Goal: Task Accomplishment & Management: Use online tool/utility

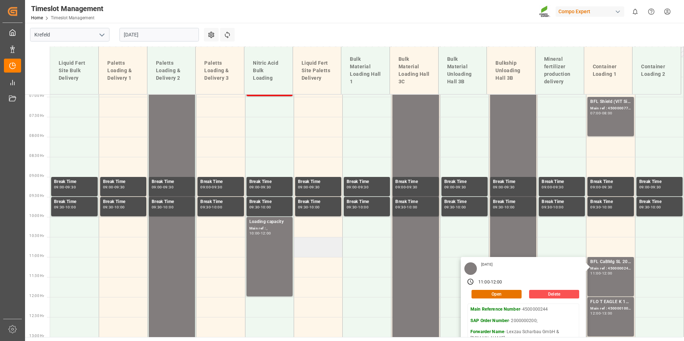
scroll to position [172, 0]
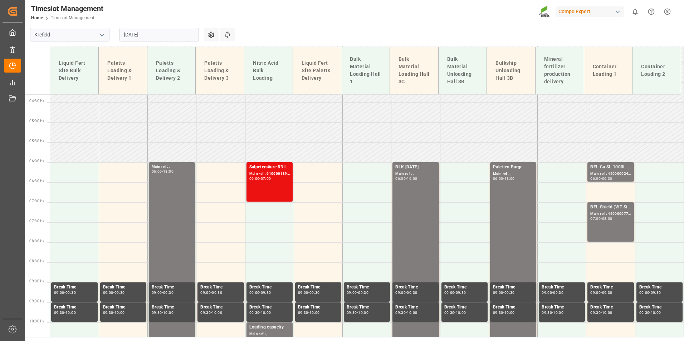
click at [598, 167] on div "BFL Ca SL 1000L IBC MTO;" at bounding box center [610, 167] width 40 height 7
click at [602, 221] on div "BFL Shield (VIT Si) 1000L IBC TR;BFL CEREALS SL 10L (x60) TR (KRE) MTO; Main re…" at bounding box center [610, 222] width 40 height 36
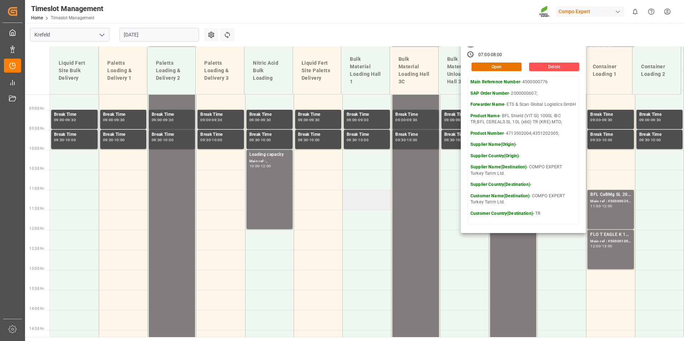
scroll to position [387, 0]
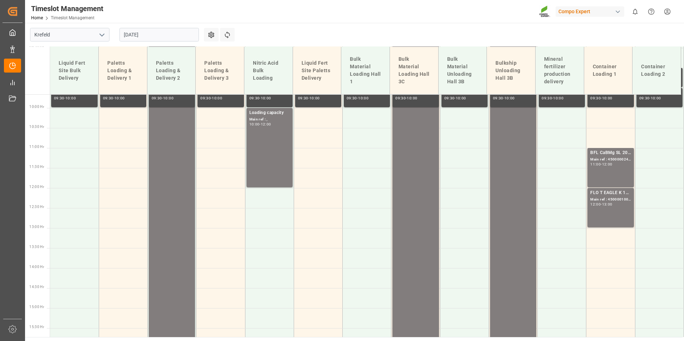
click at [614, 206] on div "12:00 - 13:00" at bounding box center [610, 205] width 40 height 4
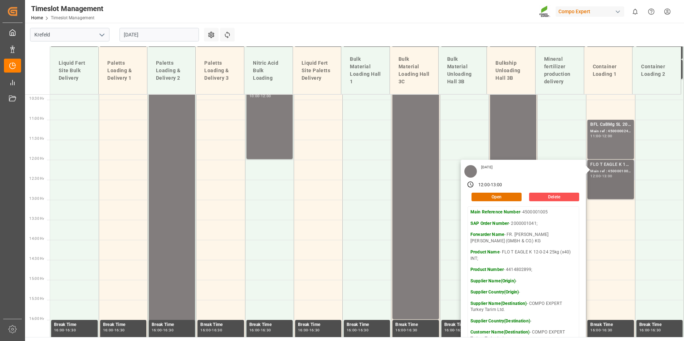
scroll to position [458, 0]
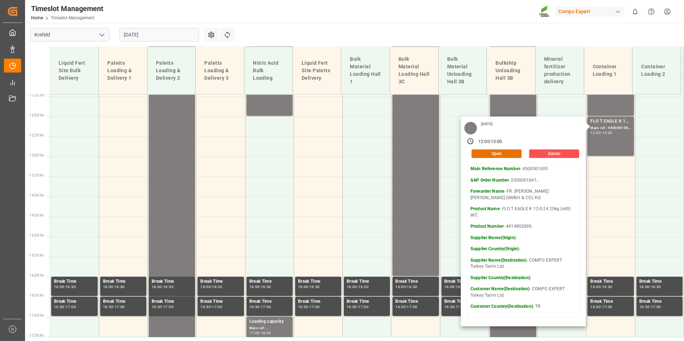
click at [169, 36] on input "[DATE]" at bounding box center [158, 35] width 79 height 14
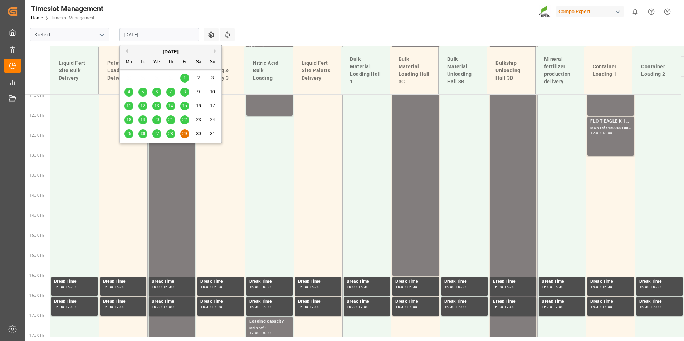
click at [157, 135] on span "27" at bounding box center [156, 133] width 5 height 5
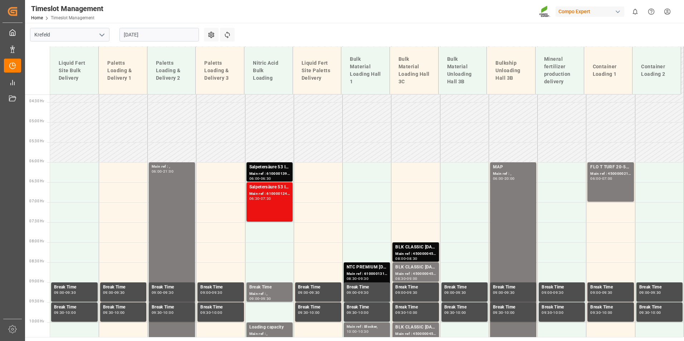
scroll to position [172, 0]
click at [605, 169] on div "FLO T TURF 20-5-8 25kg (x42) WW;" at bounding box center [610, 167] width 40 height 7
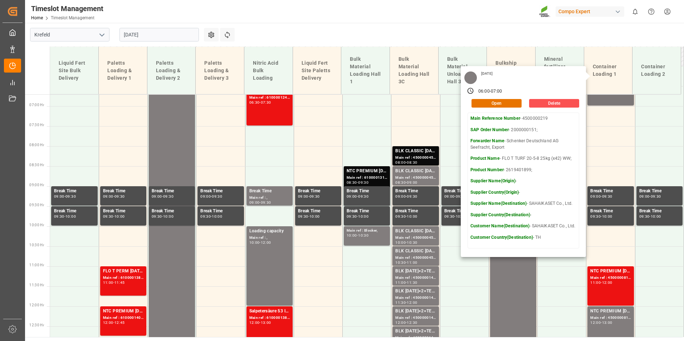
scroll to position [279, 0]
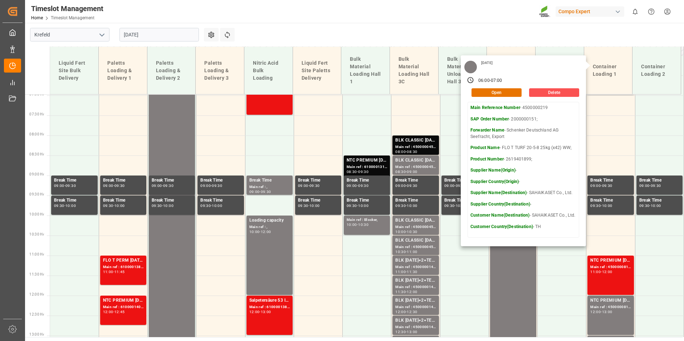
click at [414, 44] on main "[GEOGRAPHIC_DATA] [DATE] Settings Refresh Time Slots Liquid Fert Site Bulk Deli…" at bounding box center [353, 180] width 657 height 314
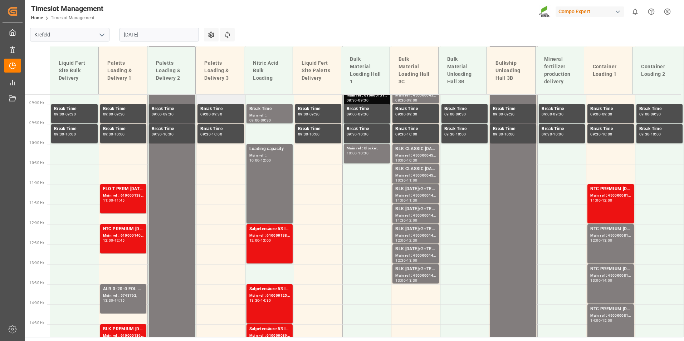
scroll to position [208, 0]
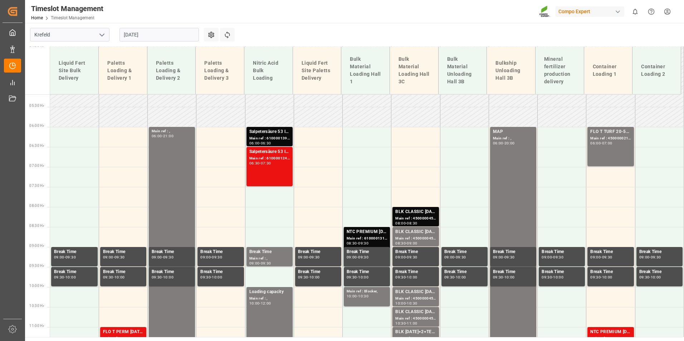
click at [268, 139] on div "Main ref : 6100001395, 2000001213;" at bounding box center [269, 139] width 40 height 6
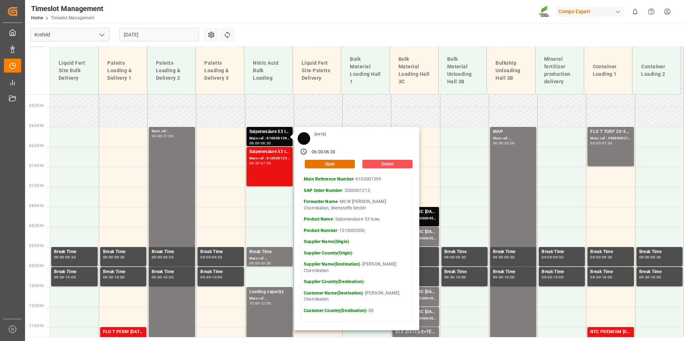
click at [170, 35] on input "[DATE]" at bounding box center [158, 35] width 79 height 14
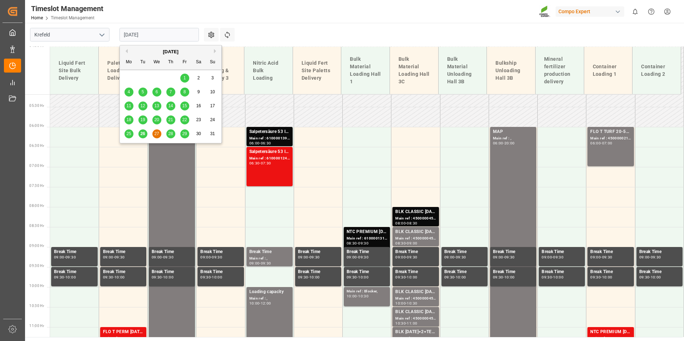
click at [146, 136] on div "26" at bounding box center [142, 134] width 9 height 9
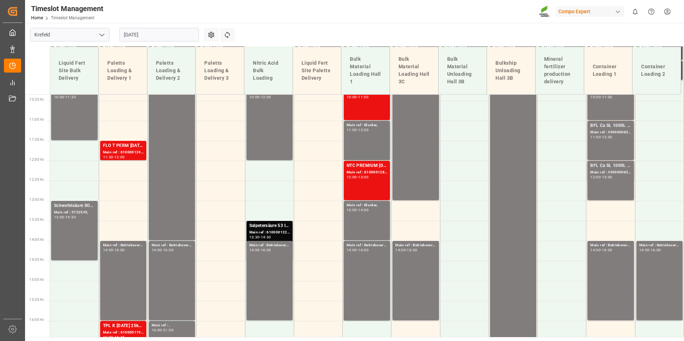
scroll to position [458, 0]
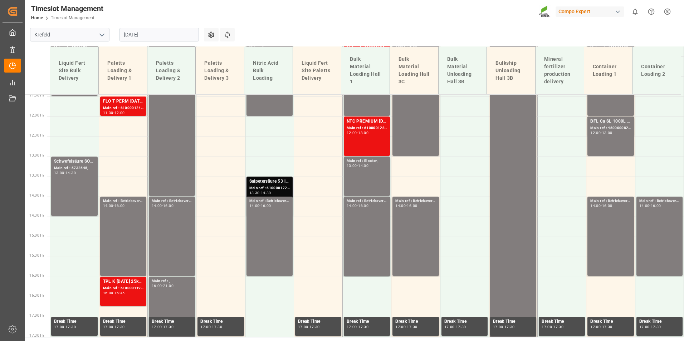
click at [288, 186] on div "Main ref : 6100001226, 2000001079;" at bounding box center [269, 188] width 40 height 6
click at [116, 106] on div "Main ref : 6100001243, 2000000215;" at bounding box center [123, 108] width 40 height 6
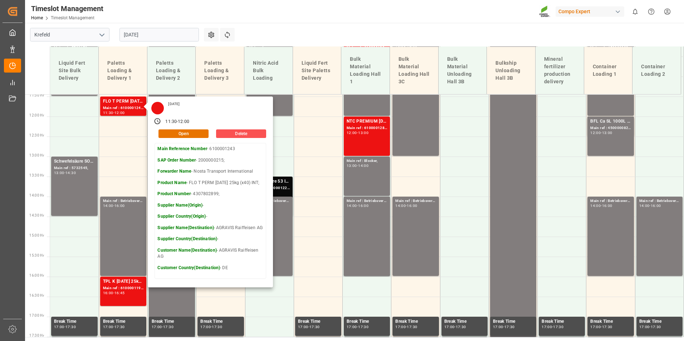
click at [334, 27] on main "Krefeld [DATE] Settings Refresh Time Slots Liquid Fert Site Bulk Delivery Palet…" at bounding box center [353, 180] width 657 height 314
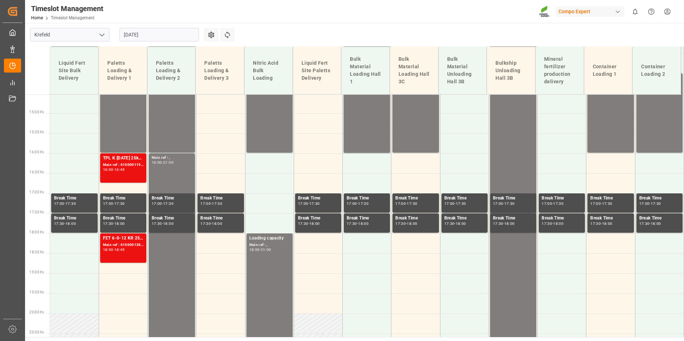
scroll to position [601, 0]
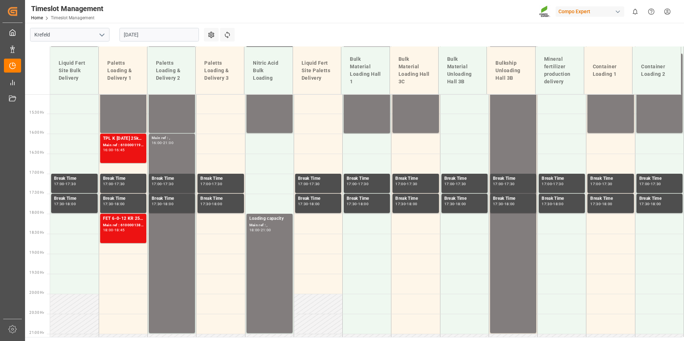
click at [165, 36] on input "[DATE]" at bounding box center [158, 35] width 79 height 14
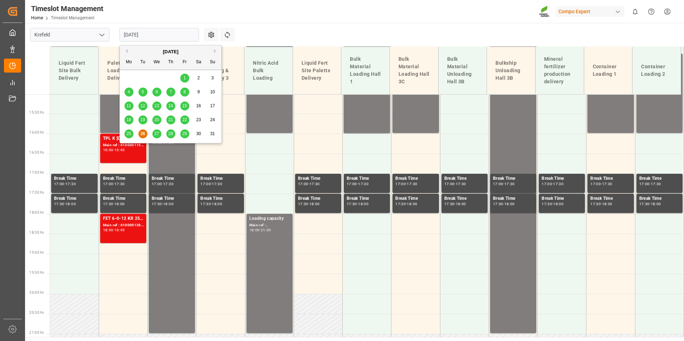
click at [154, 135] on div "27" at bounding box center [156, 134] width 9 height 9
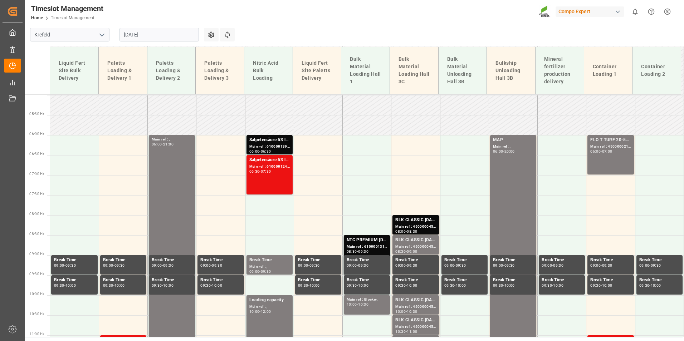
scroll to position [105, 0]
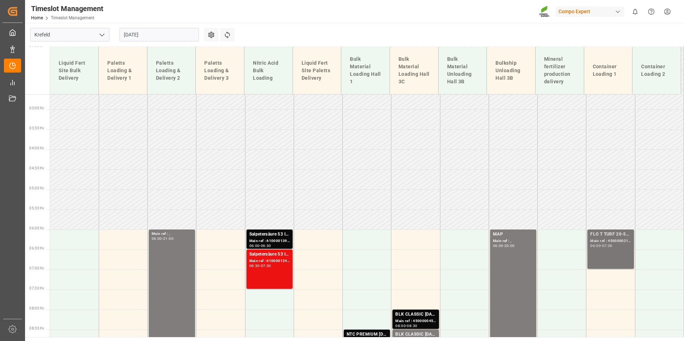
click at [617, 247] on div "06:00 - 07:00" at bounding box center [610, 246] width 40 height 4
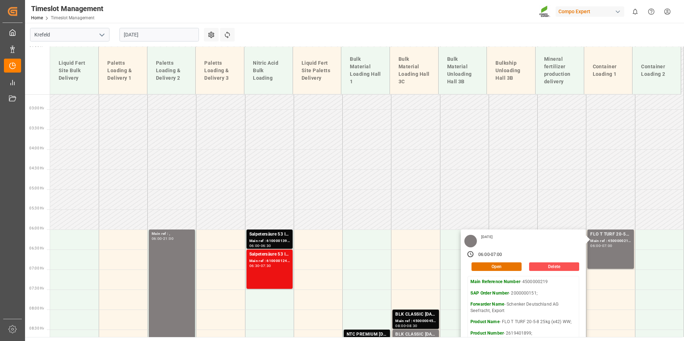
click at [398, 42] on main "[GEOGRAPHIC_DATA] [DATE] Settings Refresh Time Slots Liquid Fert Site Bulk Deli…" at bounding box center [353, 180] width 657 height 314
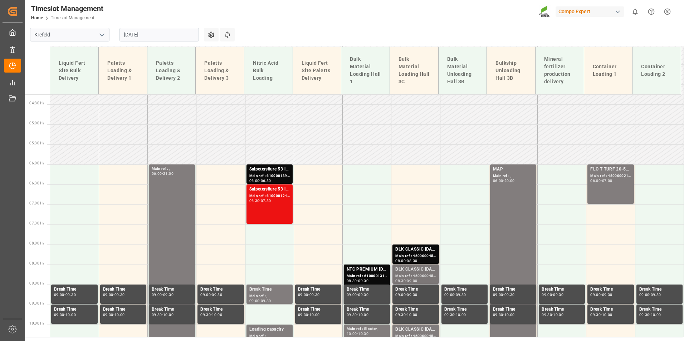
scroll to position [284, 0]
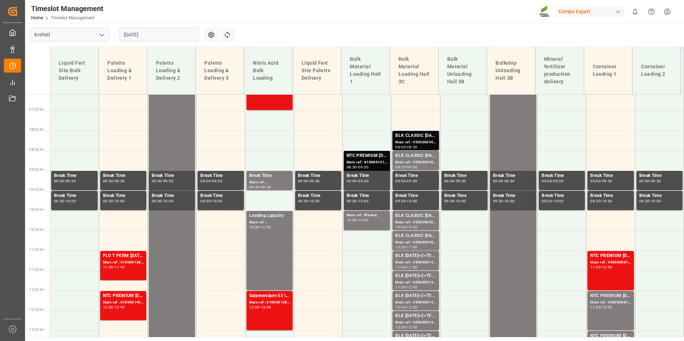
click at [400, 136] on div "BLK CLASSIC [DATE]+3+TE BULK;" at bounding box center [415, 135] width 40 height 7
click at [405, 156] on div "BLK CLASSIC [DATE]+3+TE BULK;" at bounding box center [415, 155] width 40 height 7
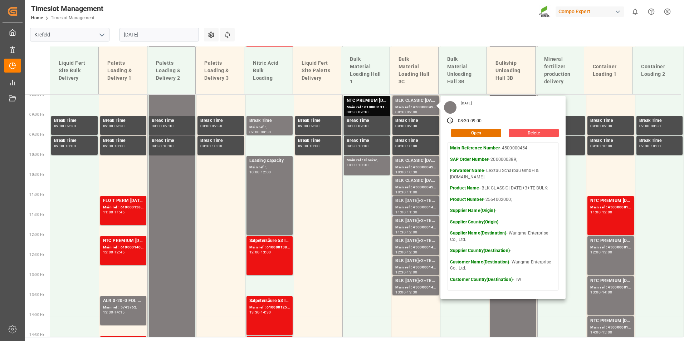
scroll to position [391, 0]
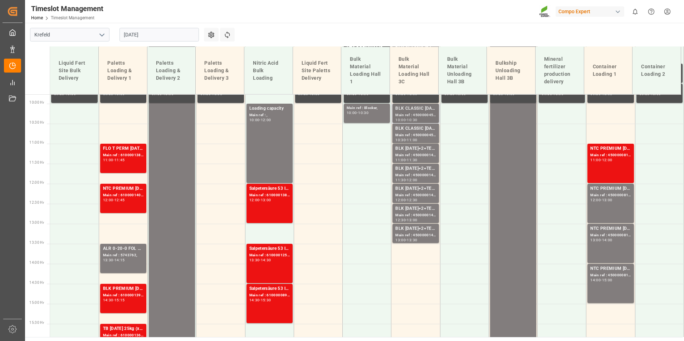
click at [410, 114] on div "Main ref : 4500000455, 2000000389;" at bounding box center [415, 115] width 40 height 6
click at [411, 172] on div "Main ref : 4500000147, 2000000108;" at bounding box center [415, 175] width 40 height 6
click at [425, 215] on div "Main ref : 4500000148, 2000000108;" at bounding box center [415, 215] width 40 height 6
click at [413, 232] on div "BLK [DATE]+2+TE (GW) BULK;" at bounding box center [415, 228] width 40 height 7
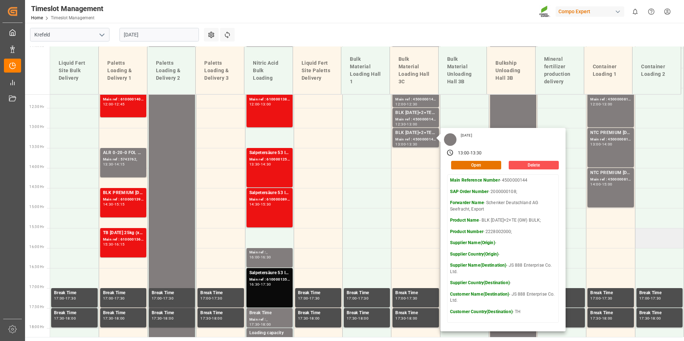
scroll to position [498, 0]
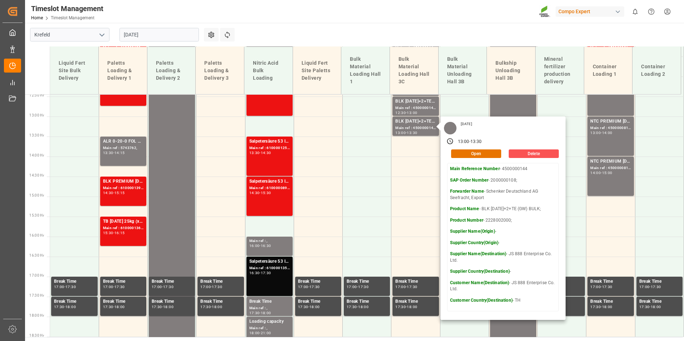
click at [418, 38] on main "[GEOGRAPHIC_DATA] [DATE] Settings Refresh Time Slots Liquid Fert Site Bulk Deli…" at bounding box center [353, 180] width 657 height 314
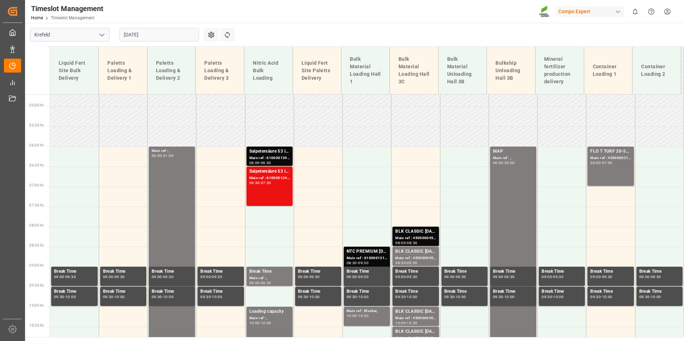
scroll to position [177, 0]
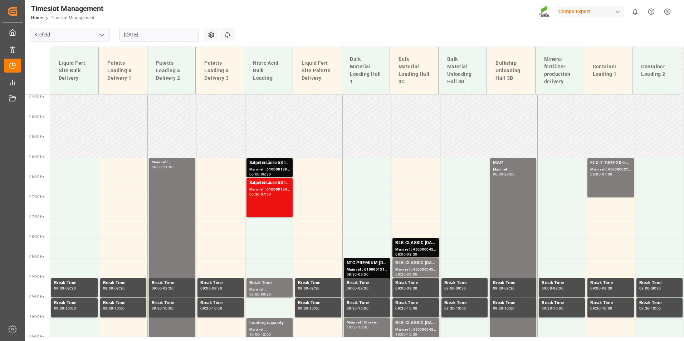
click at [284, 168] on div "Main ref : 6100001395, 2000001213;" at bounding box center [269, 170] width 40 height 6
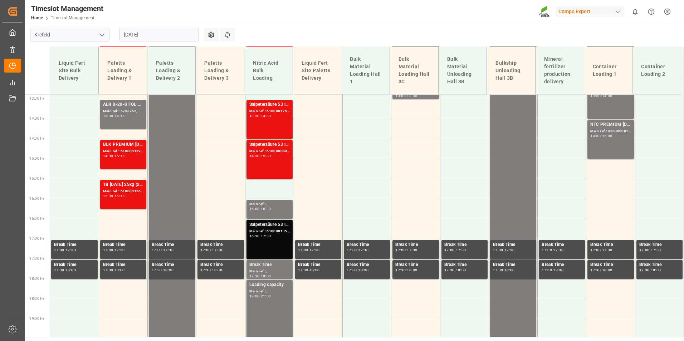
scroll to position [570, 0]
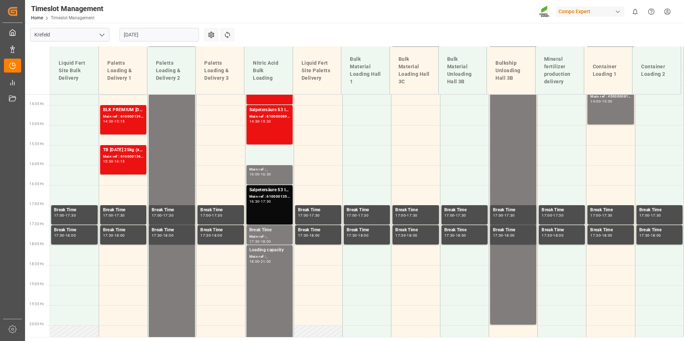
click at [276, 206] on div "Salpetersäure 53 lose; Main ref : 6100001350, 2000001175; 16:30 - 17:30" at bounding box center [269, 205] width 40 height 36
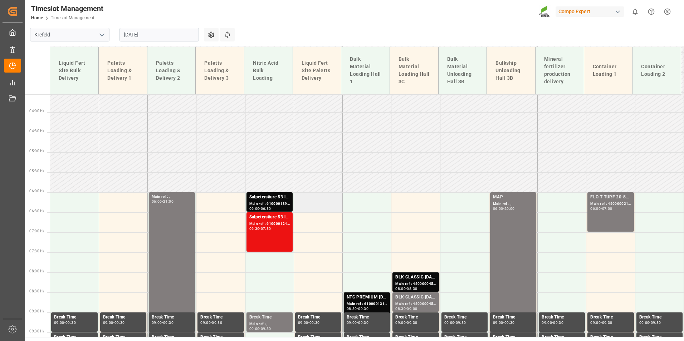
scroll to position [141, 0]
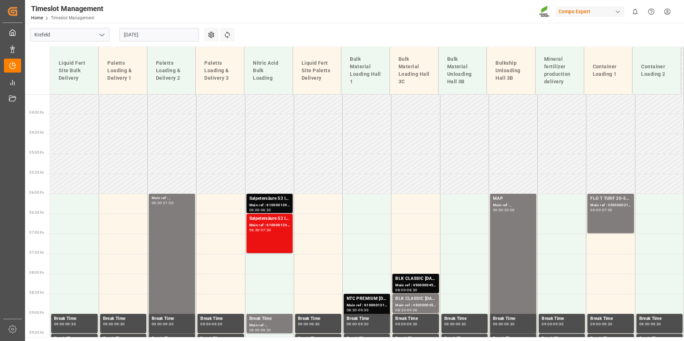
click at [280, 207] on div "Main ref : 6100001395, 2000001213;" at bounding box center [269, 205] width 40 height 6
click at [268, 205] on div "Main ref : 6100001395, 2000001213;" at bounding box center [269, 205] width 40 height 6
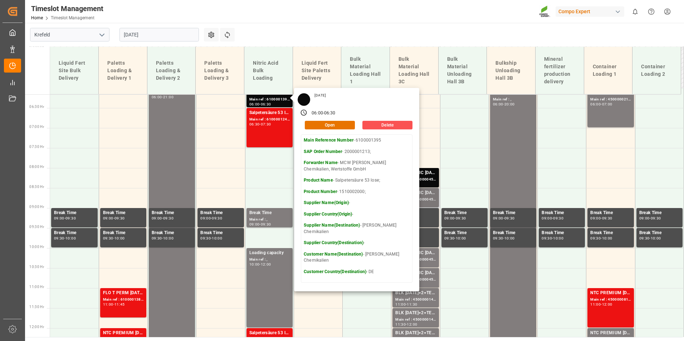
scroll to position [248, 0]
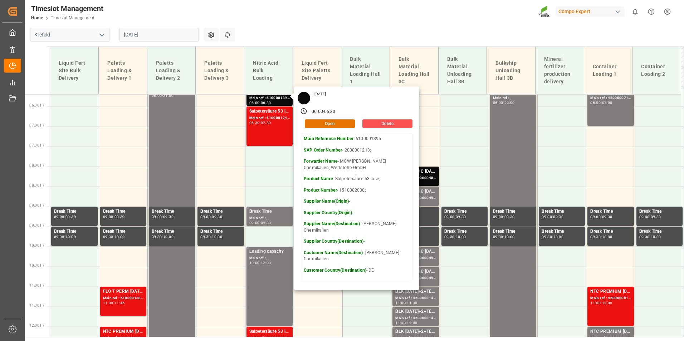
click at [336, 10] on div "Timeslot Management Home Timeslot Management Compo Expert 0 Notifications Only …" at bounding box center [352, 11] width 664 height 23
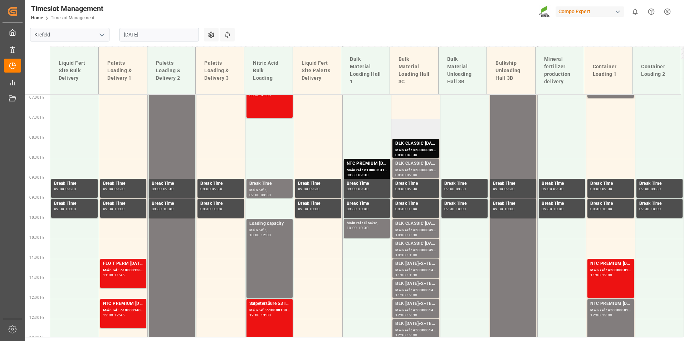
scroll to position [320, 0]
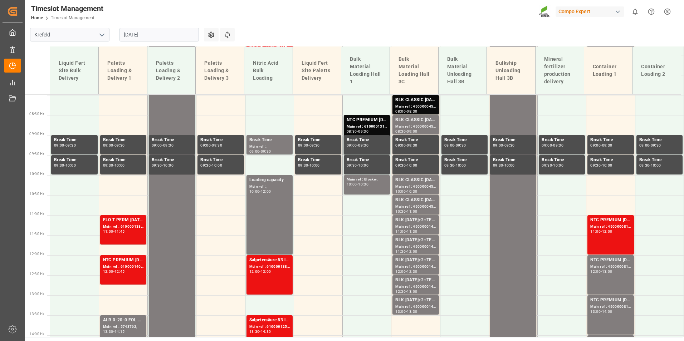
click at [181, 39] on input "[DATE]" at bounding box center [158, 35] width 79 height 14
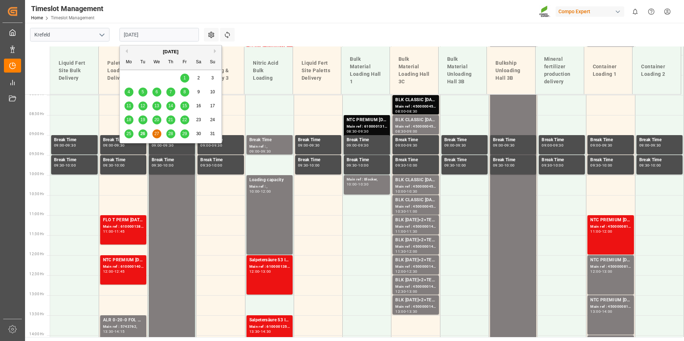
click at [146, 134] on div "26" at bounding box center [142, 134] width 9 height 9
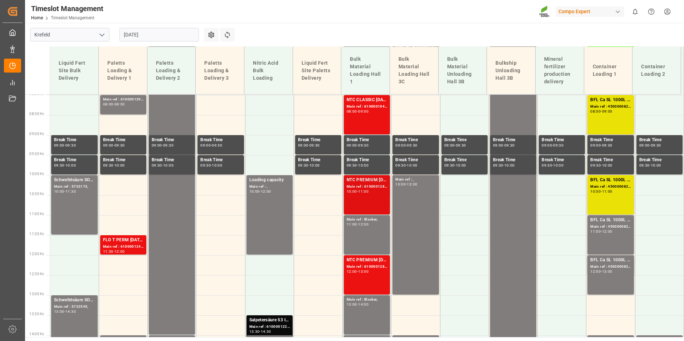
click at [368, 187] on div "Main ref : 6100001283, 2000001116;" at bounding box center [366, 187] width 40 height 6
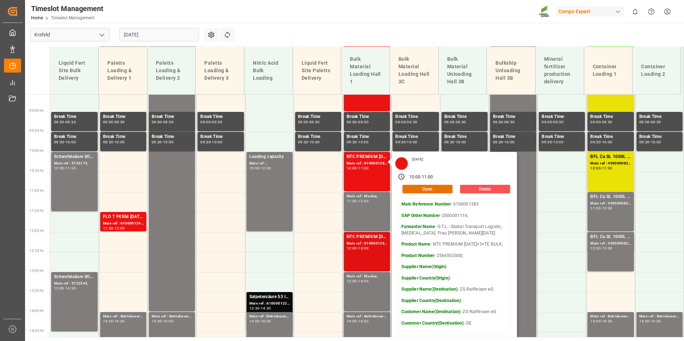
scroll to position [355, 0]
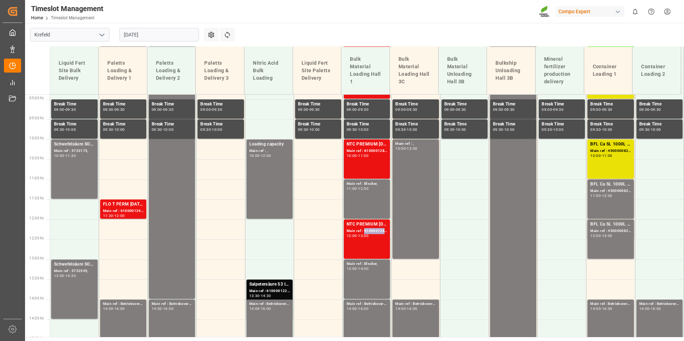
click at [362, 230] on div "Main ref : 6100001284, 2000001116;" at bounding box center [366, 231] width 40 height 6
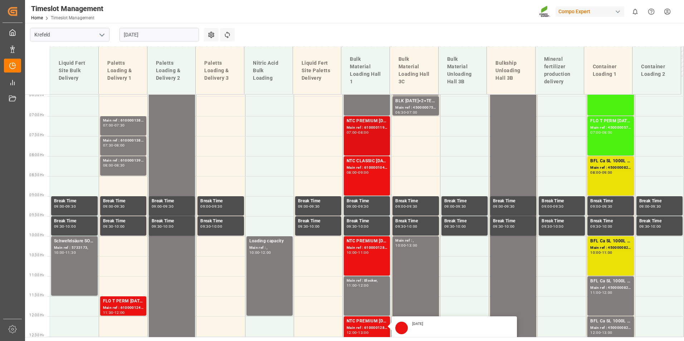
scroll to position [177, 0]
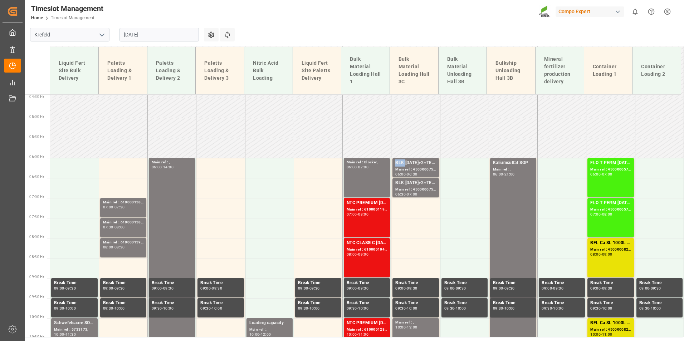
click at [399, 166] on div "BLK [DATE]+2+TE (GW) BULK;" at bounding box center [415, 162] width 40 height 7
click at [418, 188] on div "Main ref : 4500000754, 2000000628;" at bounding box center [415, 190] width 40 height 6
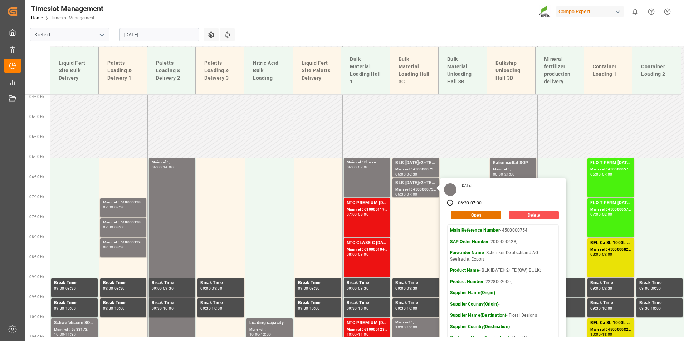
click at [141, 38] on input "[DATE]" at bounding box center [158, 35] width 79 height 14
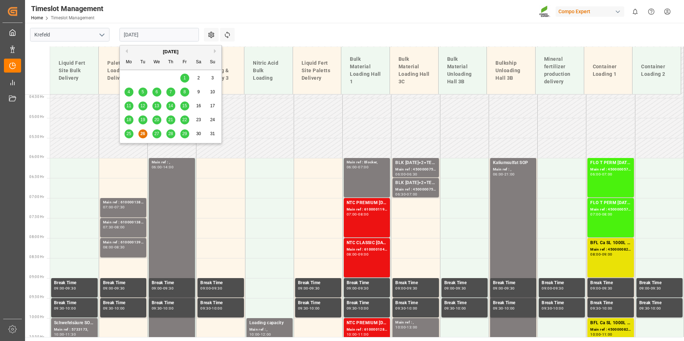
click at [159, 137] on div "27" at bounding box center [156, 134] width 9 height 9
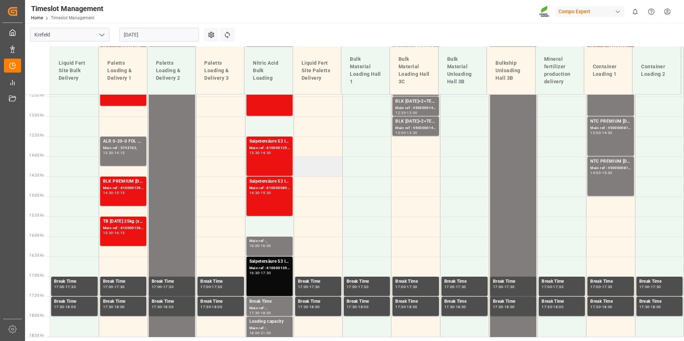
scroll to position [570, 0]
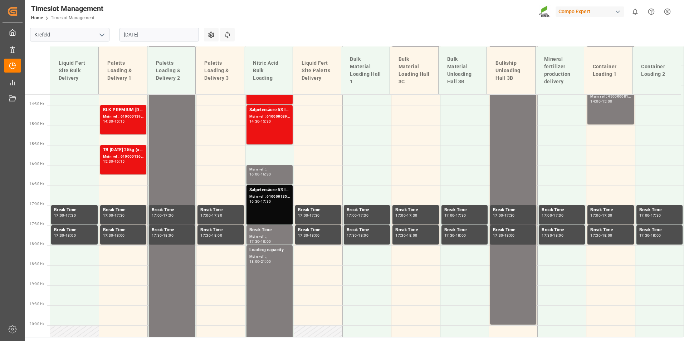
click at [258, 207] on div "Salpetersäure 53 lose; Main ref : 6100001350, 2000001175; 16:30 - 17:30" at bounding box center [269, 205] width 40 height 36
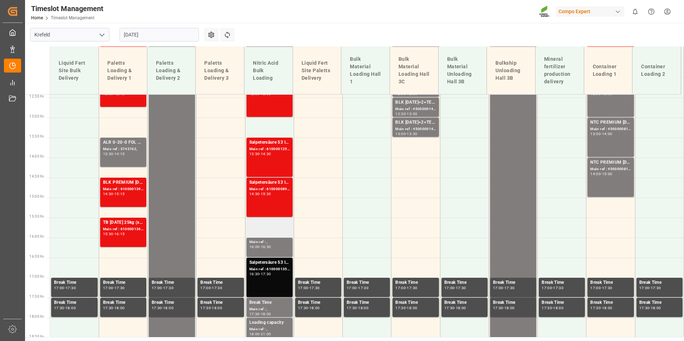
scroll to position [498, 0]
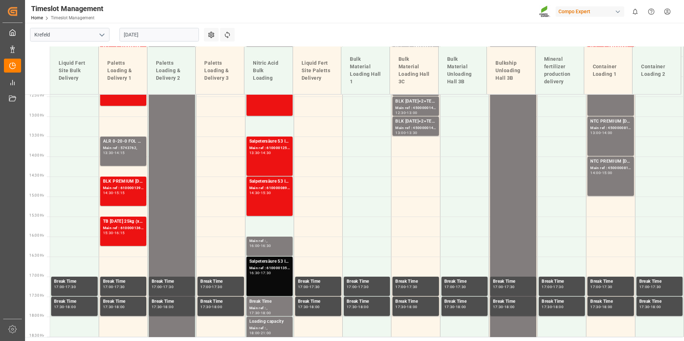
click at [271, 268] on div "Main ref : 6100001350, 2000001175;" at bounding box center [269, 268] width 40 height 6
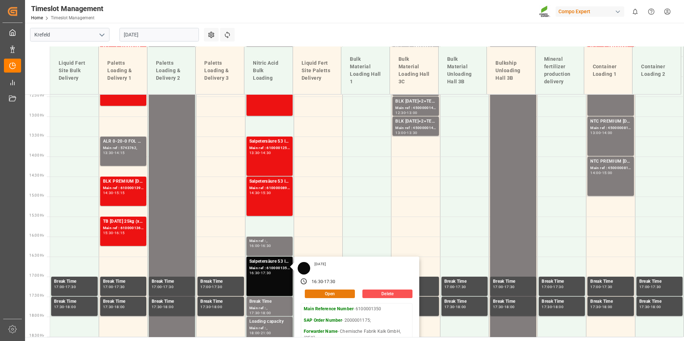
click at [330, 291] on button "Open" at bounding box center [330, 294] width 50 height 9
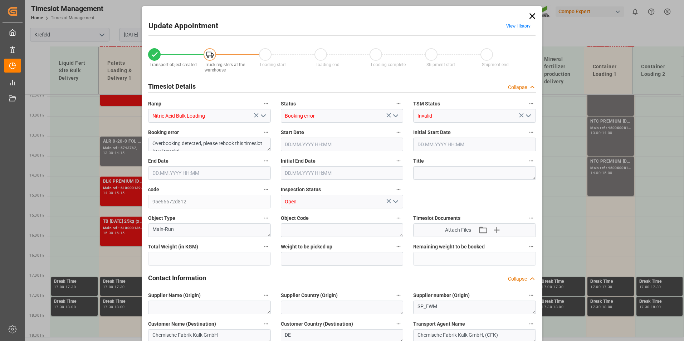
type input "24000"
type input "0"
type input "[DATE] 16:30"
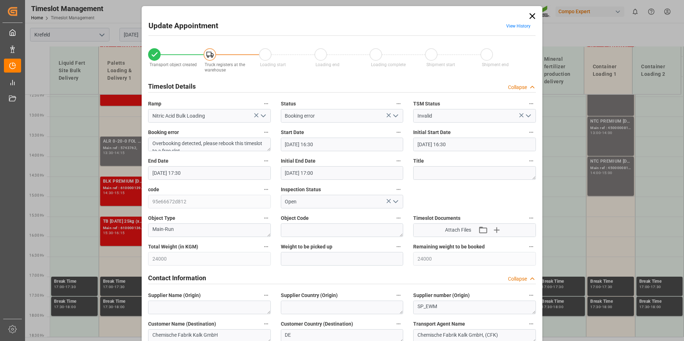
type input "[DATE] 17:30"
type input "[DATE] 17:00"
type input "[DATE] 15:20"
type input "[DATE] 14:07"
click at [519, 25] on link "View History" at bounding box center [518, 26] width 24 height 5
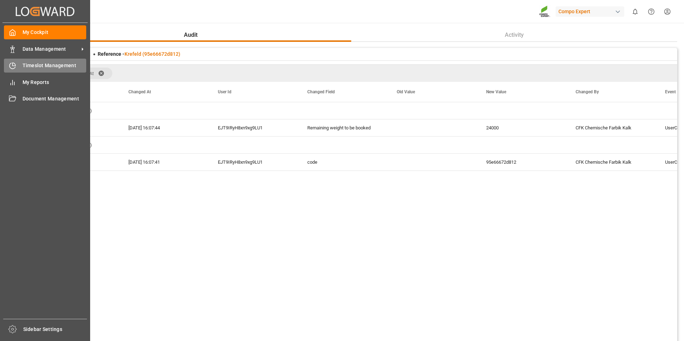
click at [23, 60] on div "Timeslot Management Timeslot Management" at bounding box center [45, 66] width 82 height 14
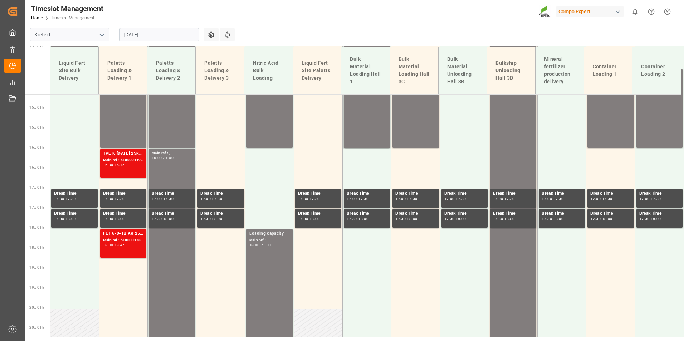
scroll to position [534, 0]
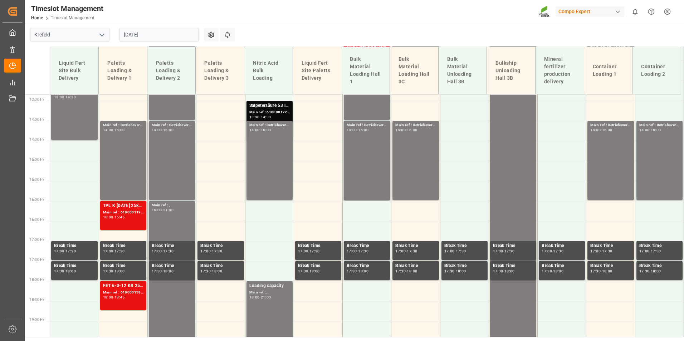
click at [158, 28] on input "[DATE]" at bounding box center [158, 35] width 79 height 14
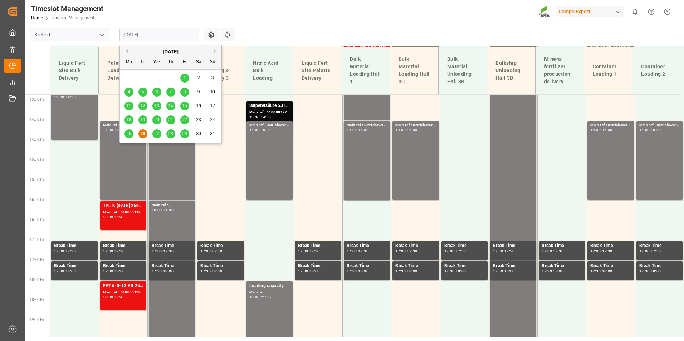
click at [156, 135] on span "27" at bounding box center [156, 133] width 5 height 5
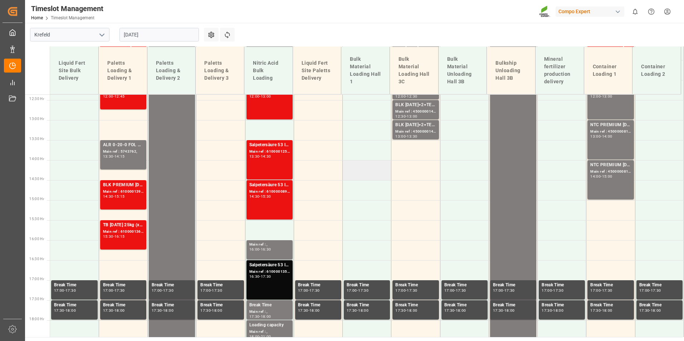
scroll to position [498, 0]
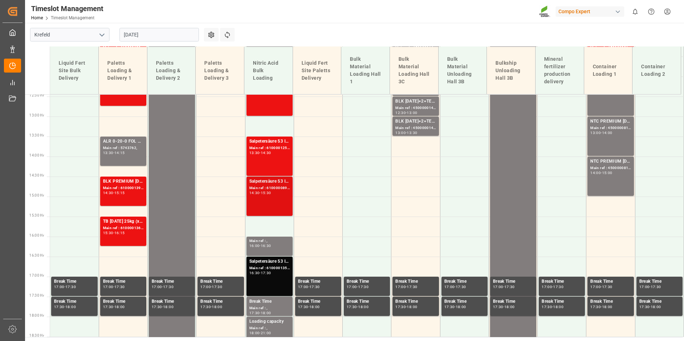
click at [274, 197] on div "Salpetersäure 53 lose; Main ref : 6100000892, 2000000902; 14:30 - 15:30" at bounding box center [269, 196] width 40 height 36
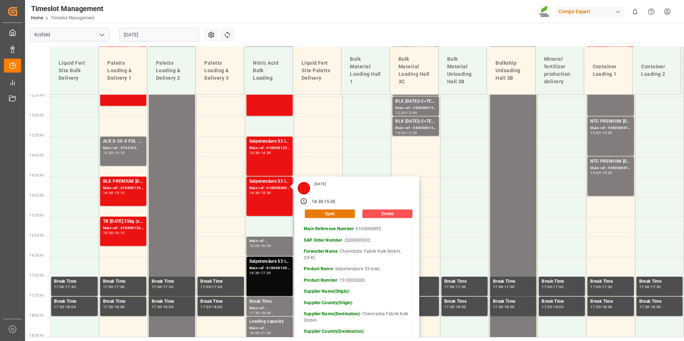
click at [324, 214] on button "Open" at bounding box center [330, 214] width 50 height 9
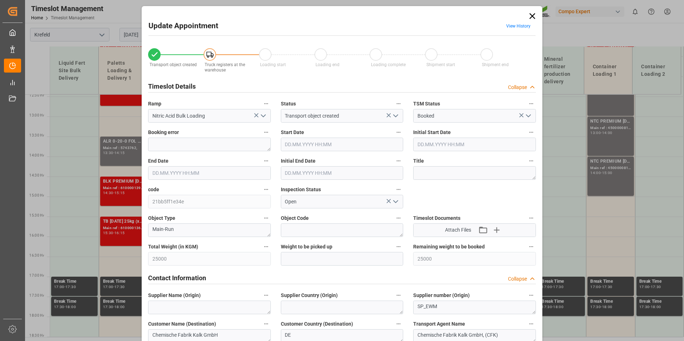
type input "25000"
type input "0"
type input "[DATE] 14:30"
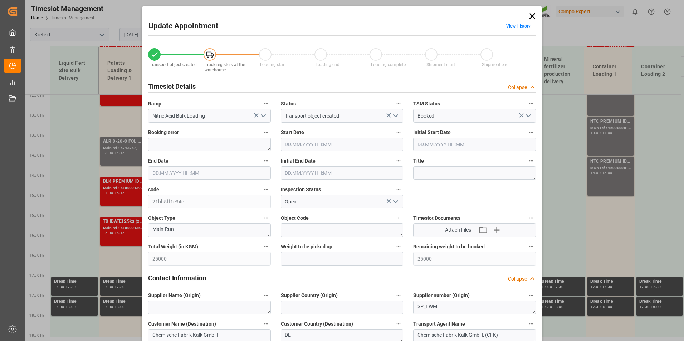
type input "[DATE] 15:30"
type input "[DATE] 15:00"
type input "[DATE] 13:06"
type input "[DATE] 09:06"
click at [513, 23] on span "View History" at bounding box center [518, 27] width 34 height 14
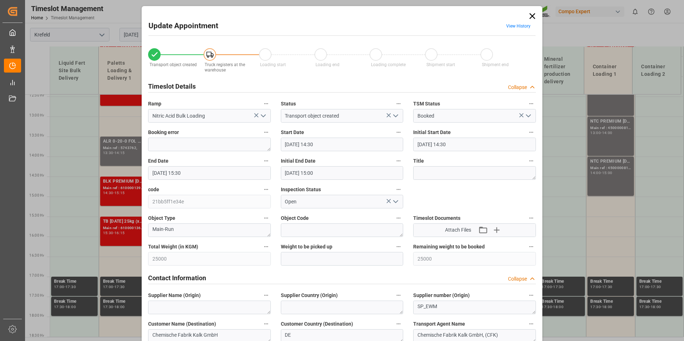
click at [516, 26] on link "View History" at bounding box center [518, 26] width 24 height 5
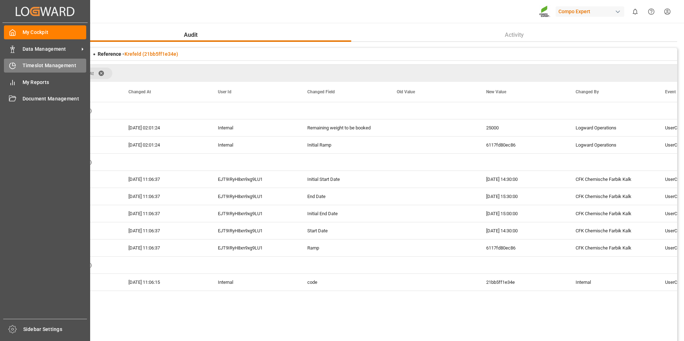
click at [19, 64] on div "Timeslot Management Timeslot Management" at bounding box center [45, 66] width 82 height 14
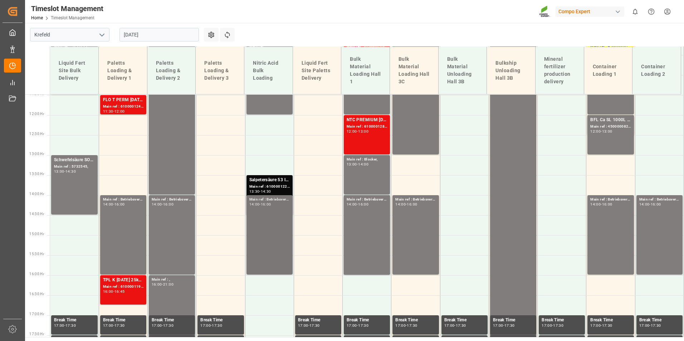
scroll to position [391, 0]
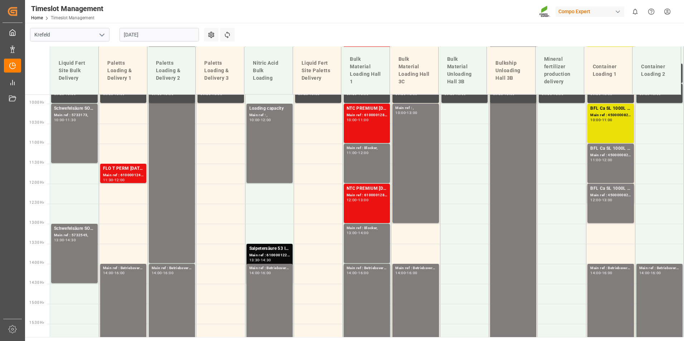
click at [167, 34] on input "[DATE]" at bounding box center [158, 35] width 79 height 14
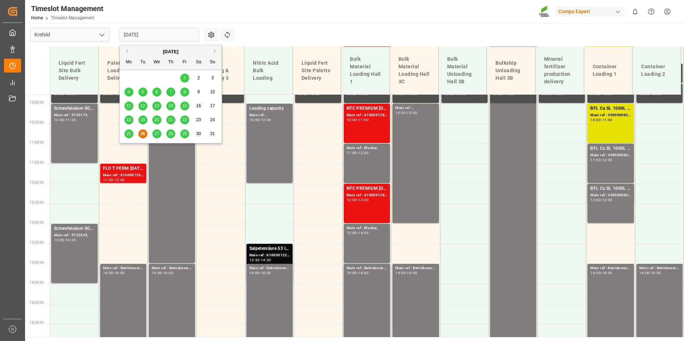
click at [160, 133] on div "27" at bounding box center [156, 134] width 9 height 9
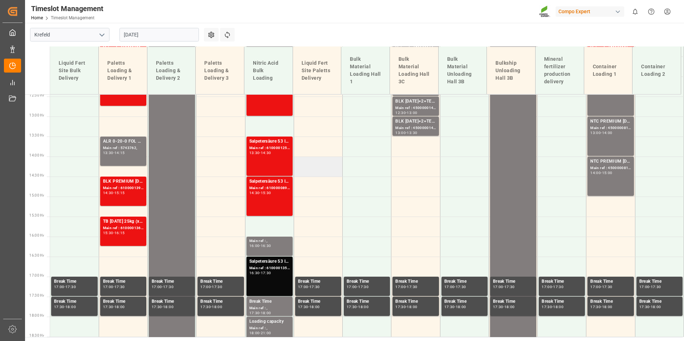
scroll to position [427, 0]
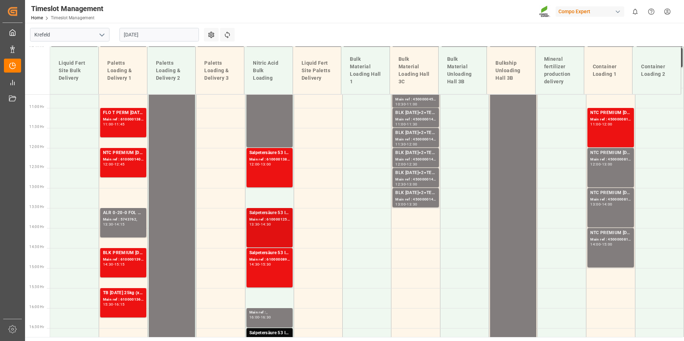
click at [276, 236] on div "Salpetersäure 53 lose; Main ref : 6100001254, 2000001100; 13:30 - 14:30" at bounding box center [269, 228] width 40 height 36
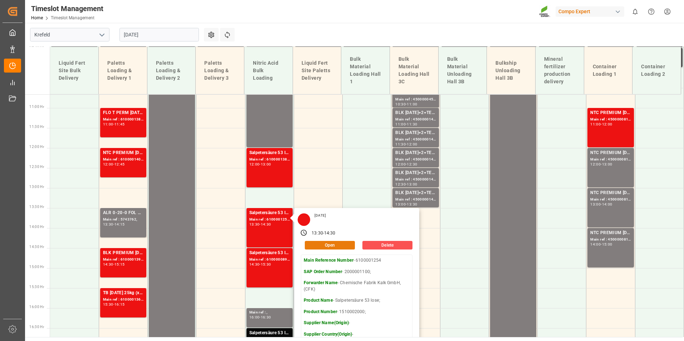
click at [335, 243] on button "Open" at bounding box center [330, 245] width 50 height 9
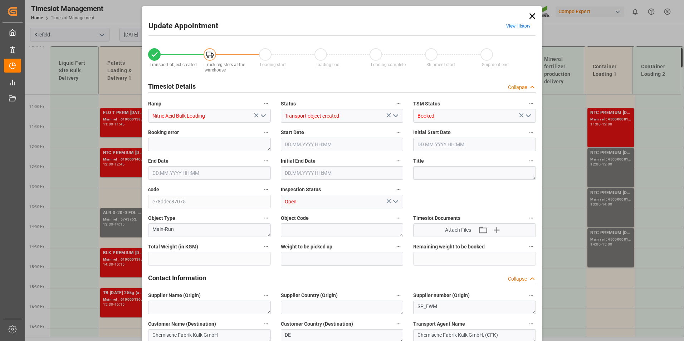
type input "20000"
type input "0"
type input "[DATE] 13:30"
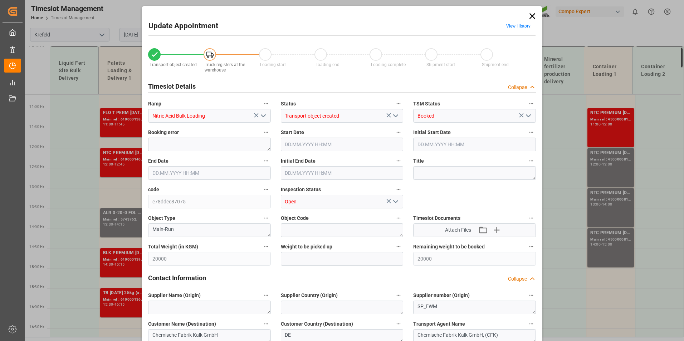
type input "[DATE] 14:30"
type input "[DATE] 14:00"
type input "[DATE] 14:47"
type input "[DATE] 09:14"
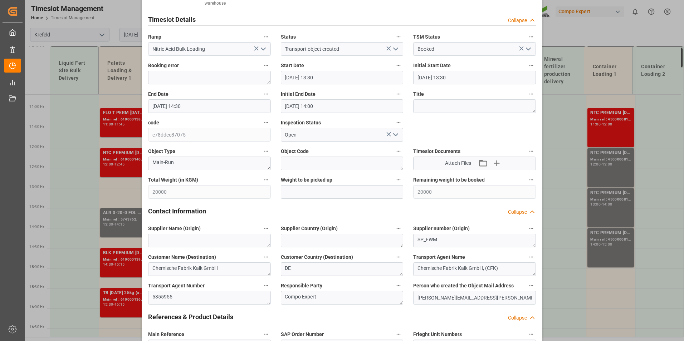
scroll to position [0, 0]
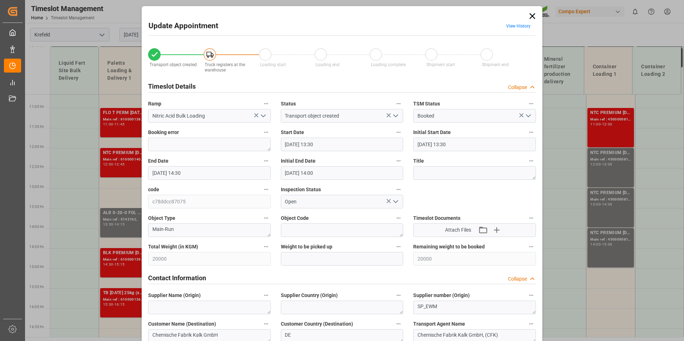
click at [510, 25] on link "View History" at bounding box center [518, 26] width 24 height 5
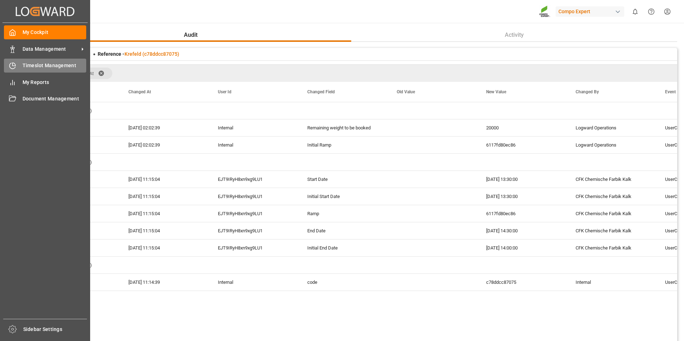
click at [10, 66] on icon at bounding box center [13, 66] width 6 height 6
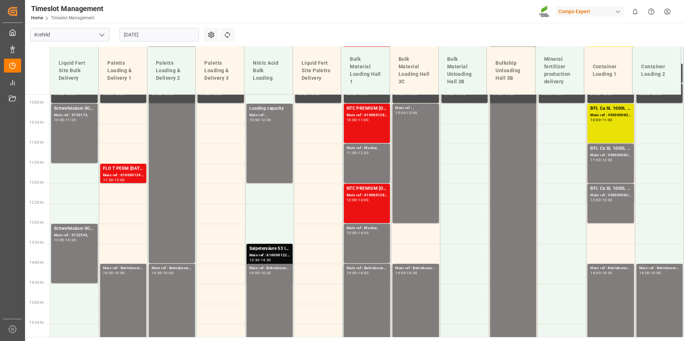
scroll to position [284, 0]
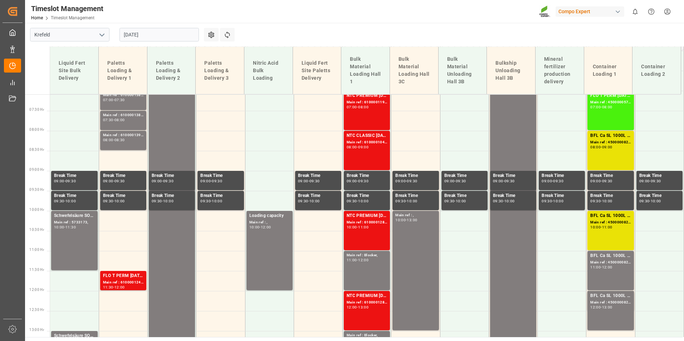
click at [172, 34] on input "[DATE]" at bounding box center [158, 35] width 79 height 14
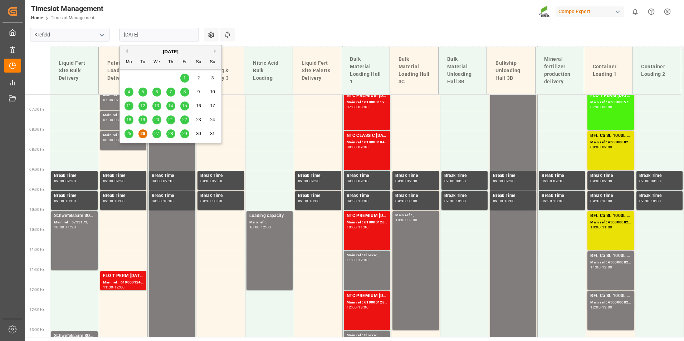
click at [161, 137] on div "27" at bounding box center [156, 134] width 9 height 9
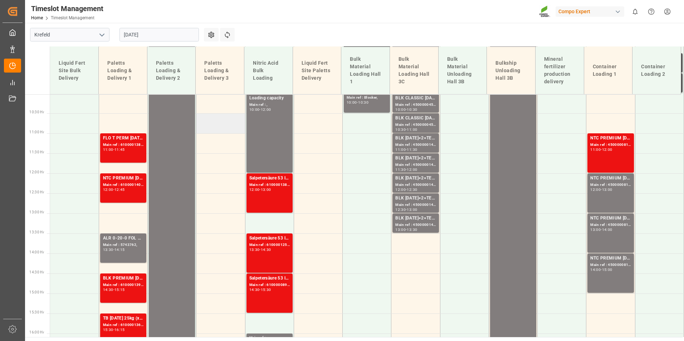
scroll to position [391, 0]
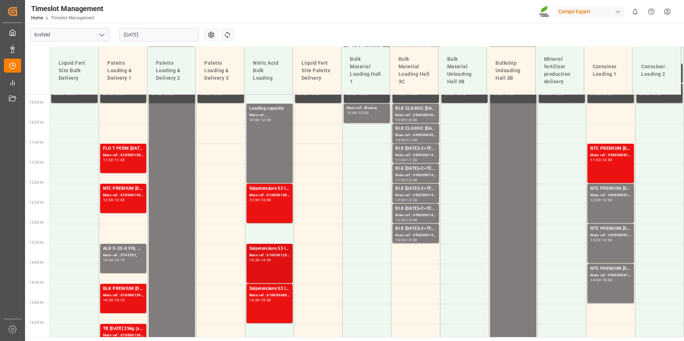
click at [279, 251] on div "Salpetersäure 53 lose;" at bounding box center [269, 248] width 40 height 7
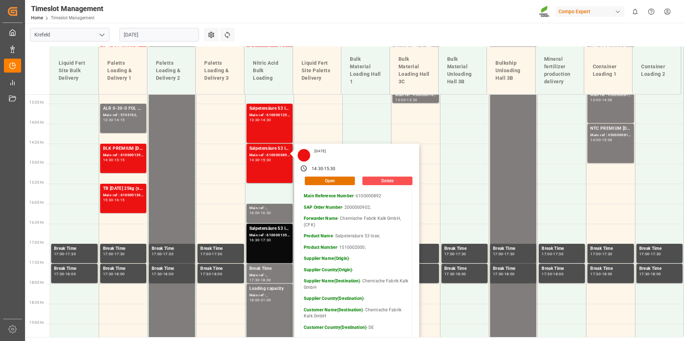
scroll to position [534, 0]
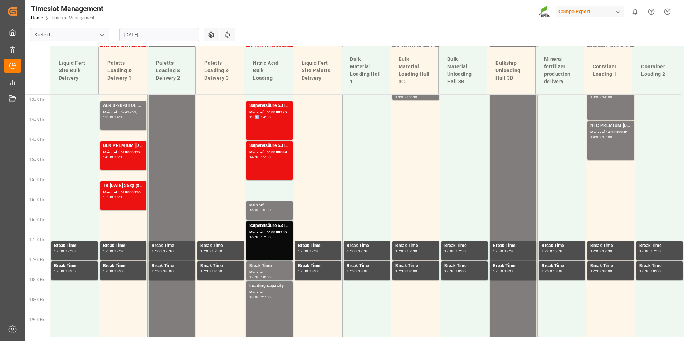
click at [253, 123] on div "Salpetersäure 53 lose; Main ref : 6100001254, 2000001100; 13:30 - 14:30" at bounding box center [269, 120] width 40 height 36
click at [264, 144] on div "Salpetersäure 53 lose;" at bounding box center [269, 145] width 40 height 7
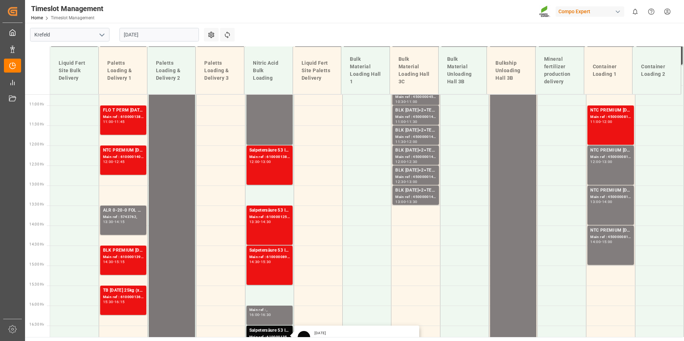
scroll to position [427, 0]
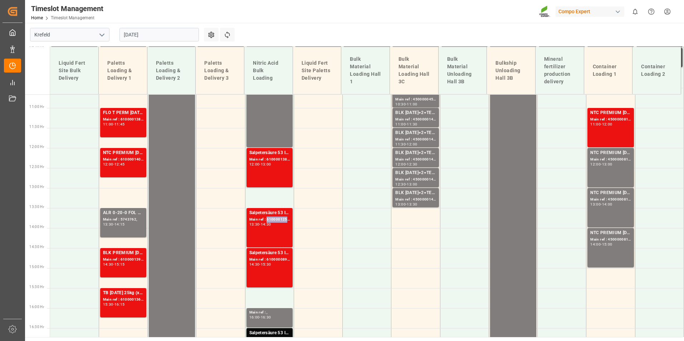
click at [268, 218] on div "Main ref : 6100001254, 2000001100;" at bounding box center [269, 220] width 40 height 6
click at [272, 254] on div "Salpetersäure 53 lose;" at bounding box center [269, 253] width 40 height 7
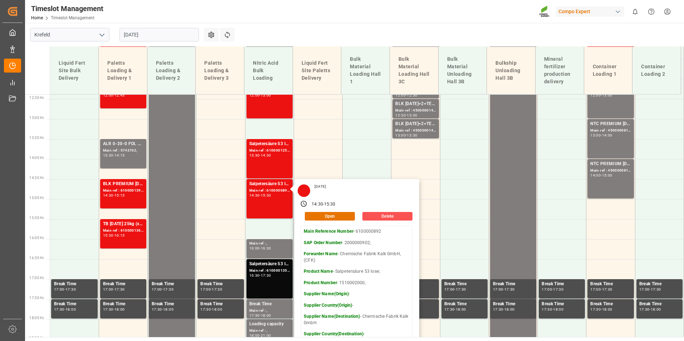
scroll to position [534, 0]
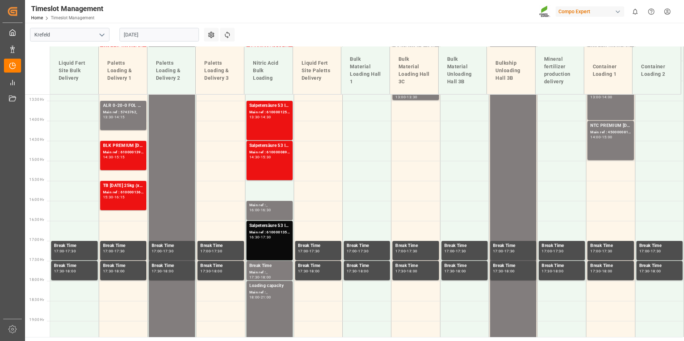
click at [273, 243] on div "Salpetersäure 53 lose; Main ref : 6100001350, 2000001175; 16:30 - 17:30" at bounding box center [269, 240] width 40 height 36
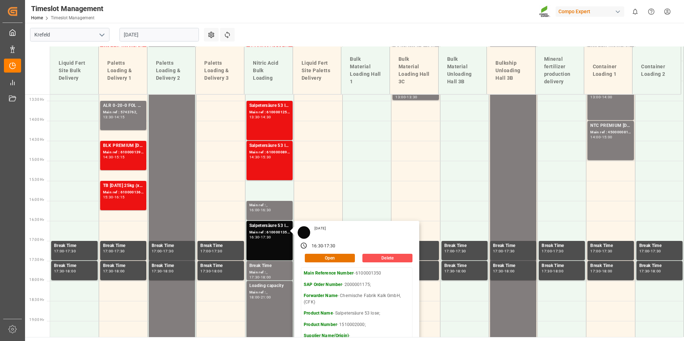
click at [143, 36] on input "[DATE]" at bounding box center [158, 35] width 79 height 14
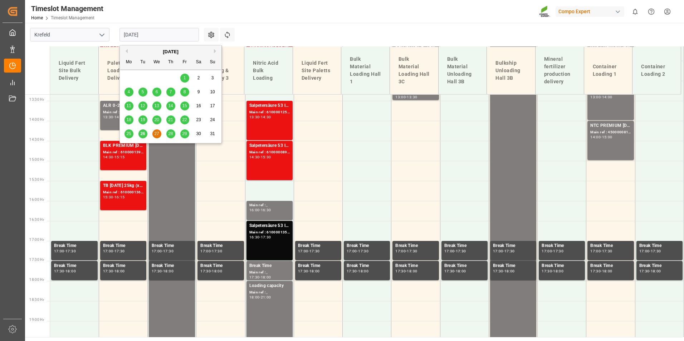
click at [214, 53] on button "Next Month" at bounding box center [216, 51] width 4 height 4
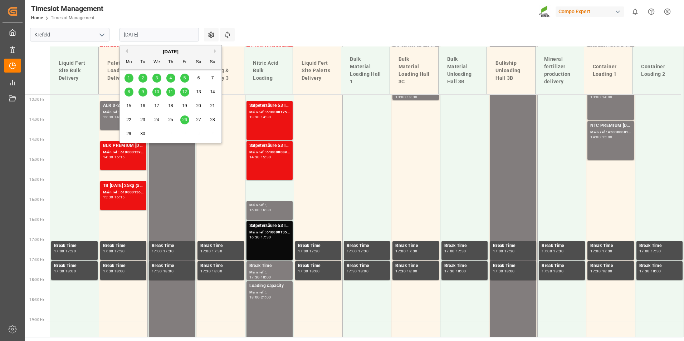
click at [183, 92] on span "12" at bounding box center [184, 91] width 5 height 5
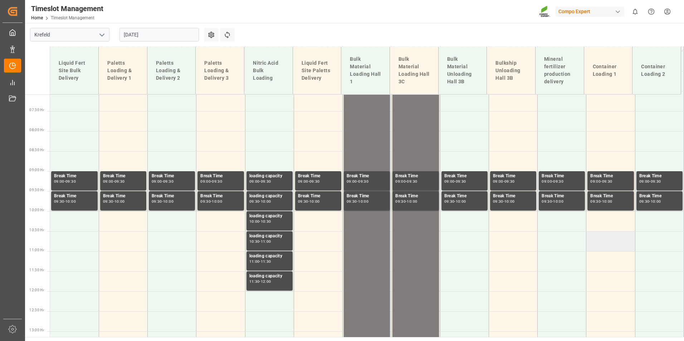
scroll to position [212, 0]
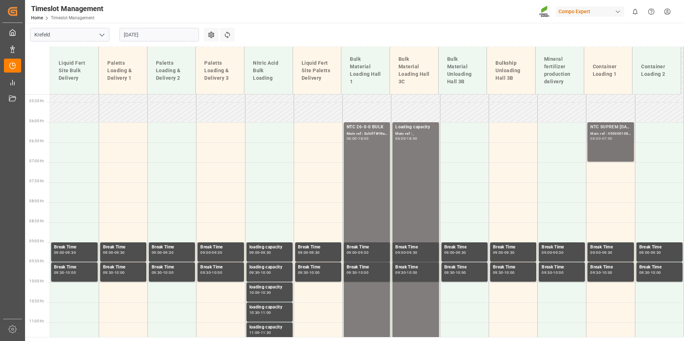
click at [600, 149] on div "NTC SUPREM [DATE] 25kg (x42) INT; Main ref : 4500001086, 2000001104; 06:00 - 07…" at bounding box center [610, 142] width 40 height 36
click at [606, 175] on td at bounding box center [610, 172] width 49 height 20
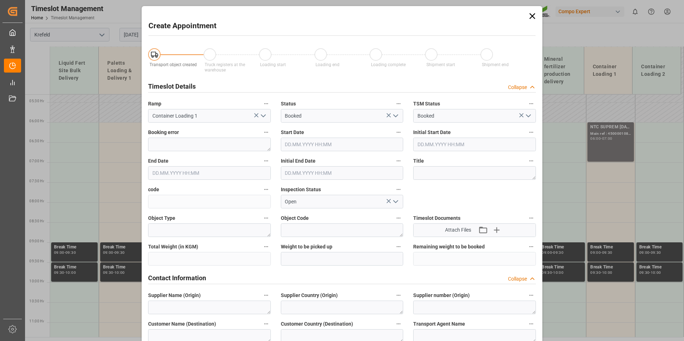
type input "[DATE] 07:00"
type input "[DATE] 07:30"
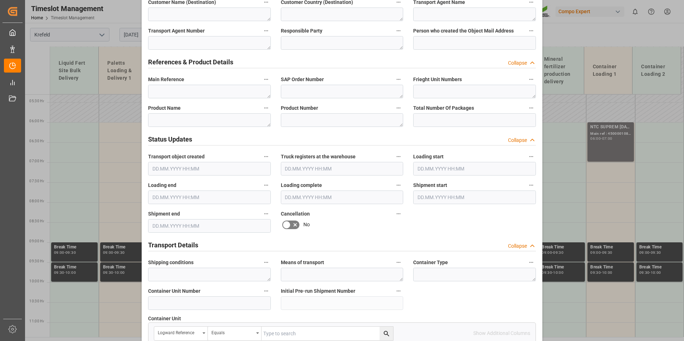
scroll to position [358, 0]
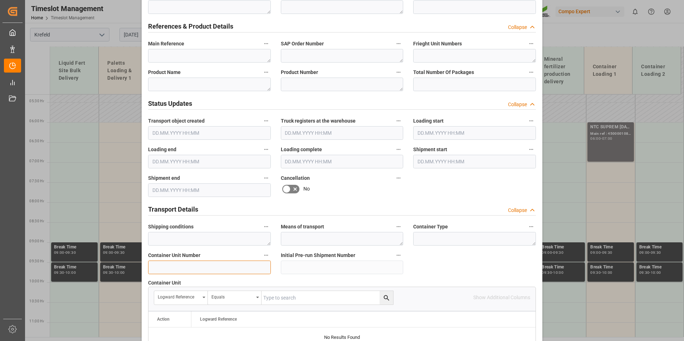
click at [189, 270] on input at bounding box center [209, 268] width 123 height 14
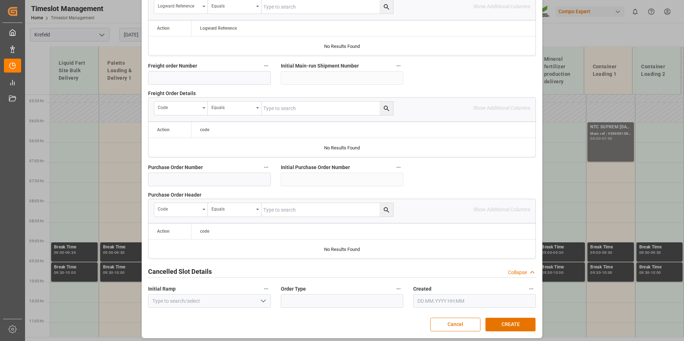
scroll to position [651, 0]
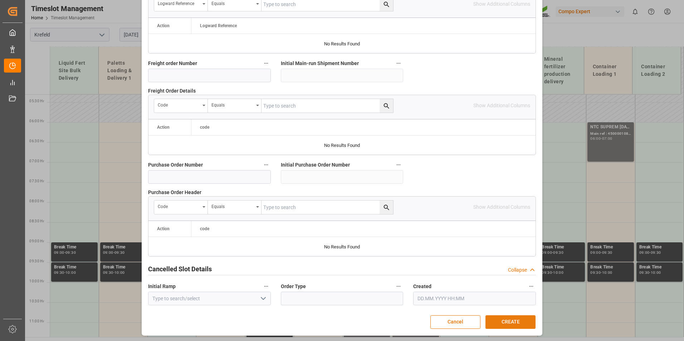
type input "4500000776"
click at [513, 317] on button "CREATE" at bounding box center [510, 322] width 50 height 14
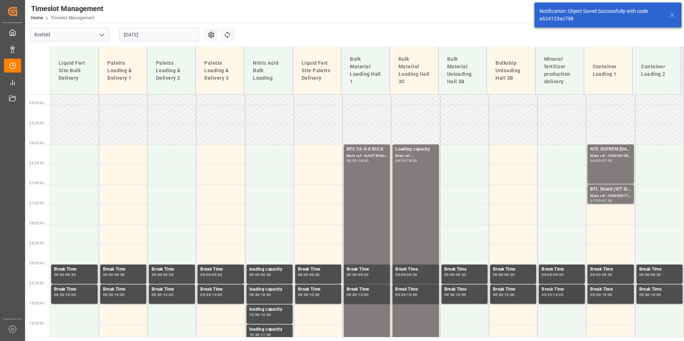
scroll to position [211, 0]
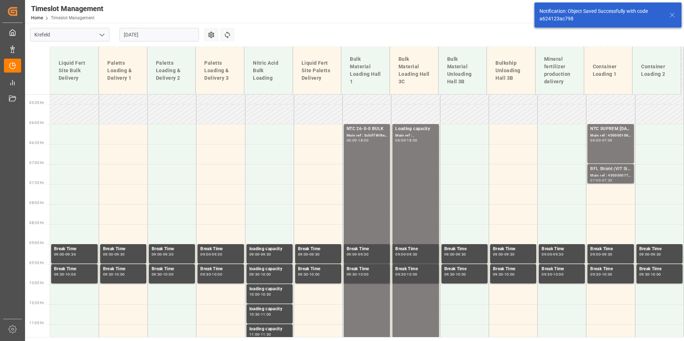
click at [611, 174] on div "Main ref : 4500000776, 2000000607;" at bounding box center [610, 176] width 40 height 6
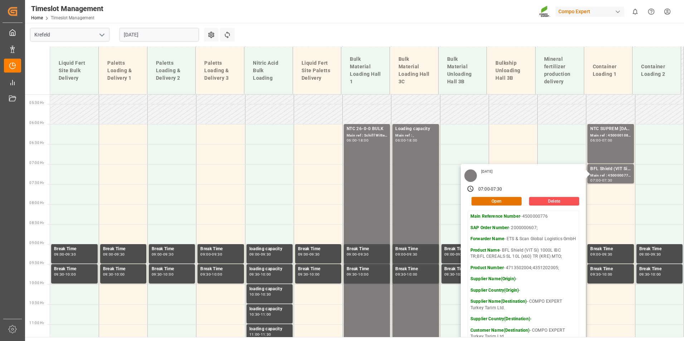
click at [155, 34] on input "[DATE]" at bounding box center [158, 35] width 79 height 14
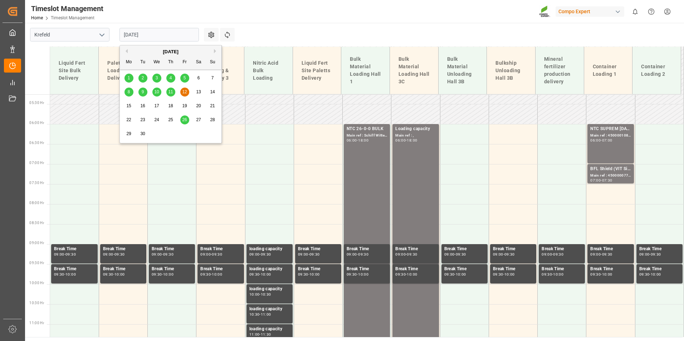
click at [151, 36] on input "[DATE]" at bounding box center [158, 35] width 79 height 14
click at [127, 50] on button "Previous Month" at bounding box center [125, 51] width 4 height 4
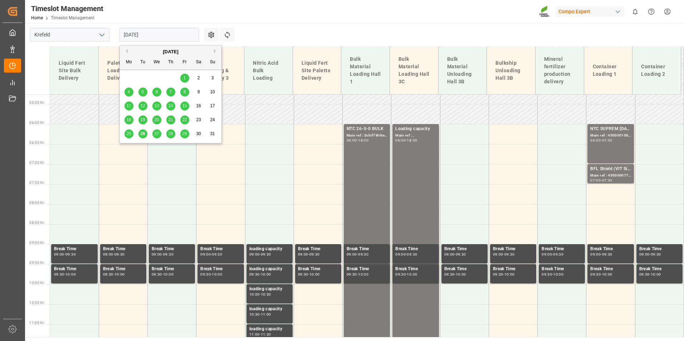
click at [167, 135] on div "28" at bounding box center [170, 134] width 9 height 9
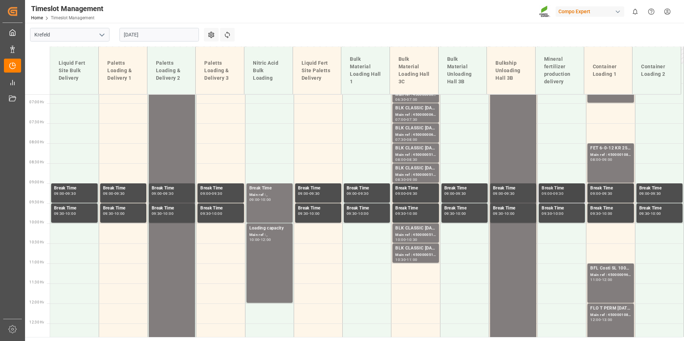
scroll to position [212, 0]
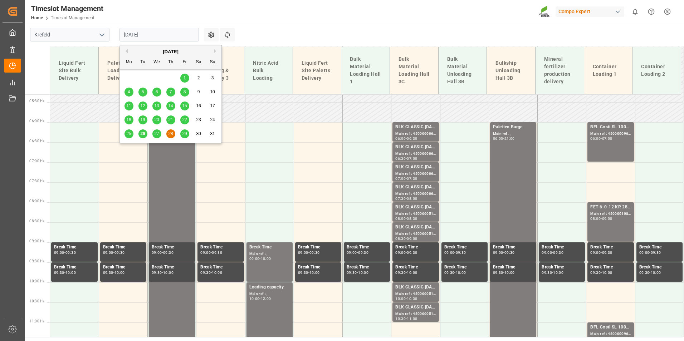
click at [169, 38] on input "[DATE]" at bounding box center [158, 35] width 79 height 14
click at [186, 131] on div "29" at bounding box center [184, 134] width 9 height 9
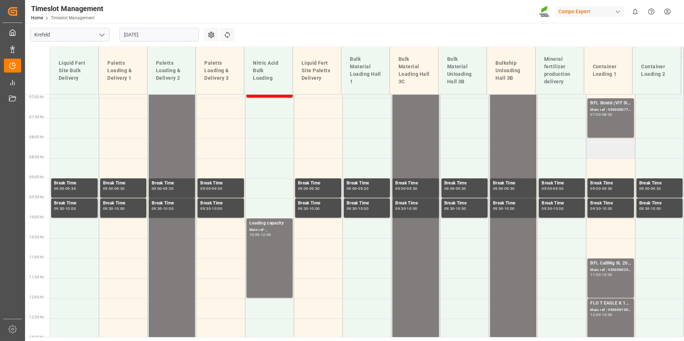
scroll to position [235, 0]
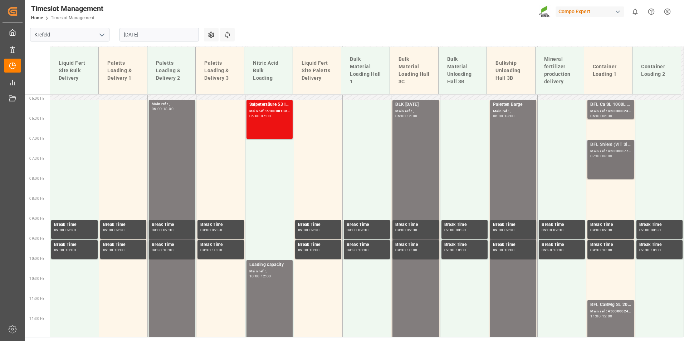
click at [610, 164] on div "BFL Shield (VIT Si) 1000L IBC TR;BFL CEREALS SL 10L (x60) TR (KRE) MTO; Main re…" at bounding box center [610, 159] width 40 height 36
click at [624, 163] on div "BFL Shield (VIT Si) 1000L IBC TR;BFL CEREALS SL 10L (x60) TR (KRE) MTO; Main re…" at bounding box center [610, 159] width 40 height 36
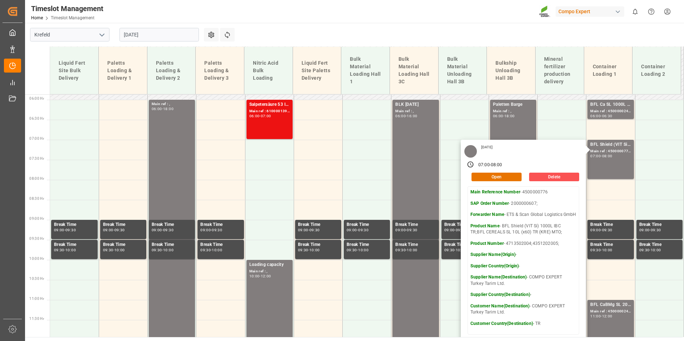
drag, startPoint x: 188, startPoint y: 31, endPoint x: 227, endPoint y: 48, distance: 43.1
click at [188, 31] on input "[DATE]" at bounding box center [158, 35] width 79 height 14
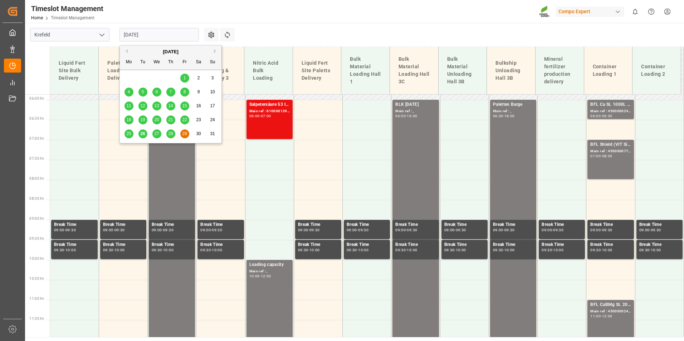
click at [213, 50] on div "[DATE]" at bounding box center [171, 51] width 102 height 7
click at [216, 50] on button "Next Month" at bounding box center [216, 51] width 4 height 4
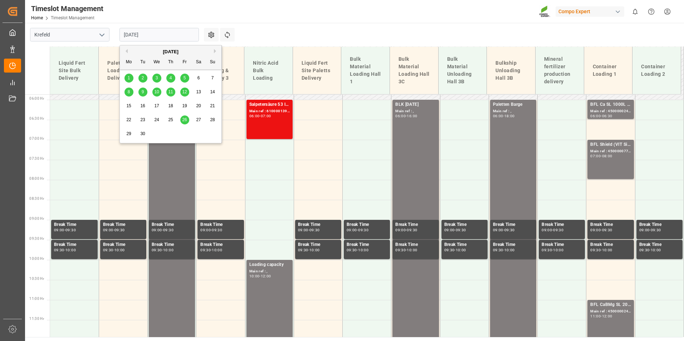
click at [128, 82] on div "1" at bounding box center [128, 78] width 9 height 9
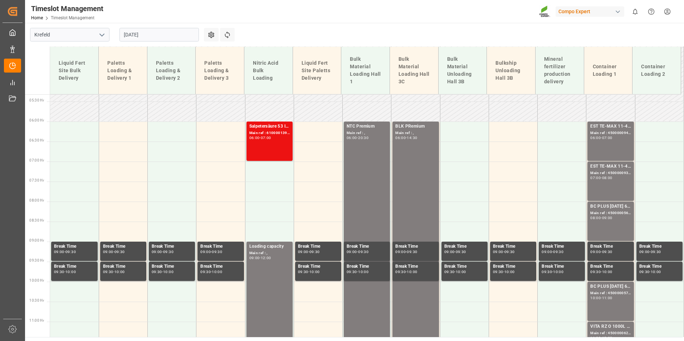
scroll to position [212, 0]
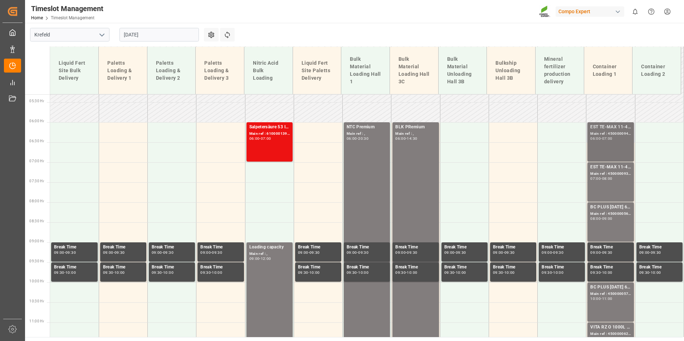
click at [601, 144] on div "EST TE-MAX 11-48 20kg (x56) WW; Main ref : 4500000940, 2000000976; 06:00 - 07:00" at bounding box center [610, 142] width 40 height 36
click at [604, 171] on div "Main ref : 4500000938, 2000000976;" at bounding box center [610, 174] width 40 height 6
click at [603, 155] on div "EST TE-MAX 11-48 20kg (x56) WW; Main ref : 4500000940, 2000000976; 06:00 - 07:00" at bounding box center [610, 142] width 40 height 36
click at [606, 187] on div "EST TE-MAX 11-48 20kg (x56) WW; Main ref : 4500000938, 2000000976; 07:00 - 08:00" at bounding box center [610, 182] width 40 height 36
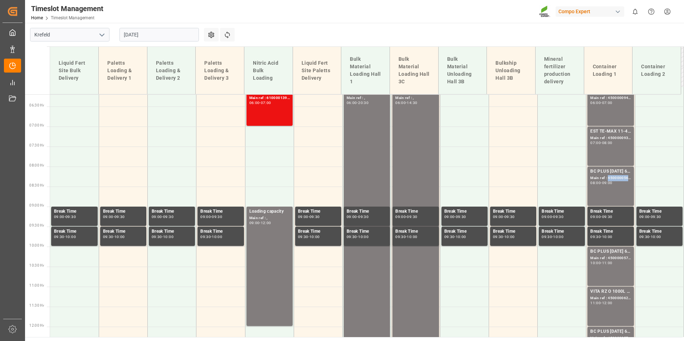
click at [607, 177] on div "Main ref : 4500000569, 2000000524;" at bounding box center [610, 178] width 40 height 6
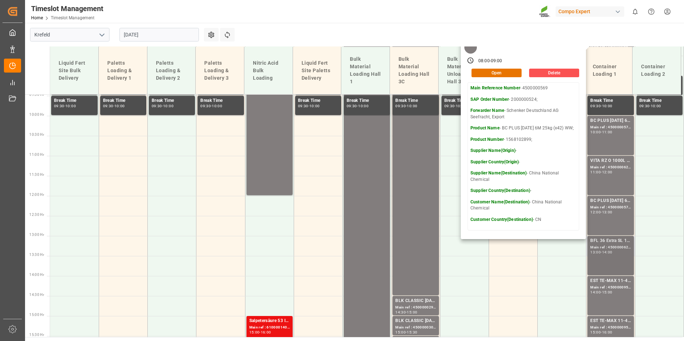
scroll to position [427, 0]
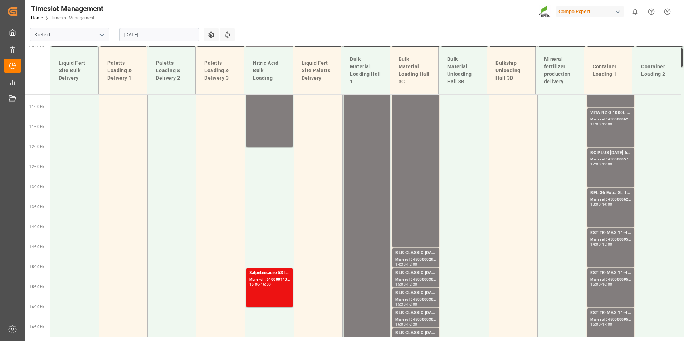
click at [607, 246] on div "14:00 - 15:00" at bounding box center [610, 245] width 40 height 4
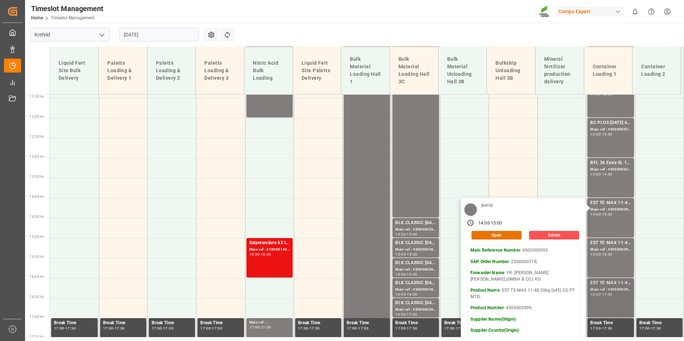
scroll to position [498, 0]
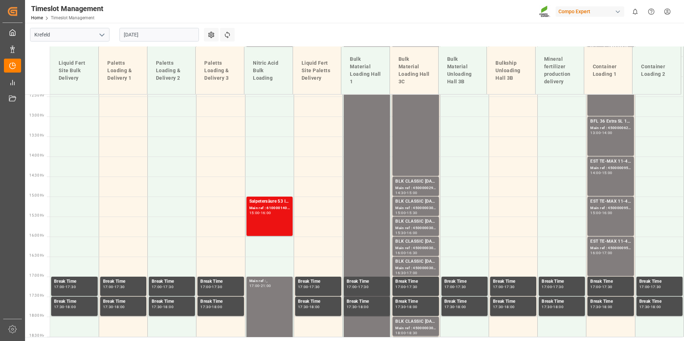
click at [601, 225] on div "EST TE-MAX 11-48 20kg (x45) ES, PT MTO; Main ref : 4500000956, 2000000378; 15:0…" at bounding box center [610, 216] width 40 height 36
click at [607, 252] on div "17:00" at bounding box center [607, 252] width 10 height 3
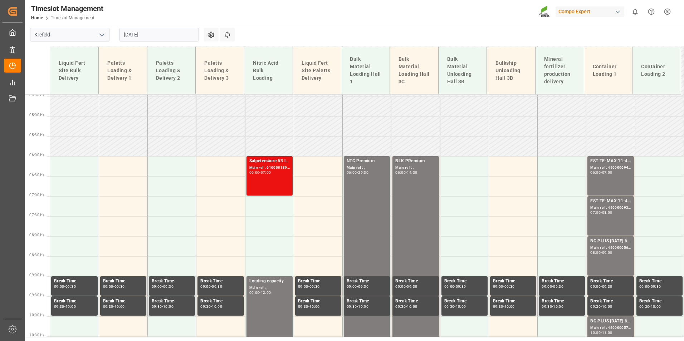
scroll to position [141, 0]
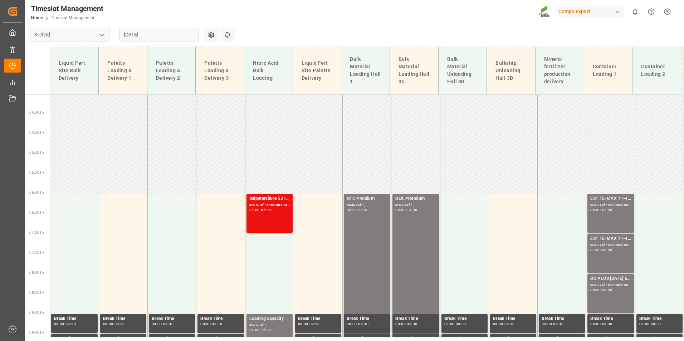
click at [594, 222] on div "EST TE-MAX 11-48 20kg (x56) WW; Main ref : 4500000940, 2000000976; 06:00 - 07:00" at bounding box center [610, 213] width 40 height 36
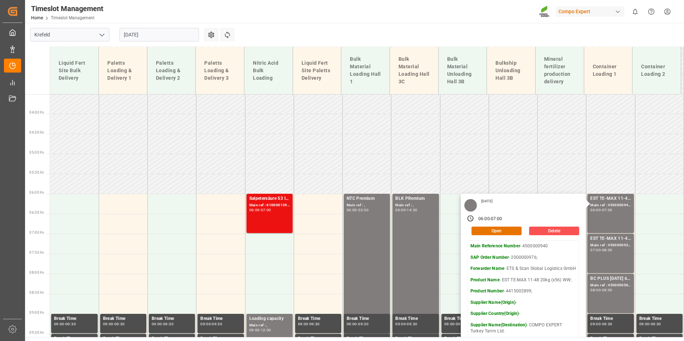
click at [148, 34] on input "[DATE]" at bounding box center [158, 35] width 79 height 14
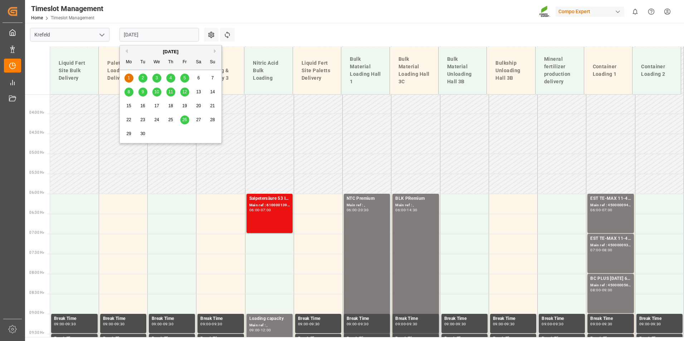
click at [167, 79] on div "4" at bounding box center [170, 78] width 9 height 9
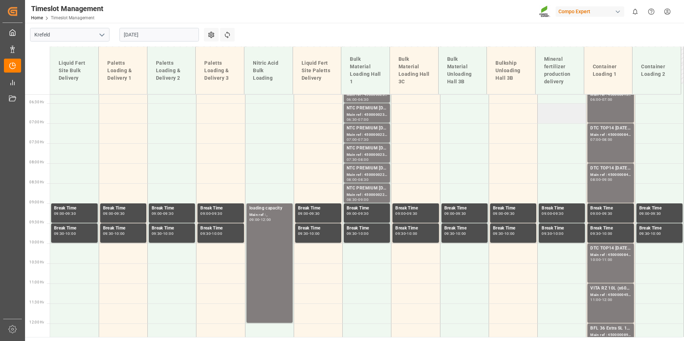
scroll to position [177, 0]
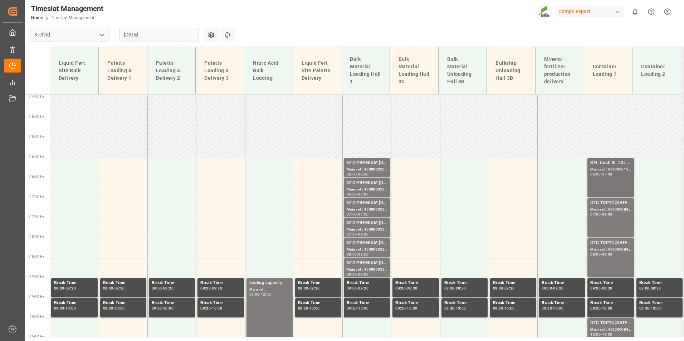
click at [590, 175] on div "06:00" at bounding box center [595, 174] width 10 height 3
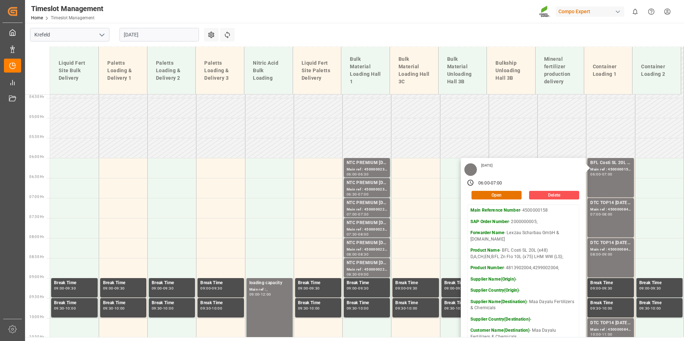
click at [161, 38] on input "[DATE]" at bounding box center [158, 35] width 79 height 14
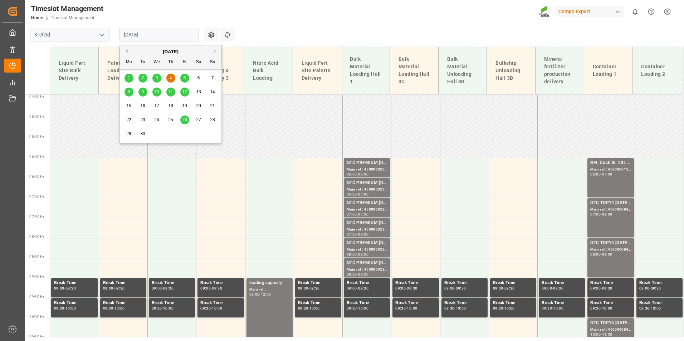
click at [132, 78] on div "1" at bounding box center [128, 78] width 9 height 9
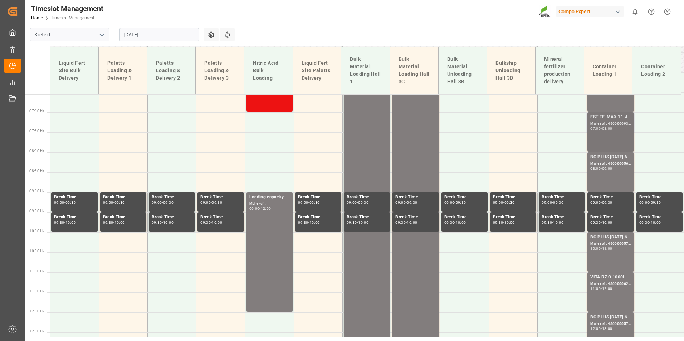
scroll to position [248, 0]
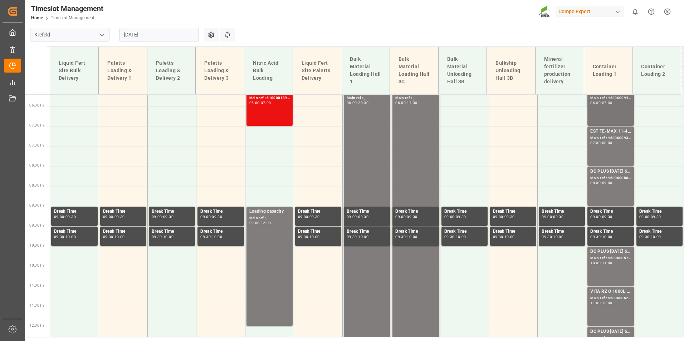
click at [604, 110] on div "EST TE-MAX 11-48 20kg (x56) WW; Main ref : 4500000940, 2000000976; 06:00 - 07:00" at bounding box center [610, 106] width 40 height 36
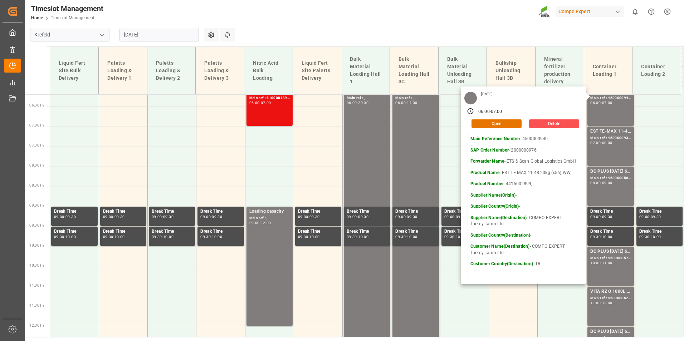
scroll to position [212, 0]
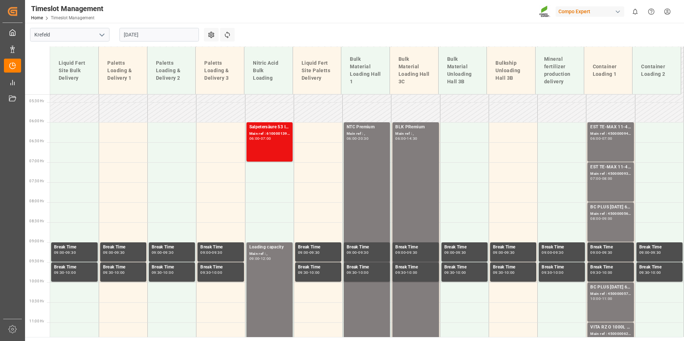
click at [609, 181] on div "EST TE-MAX 11-48 20kg (x56) WW; Main ref : 4500000938, 2000000976; 07:00 - 08:00" at bounding box center [610, 182] width 40 height 36
click at [605, 142] on div "EST TE-MAX 11-48 20kg (x56) WW; Main ref : 4500000940, 2000000976; 06:00 - 07:00" at bounding box center [610, 142] width 40 height 36
click at [620, 186] on div "EST TE-MAX 11-48 20kg (x56) WW; Main ref : 4500000938, 2000000976; 07:00 - 08:00" at bounding box center [610, 182] width 40 height 36
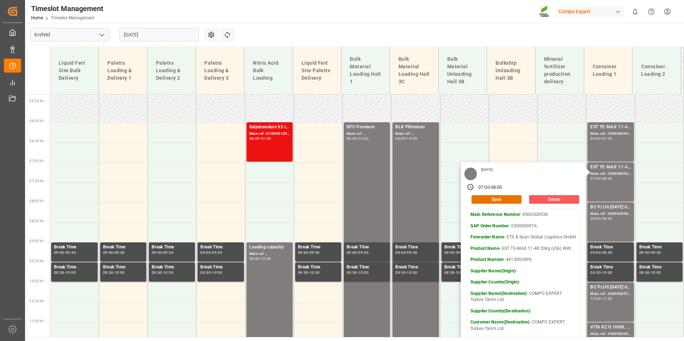
click at [558, 198] on button "Delete" at bounding box center [554, 199] width 50 height 9
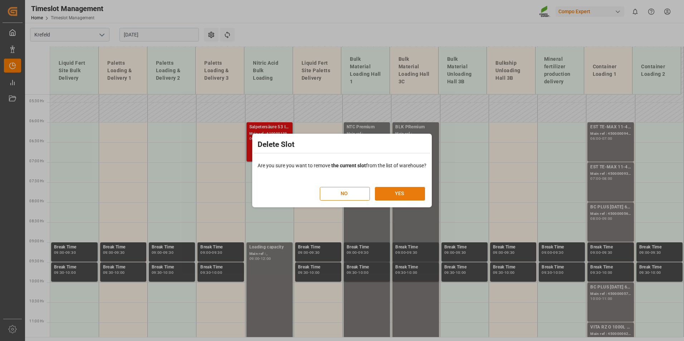
click at [392, 195] on button "YES" at bounding box center [400, 194] width 50 height 14
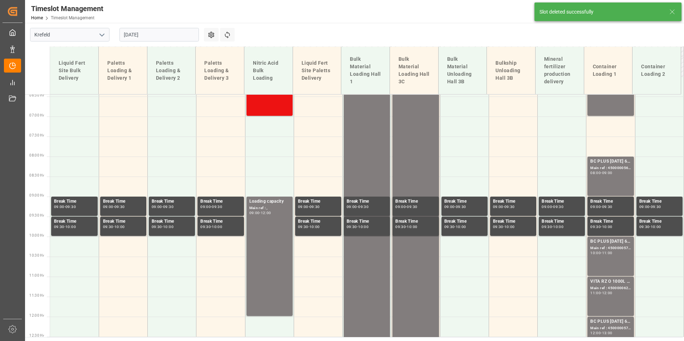
scroll to position [151, 0]
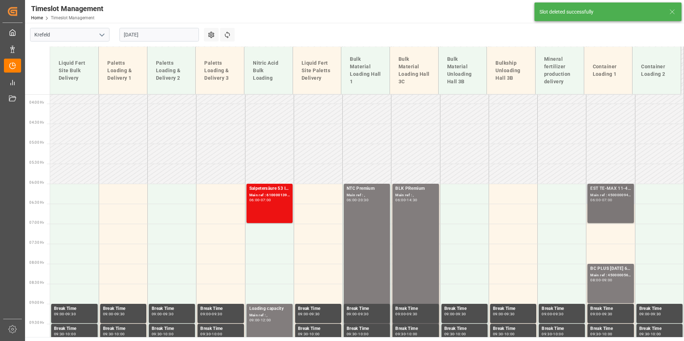
click at [613, 197] on div "Main ref : 4500000940, 2000000976;" at bounding box center [610, 195] width 40 height 6
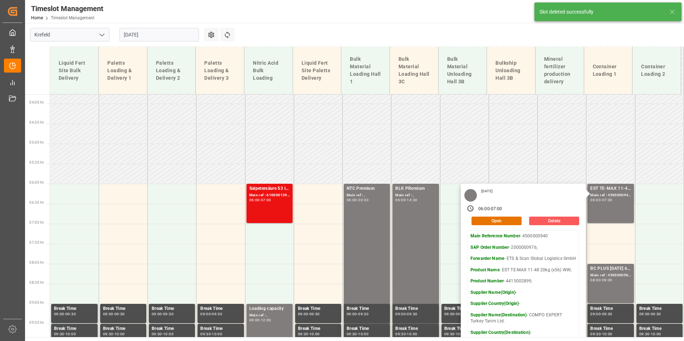
click at [555, 219] on button "Delete" at bounding box center [554, 221] width 50 height 9
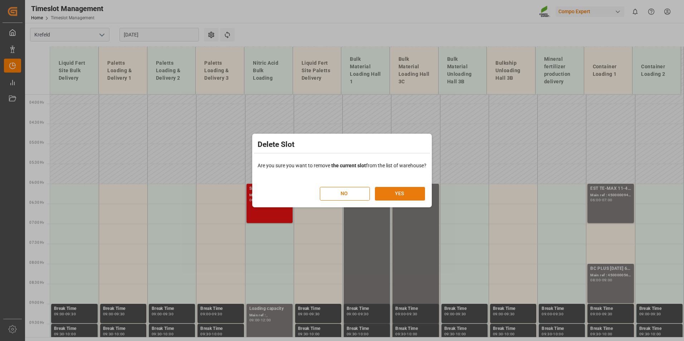
click at [412, 198] on button "YES" at bounding box center [400, 194] width 50 height 14
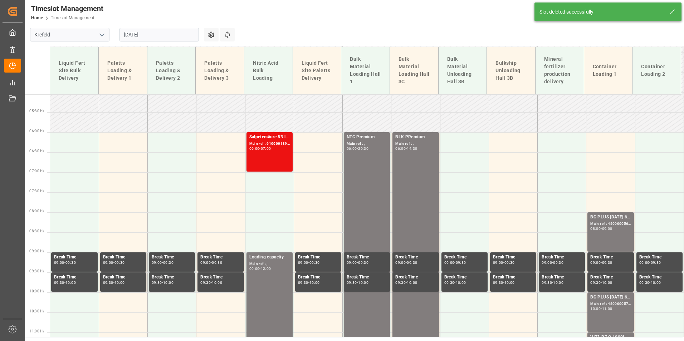
scroll to position [218, 0]
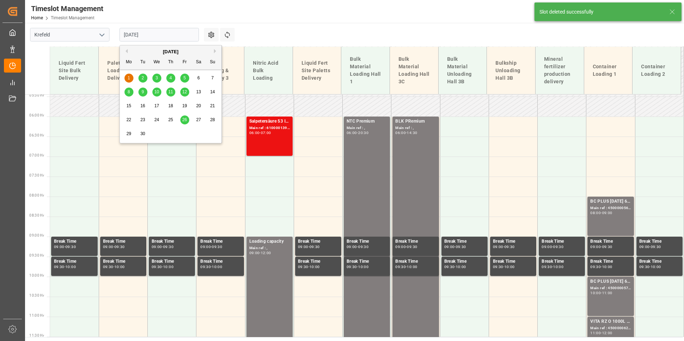
click at [156, 33] on input "[DATE]" at bounding box center [158, 35] width 79 height 14
click at [167, 82] on div "4" at bounding box center [170, 78] width 9 height 9
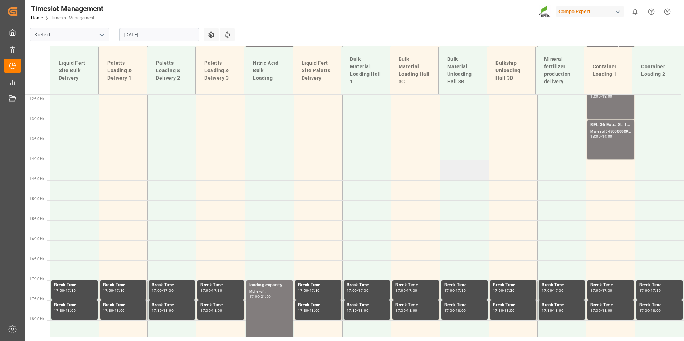
scroll to position [498, 0]
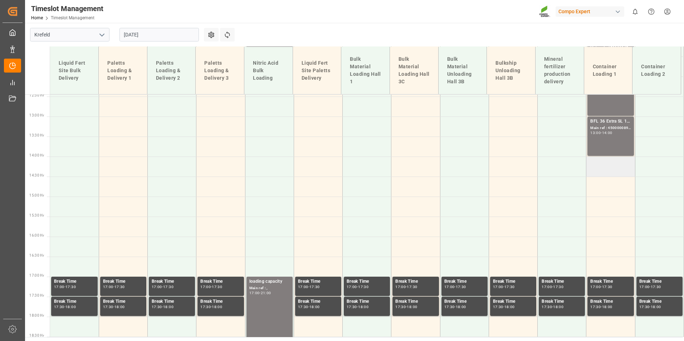
click at [606, 167] on td at bounding box center [610, 167] width 49 height 20
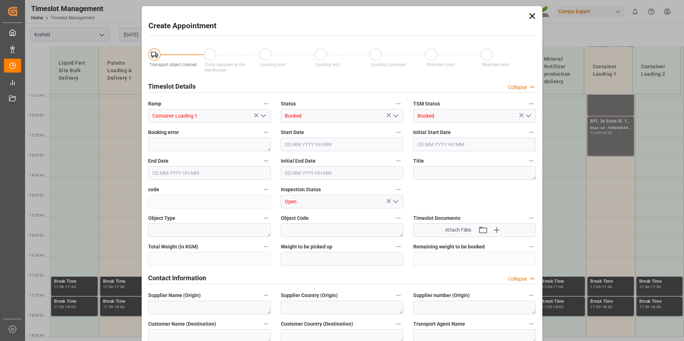
type input "[DATE] 14:00"
type input "[DATE] 14:30"
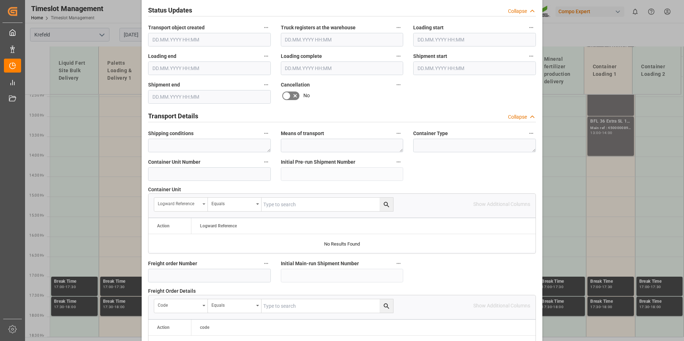
scroll to position [501, 0]
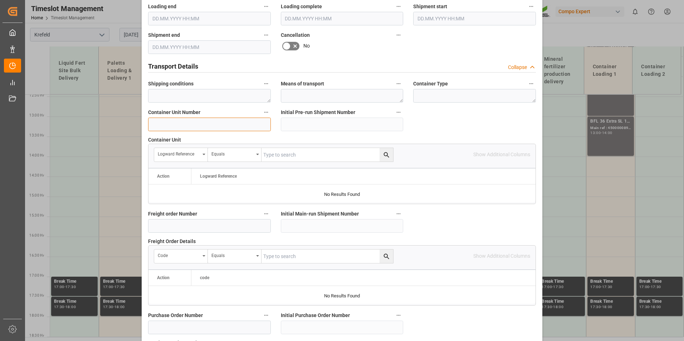
click at [178, 127] on input at bounding box center [209, 125] width 123 height 14
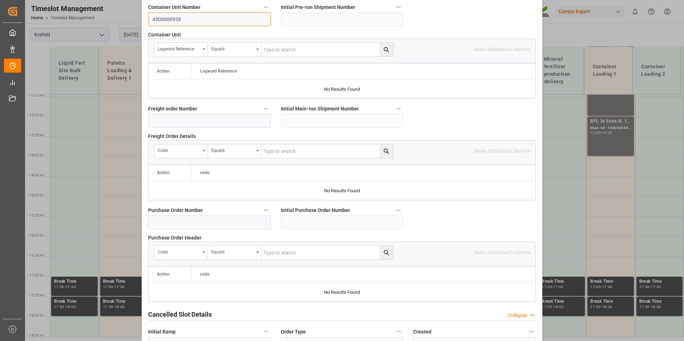
scroll to position [651, 0]
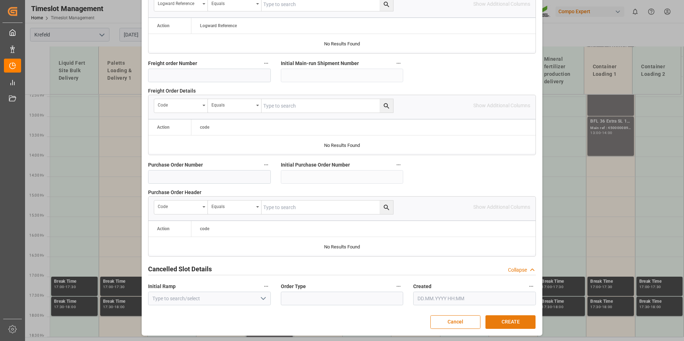
type input "4500000938"
click at [518, 321] on button "CREATE" at bounding box center [510, 322] width 50 height 14
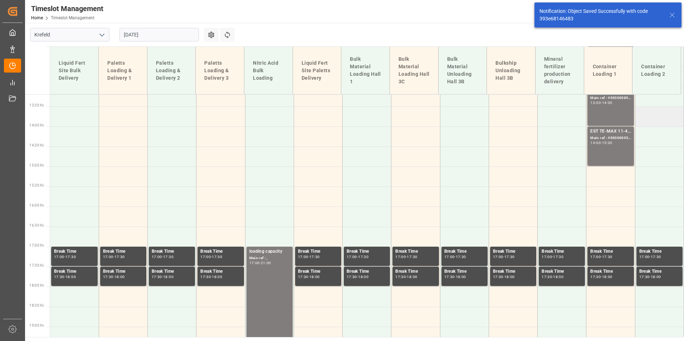
scroll to position [538, 0]
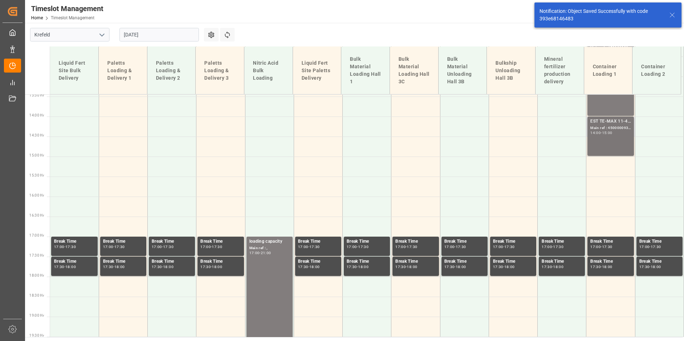
click at [602, 129] on div "Main ref : 4500000938, 2000000976;" at bounding box center [610, 128] width 40 height 6
click at [608, 162] on td at bounding box center [610, 167] width 49 height 20
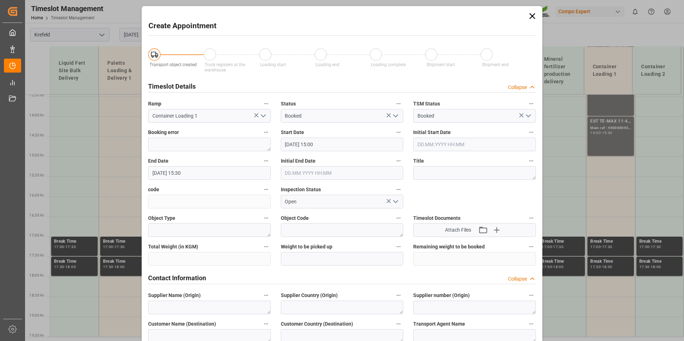
type input "[DATE] 15:00"
type input "[DATE] 15:30"
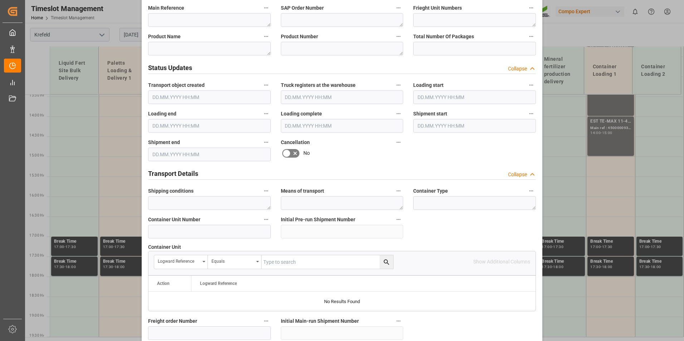
scroll to position [429, 0]
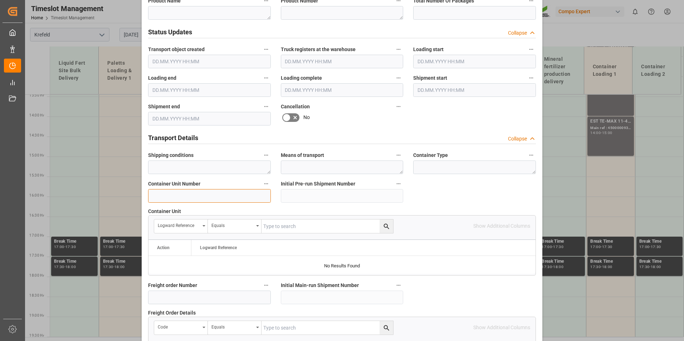
click at [179, 196] on input at bounding box center [209, 196] width 123 height 14
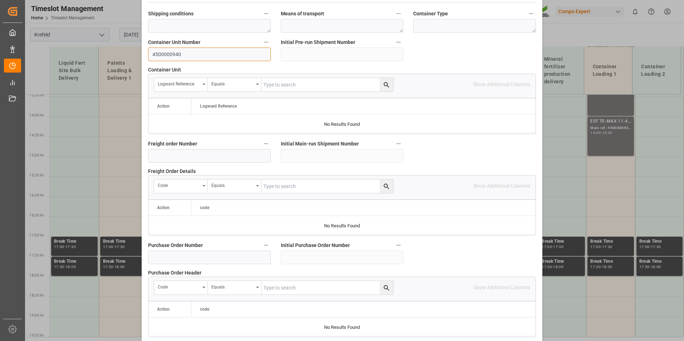
scroll to position [651, 0]
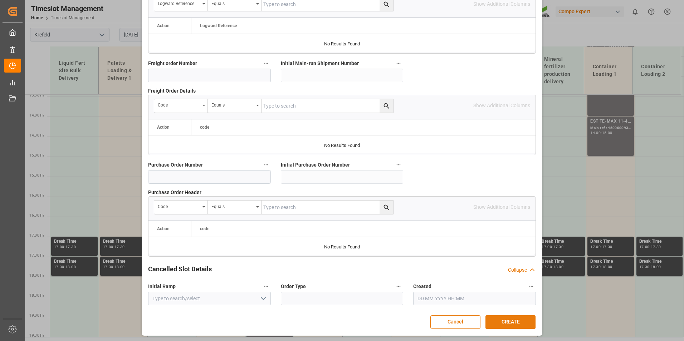
type input "4500000940"
click at [510, 316] on button "CREATE" at bounding box center [510, 322] width 50 height 14
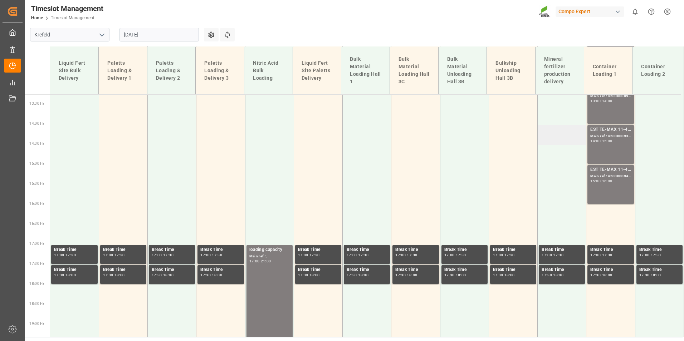
scroll to position [471, 0]
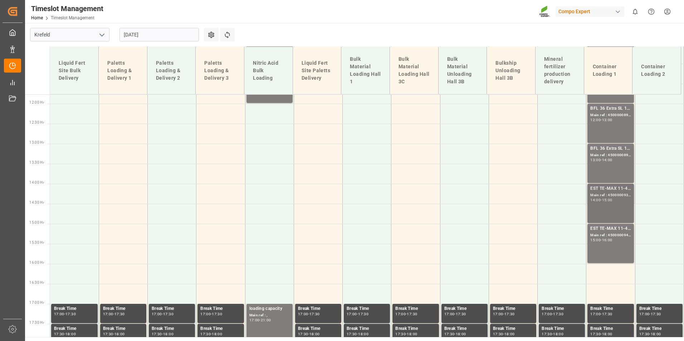
click at [604, 210] on div "EST TE-MAX 11-48 20kg (x56) WW; Main ref : 4500000938, 2000000976; 14:00 - 15:00" at bounding box center [610, 203] width 40 height 36
click at [153, 38] on input "[DATE]" at bounding box center [158, 35] width 79 height 14
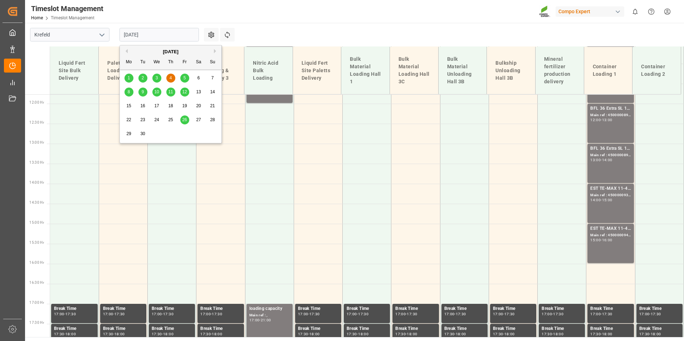
click at [128, 52] on div "[DATE]" at bounding box center [171, 51] width 102 height 7
click at [127, 52] on button "Previous Month" at bounding box center [125, 51] width 4 height 4
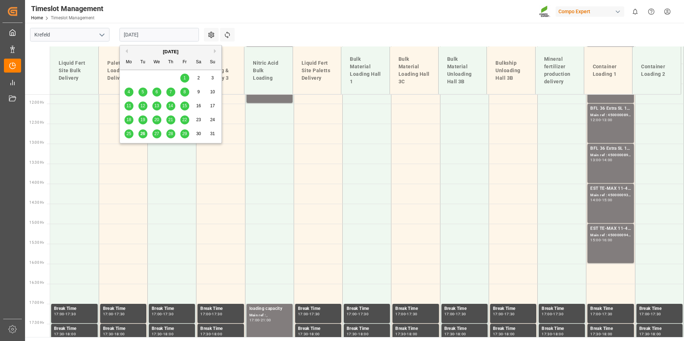
click at [143, 134] on span "26" at bounding box center [142, 133] width 5 height 5
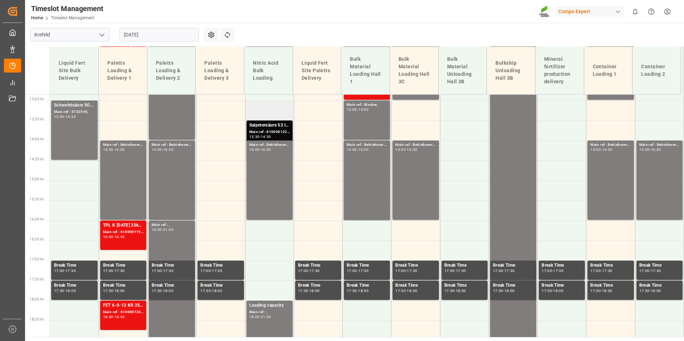
scroll to position [538, 0]
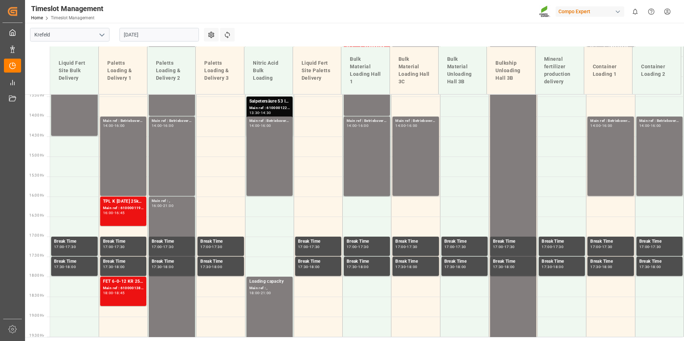
click at [166, 39] on input "[DATE]" at bounding box center [158, 35] width 79 height 14
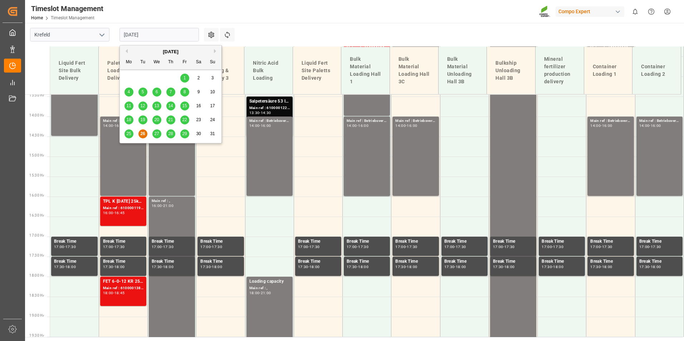
click at [158, 133] on span "27" at bounding box center [156, 133] width 5 height 5
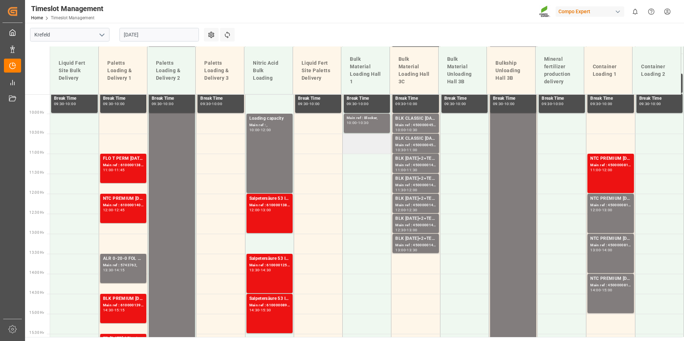
scroll to position [395, 0]
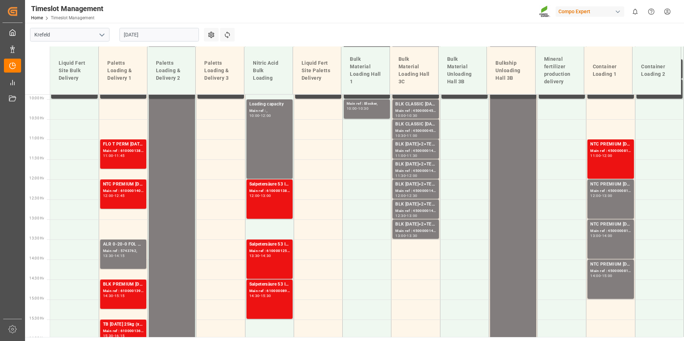
click at [174, 33] on input "[DATE]" at bounding box center [158, 35] width 79 height 14
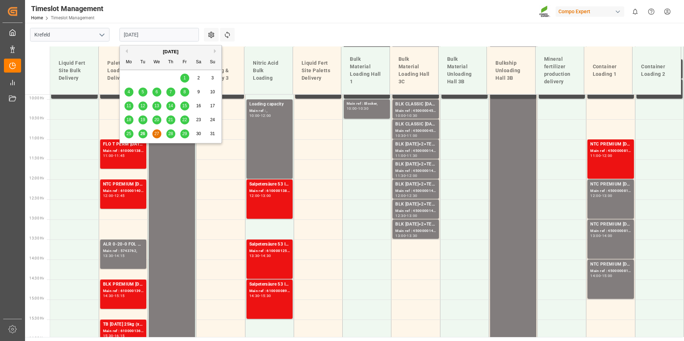
click at [140, 137] on div "26" at bounding box center [142, 134] width 9 height 9
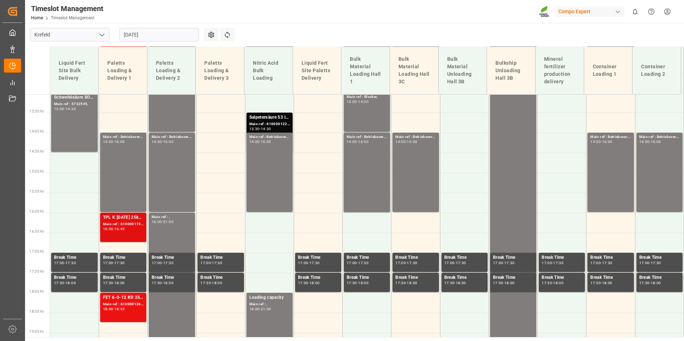
scroll to position [538, 0]
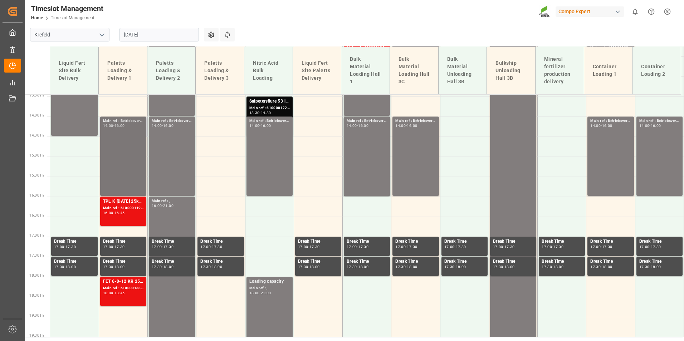
click at [127, 157] on div "Main ref : Betriebsversammlung, 14:00 - 16:00" at bounding box center [123, 156] width 40 height 77
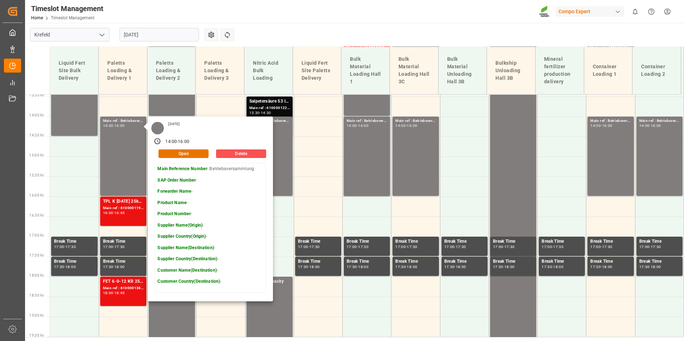
click at [183, 39] on input "[DATE]" at bounding box center [158, 35] width 79 height 14
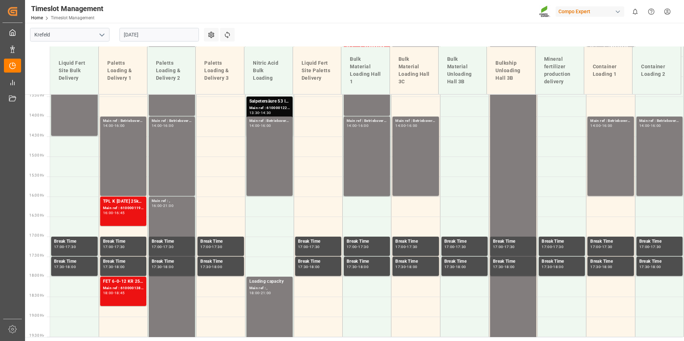
click at [272, 22] on div "Timeslot Management Home Timeslot Management Compo Expert 0 Notifications Only …" at bounding box center [352, 11] width 664 height 23
click at [112, 296] on div "FET 6-0-12 KR 25kgx40 DE,AT,FR,ES,IT;SOB DF 25kg (x36) DE;NTC CLASSIC [DATE]+3+…" at bounding box center [123, 291] width 40 height 26
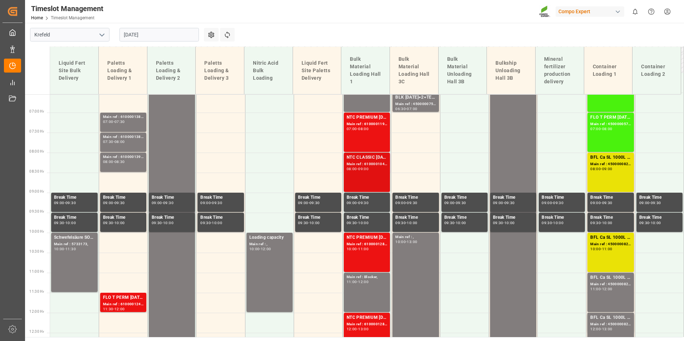
scroll to position [252, 0]
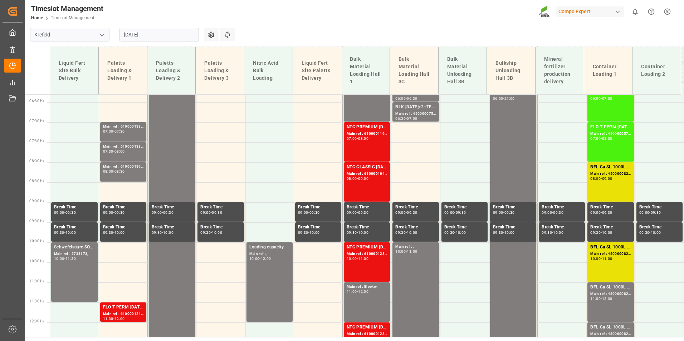
click at [151, 33] on input "[DATE]" at bounding box center [158, 35] width 79 height 14
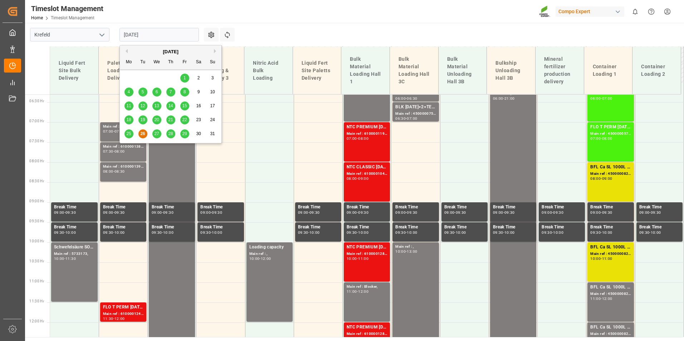
click at [153, 136] on div "27" at bounding box center [156, 134] width 9 height 9
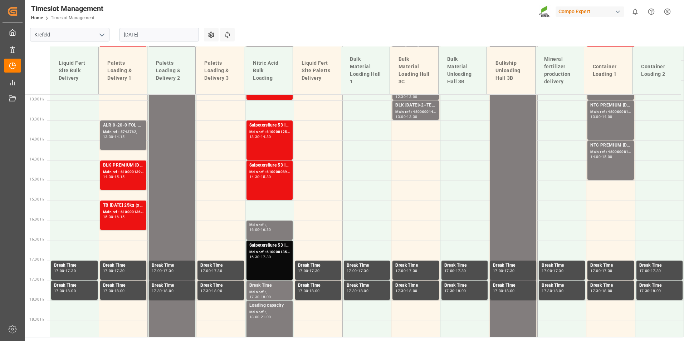
scroll to position [538, 0]
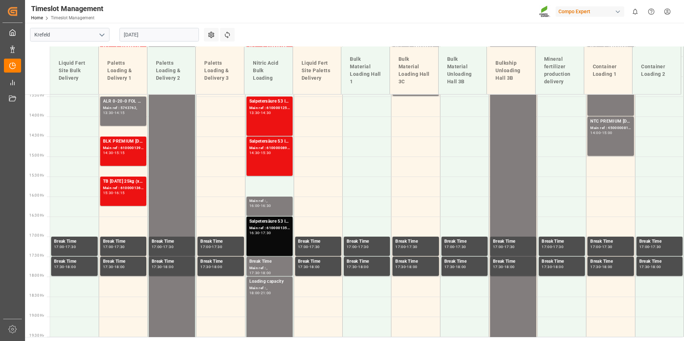
click at [167, 31] on input "[DATE]" at bounding box center [158, 35] width 79 height 14
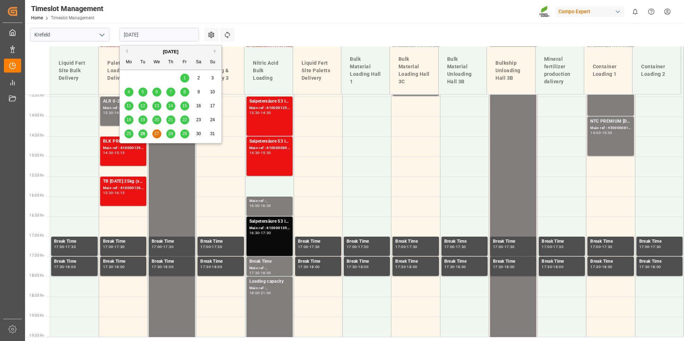
click at [183, 137] on div "29" at bounding box center [184, 134] width 9 height 9
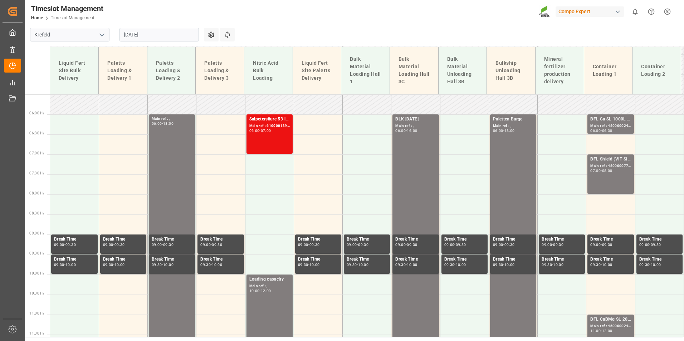
scroll to position [145, 0]
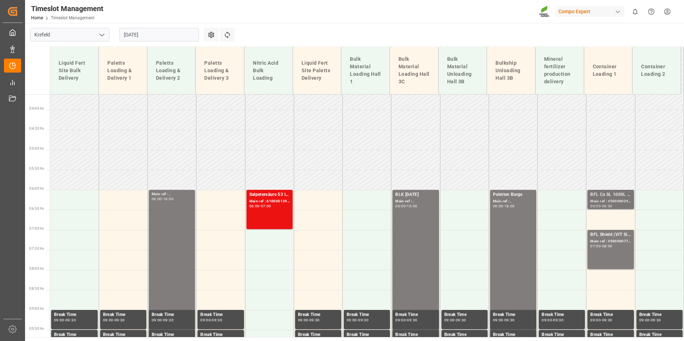
click at [614, 199] on div "Main ref : 4500000240, 2000000190;" at bounding box center [610, 201] width 40 height 6
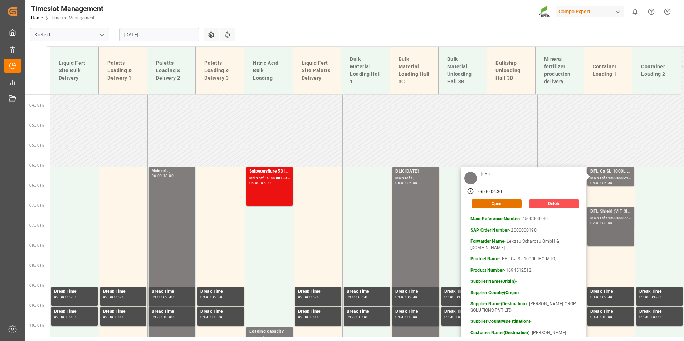
scroll to position [181, 0]
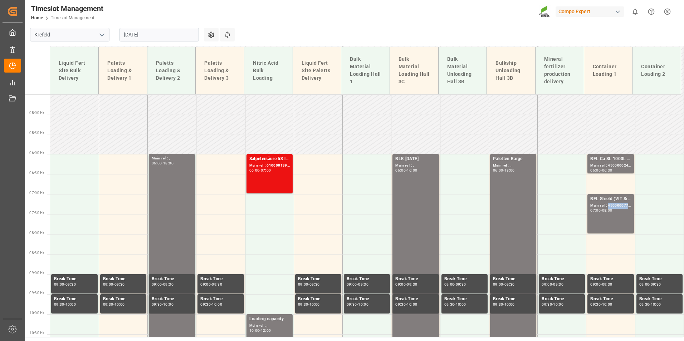
click at [613, 207] on div "Main ref : 4500000776, 2000000607;" at bounding box center [610, 206] width 40 height 6
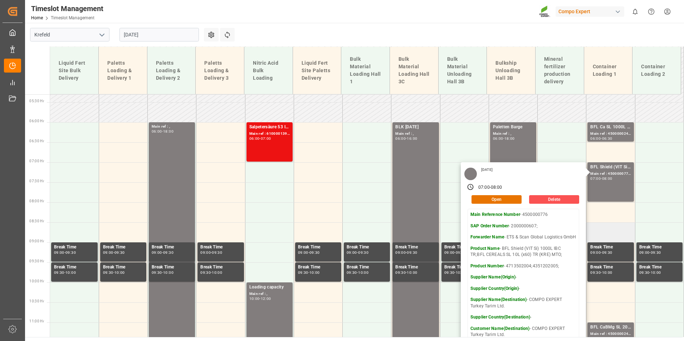
scroll to position [252, 0]
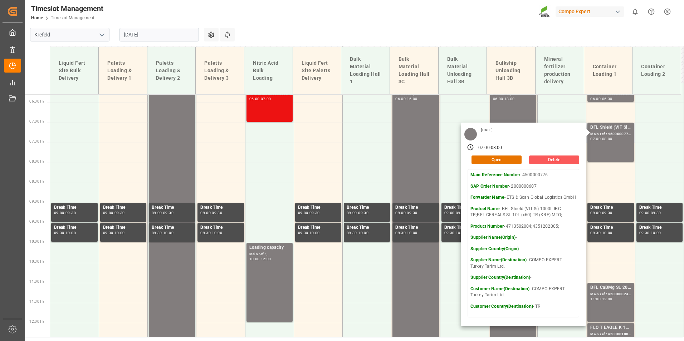
click at [546, 162] on button "Delete" at bounding box center [554, 160] width 50 height 9
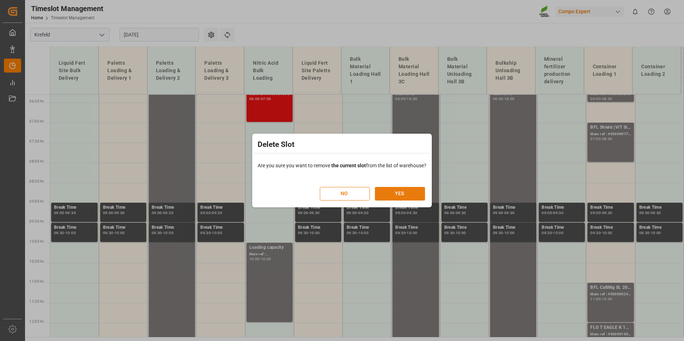
click at [412, 192] on button "YES" at bounding box center [400, 194] width 50 height 14
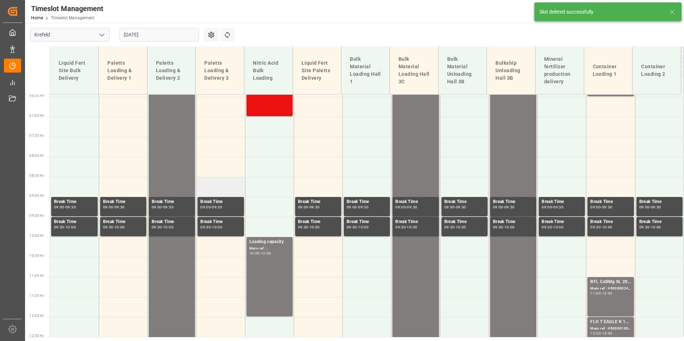
scroll to position [258, 0]
click at [159, 39] on input "[DATE]" at bounding box center [158, 35] width 79 height 14
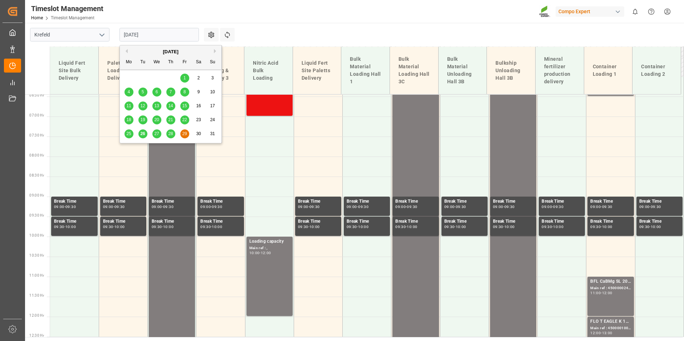
click at [215, 54] on div "[DATE]" at bounding box center [171, 51] width 102 height 7
click at [214, 52] on button "Next Month" at bounding box center [216, 51] width 4 height 4
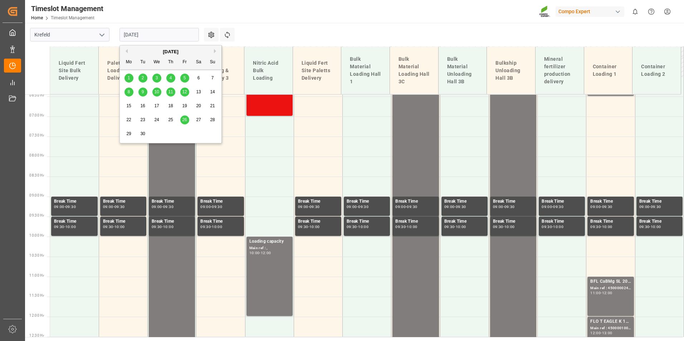
click at [184, 94] on span "12" at bounding box center [184, 91] width 5 height 5
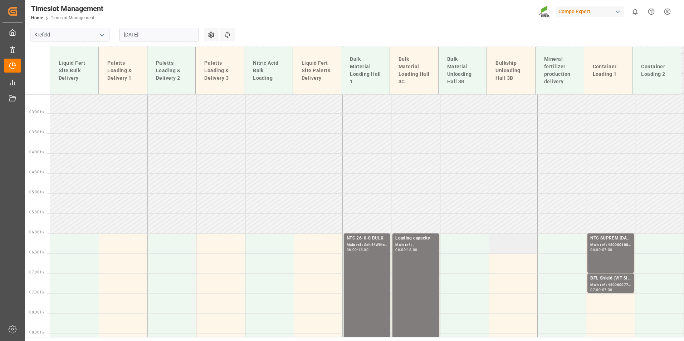
scroll to position [244, 0]
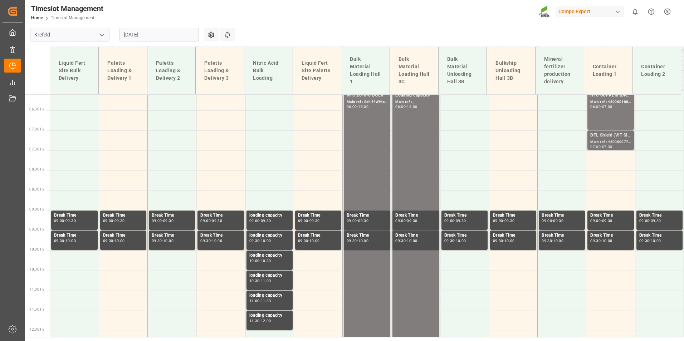
click at [603, 141] on div "Main ref : 4500000776, 2000000607;" at bounding box center [610, 142] width 40 height 6
click at [592, 115] on div "NTC SUPREM [DATE] 25kg (x42) INT; Main ref : 4500001086, 2000001104; 06:00 - 07…" at bounding box center [610, 110] width 40 height 36
click at [609, 143] on div "Main ref : 4500000776, 2000000607;" at bounding box center [610, 142] width 40 height 6
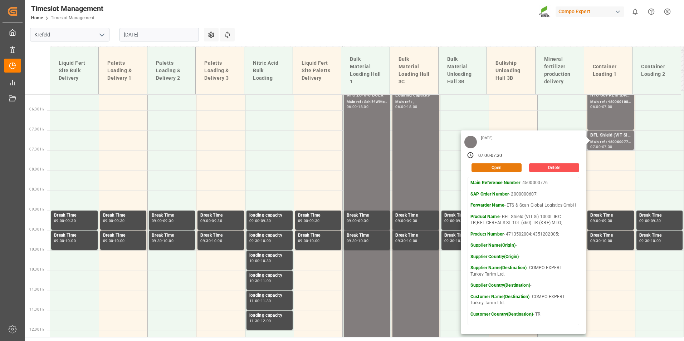
click at [502, 168] on button "Open" at bounding box center [496, 167] width 50 height 9
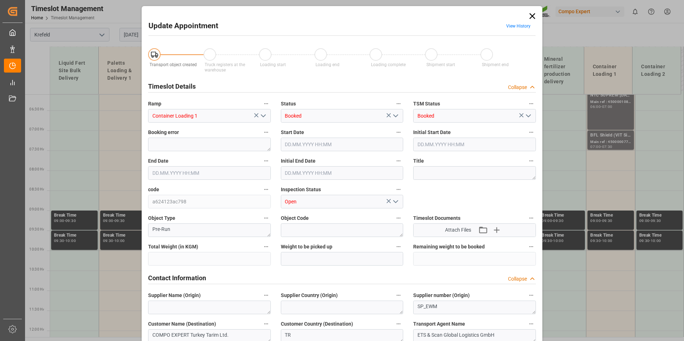
type input "44232"
type input "0"
type input "[DATE] 07:00"
type input "[DATE] 07:30"
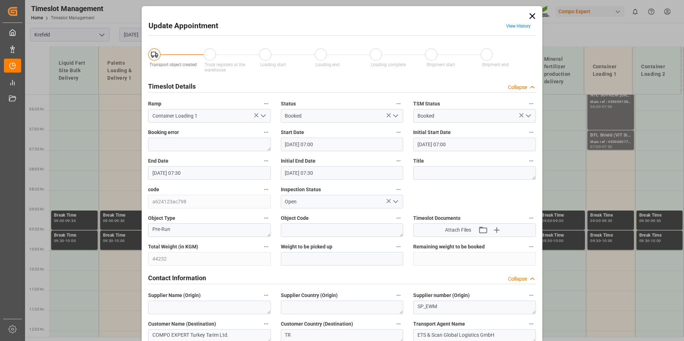
type input "[DATE] 07:30"
type input "[DATE] 11:21"
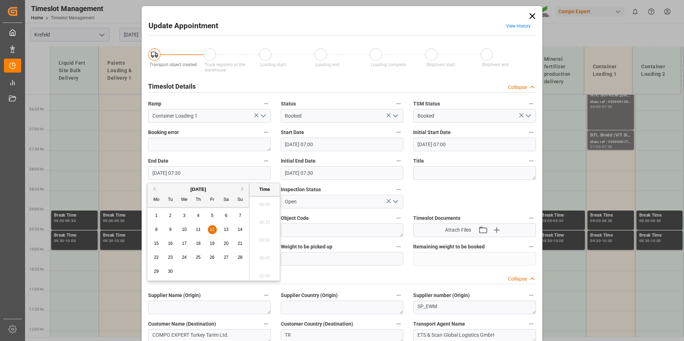
click at [228, 172] on input "[DATE] 07:30" at bounding box center [209, 173] width 123 height 14
drag, startPoint x: 211, startPoint y: 228, endPoint x: 274, endPoint y: 255, distance: 68.3
click at [211, 228] on span "12" at bounding box center [212, 229] width 5 height 5
click at [266, 276] on li "08:00" at bounding box center [264, 274] width 30 height 18
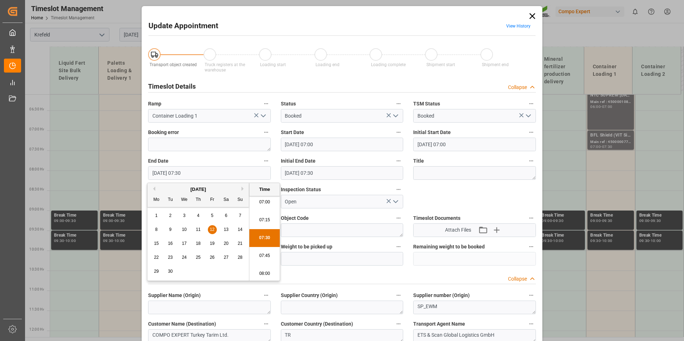
type input "[DATE] 08:00"
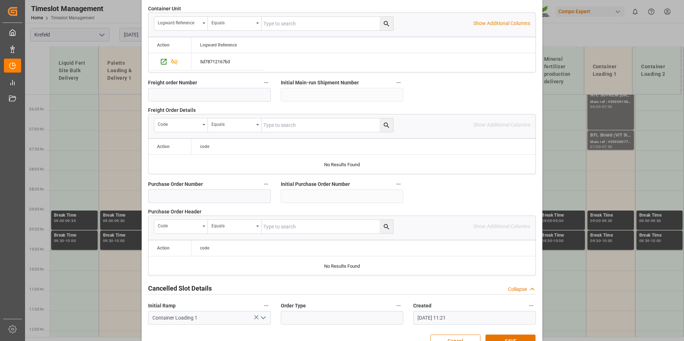
scroll to position [651, 0]
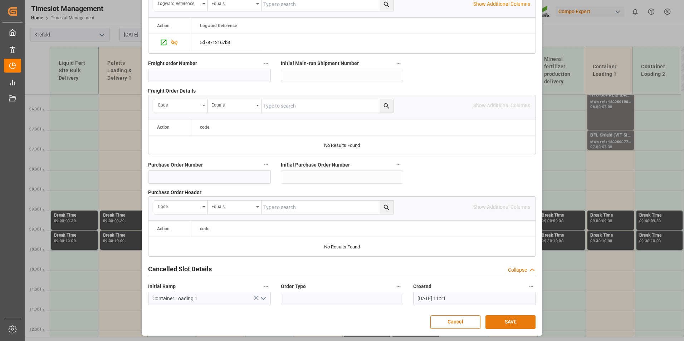
click at [519, 322] on button "SAVE" at bounding box center [510, 322] width 50 height 14
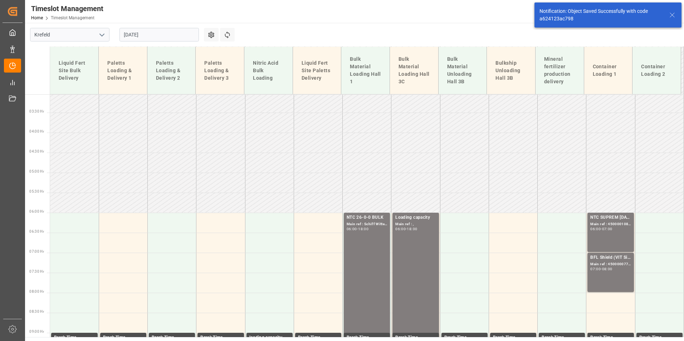
scroll to position [258, 0]
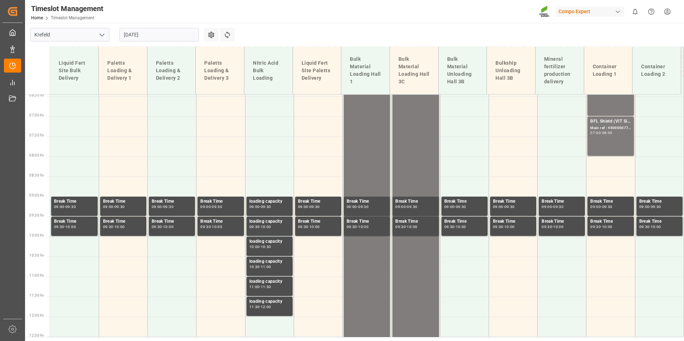
click at [181, 43] on div "[DATE]" at bounding box center [158, 35] width 89 height 24
drag, startPoint x: 144, startPoint y: 35, endPoint x: 79, endPoint y: 59, distance: 68.9
click at [144, 35] on input "[DATE]" at bounding box center [158, 35] width 79 height 14
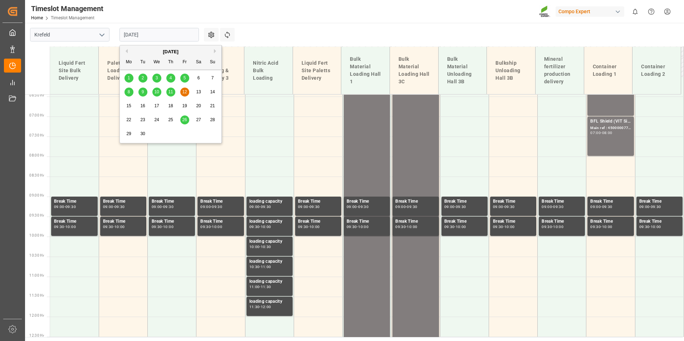
click at [127, 51] on button "Previous Month" at bounding box center [125, 51] width 4 height 4
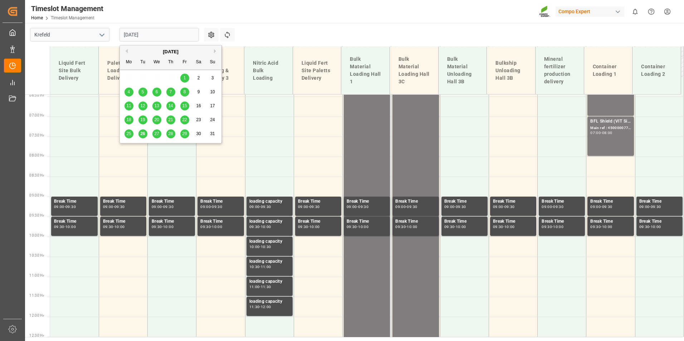
click at [185, 135] on span "29" at bounding box center [184, 133] width 5 height 5
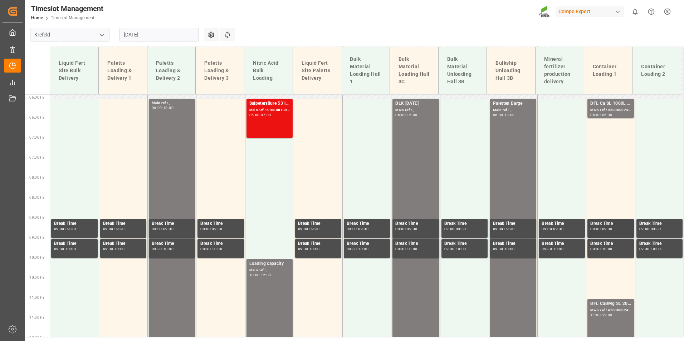
scroll to position [93, 0]
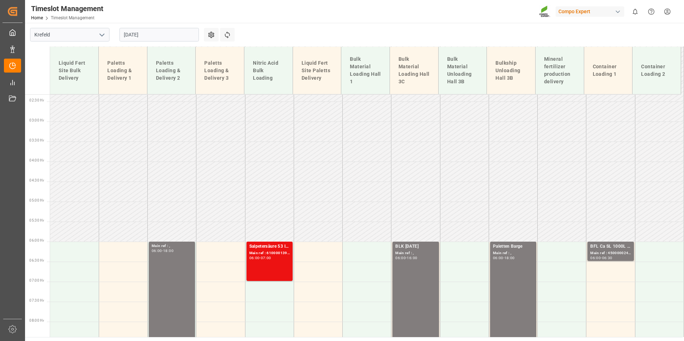
click at [164, 36] on input "[DATE]" at bounding box center [158, 35] width 79 height 14
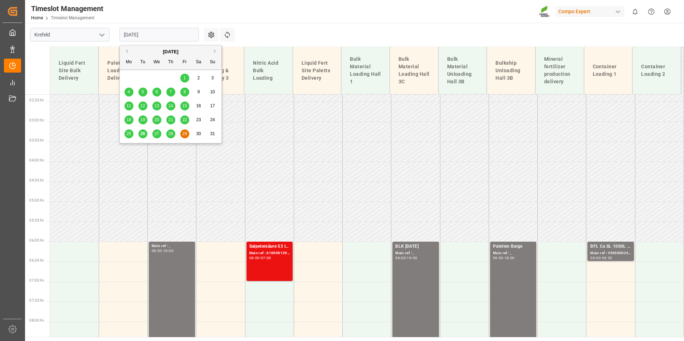
click at [143, 137] on div "26" at bounding box center [142, 134] width 9 height 9
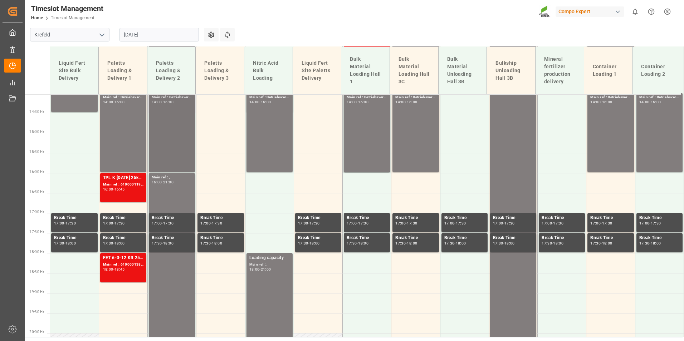
scroll to position [574, 0]
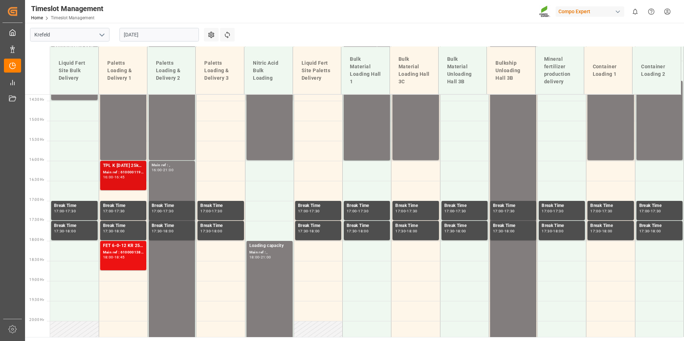
click at [132, 165] on div "TPL K [DATE] 25kg (x40) D,A,CH;FET 6-0-12 KR 25kgx40 DE,AT,FR,ES,IT;ALR 20 0-20…" at bounding box center [123, 165] width 40 height 7
click at [131, 181] on div "TPL K [DATE] 25kg (x40) D,A,CH;FET 6-0-12 KR 25kgx40 DE,AT,FR,ES,IT;ALR 20 0-20…" at bounding box center [123, 175] width 40 height 26
click at [176, 32] on input "[DATE]" at bounding box center [158, 35] width 79 height 14
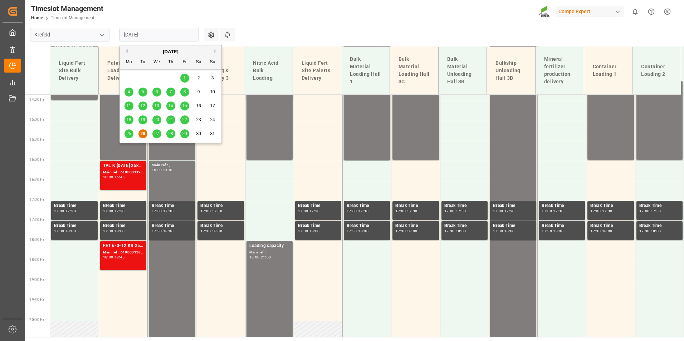
click at [409, 20] on div "Timeslot Management Home Timeslot Management Compo Expert 0 Notifications Only …" at bounding box center [352, 11] width 664 height 23
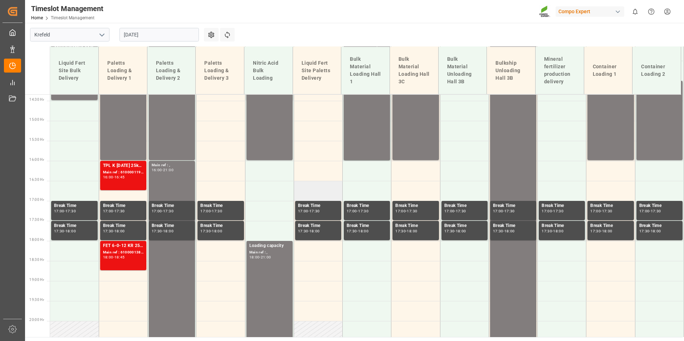
scroll to position [610, 0]
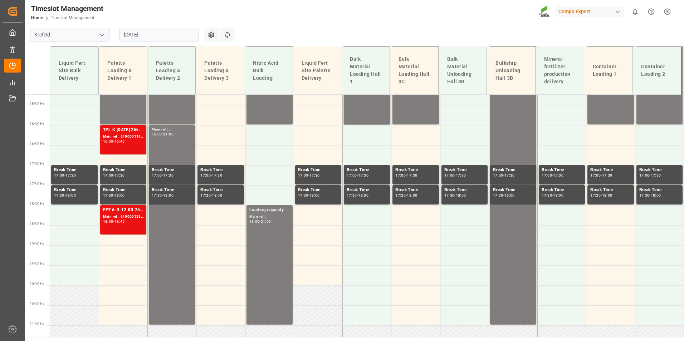
click at [168, 37] on input "[DATE]" at bounding box center [158, 35] width 79 height 14
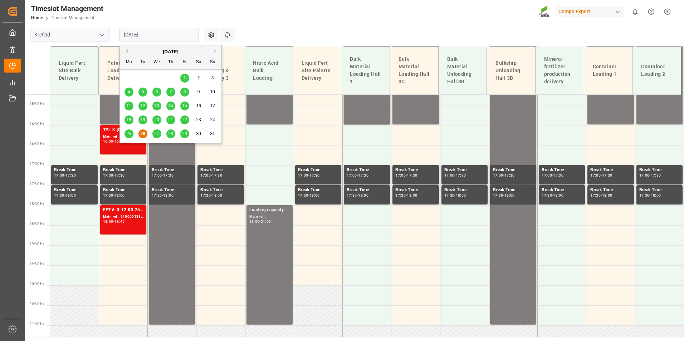
click at [159, 136] on span "27" at bounding box center [156, 133] width 5 height 5
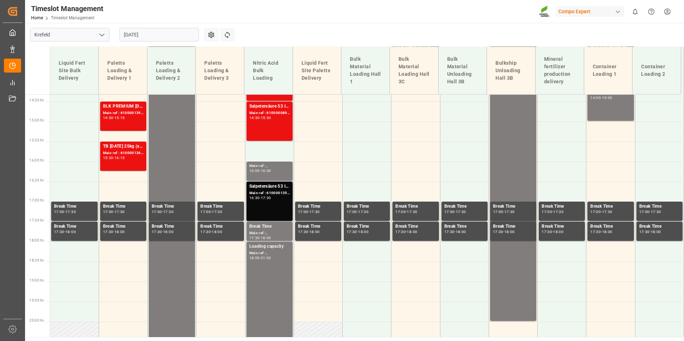
scroll to position [574, 0]
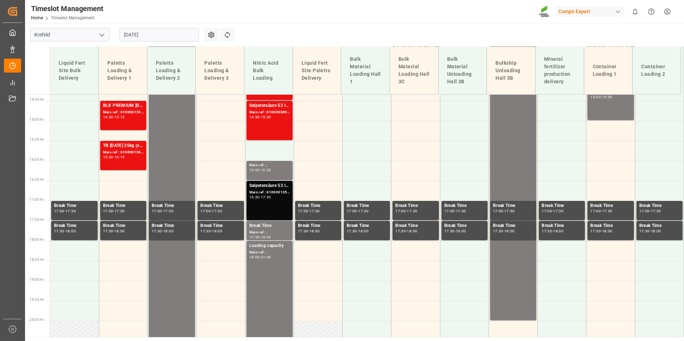
click at [270, 189] on div "Main ref : 6100001350, 2000001175;" at bounding box center [269, 192] width 40 height 6
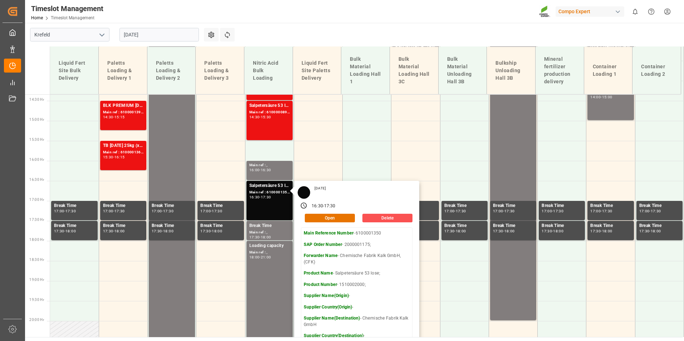
click at [334, 31] on main "[GEOGRAPHIC_DATA] [DATE] Settings Refresh Time Slots Liquid Fert Site Bulk Deli…" at bounding box center [353, 180] width 657 height 314
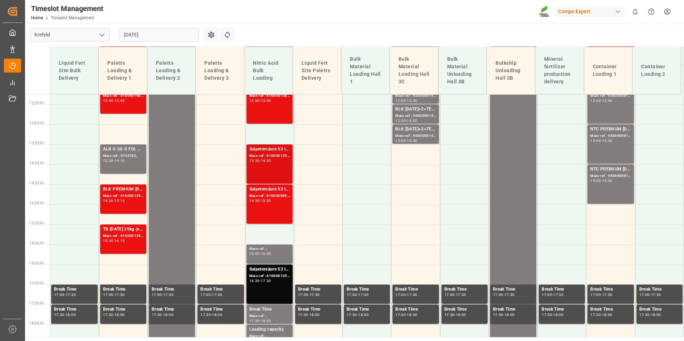
scroll to position [503, 0]
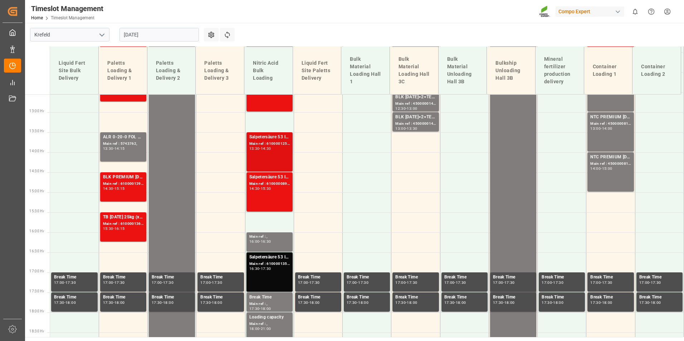
click at [270, 152] on div "Salpetersäure 53 lose; Main ref : 6100001254, 2000001100; 13:30 - 14:30" at bounding box center [269, 152] width 40 height 36
click at [271, 184] on div "Main ref : 6100000892, 2000000902;" at bounding box center [269, 184] width 40 height 6
click at [268, 161] on div "Salpetersäure 53 lose; Main ref : 6100001254, 2000001100; 13:30 - 14:30" at bounding box center [269, 152] width 40 height 36
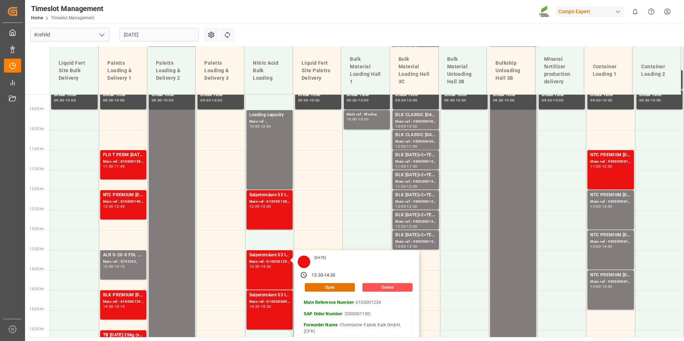
scroll to position [395, 0]
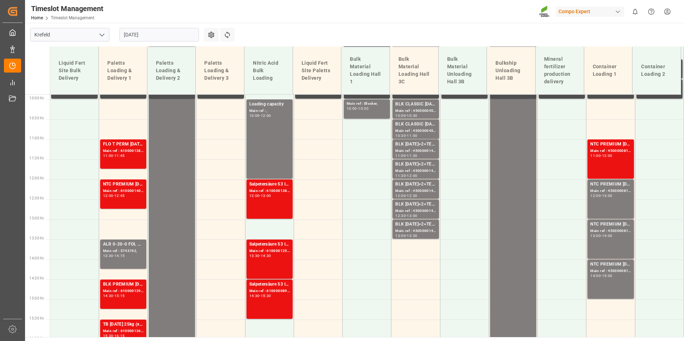
click at [266, 136] on div "Loading capacity Main ref : , 10:00 - 12:00" at bounding box center [269, 139] width 40 height 77
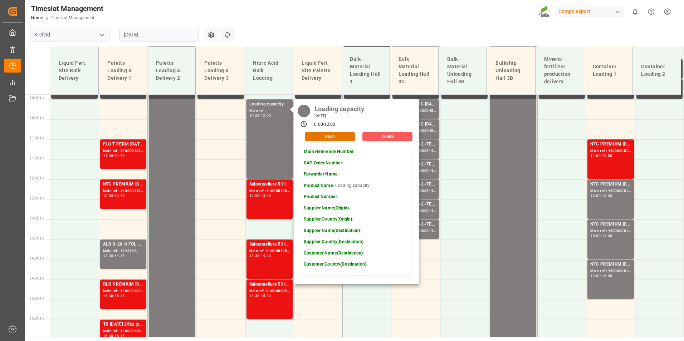
click at [378, 136] on button "Delete" at bounding box center [387, 136] width 50 height 9
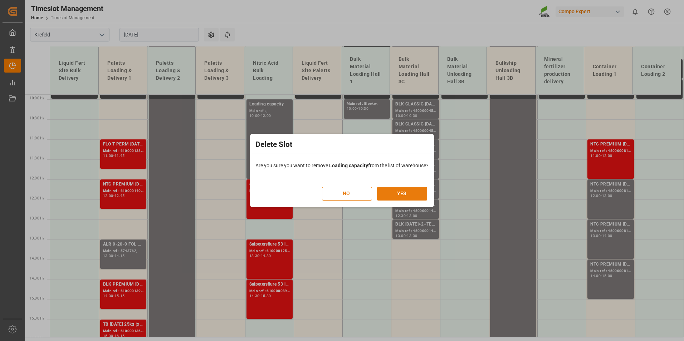
click at [403, 195] on button "YES" at bounding box center [402, 194] width 50 height 14
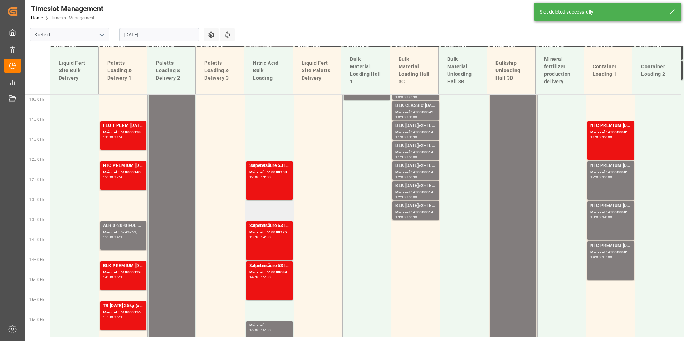
click at [265, 248] on div "Salpetersäure 53 lose; Main ref : 6100001254, 2000001100; 13:30 - 14:30" at bounding box center [269, 240] width 40 height 36
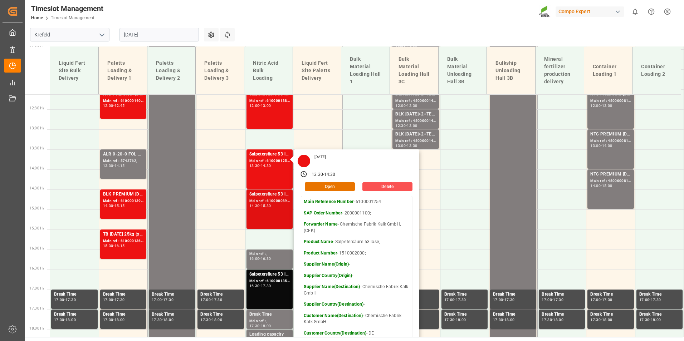
scroll to position [450, 0]
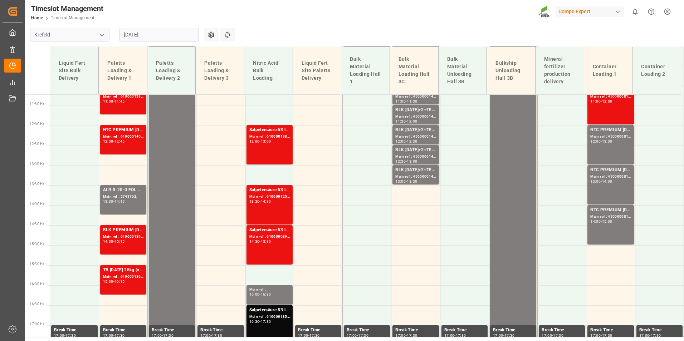
click at [262, 155] on div "Salpetersäure 53 lose; Main ref : 6100001389, 2000001205; 12:00 - 13:00" at bounding box center [269, 145] width 40 height 36
click at [272, 254] on div "Salpetersäure 53 lose; Main ref : 6100000892, 2000000902; 14:30 - 15:30" at bounding box center [269, 245] width 40 height 36
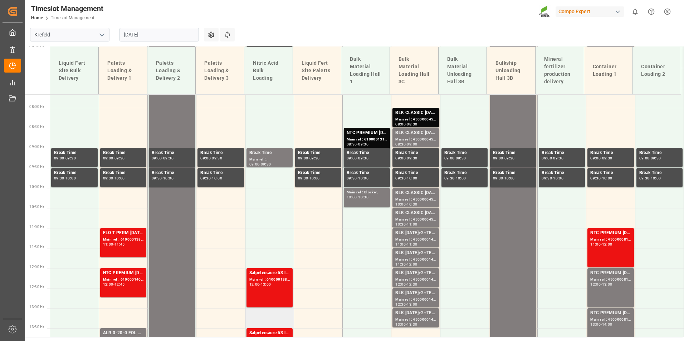
scroll to position [414, 0]
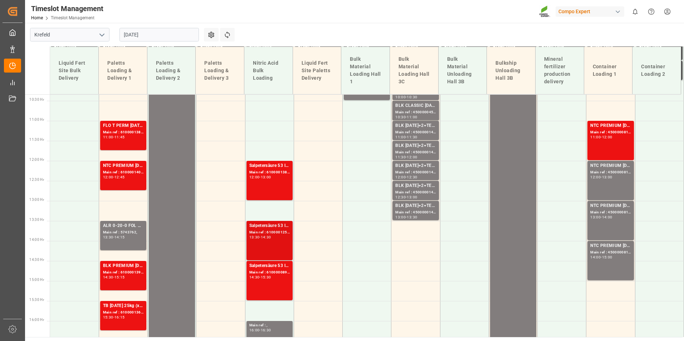
click at [273, 232] on div "Main ref : 6100001254, 2000001100;" at bounding box center [269, 233] width 40 height 6
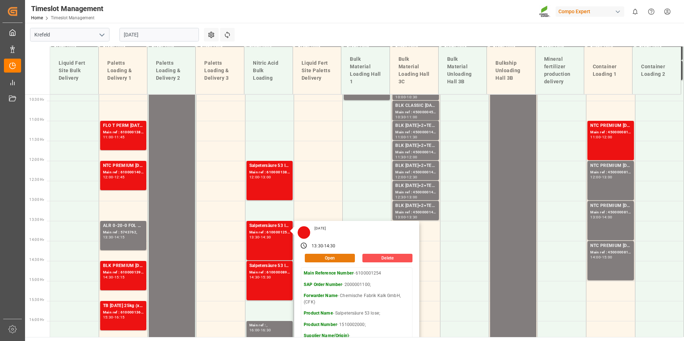
click at [343, 258] on button "Open" at bounding box center [330, 258] width 50 height 9
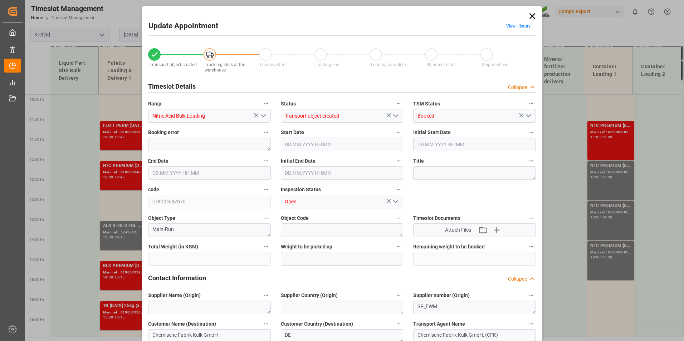
type input "20000"
type input "0"
type input "[DATE] 13:30"
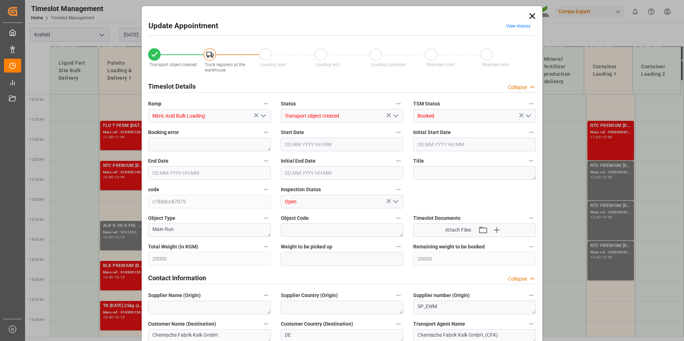
type input "[DATE] 14:30"
type input "[DATE] 14:00"
type input "[DATE] 14:47"
type input "[DATE] 09:14"
click at [315, 144] on input "[DATE] 13:30" at bounding box center [342, 145] width 123 height 14
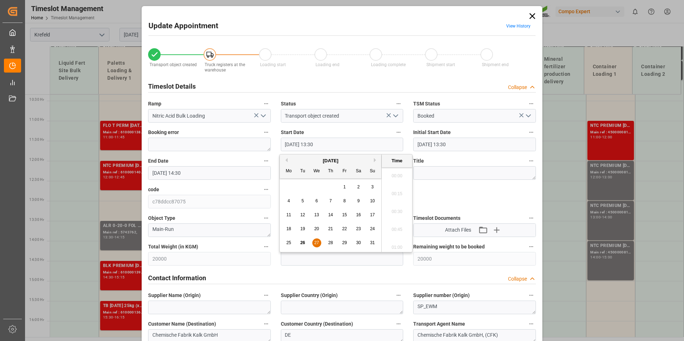
scroll to position [932, 0]
click at [315, 243] on span "27" at bounding box center [316, 242] width 5 height 5
click at [397, 205] on li "10:00" at bounding box center [396, 210] width 30 height 18
type input "[DATE] 10:00"
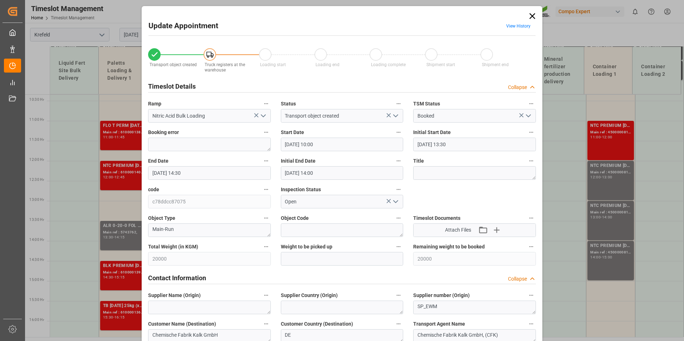
click at [182, 172] on input "[DATE] 14:30" at bounding box center [209, 173] width 123 height 14
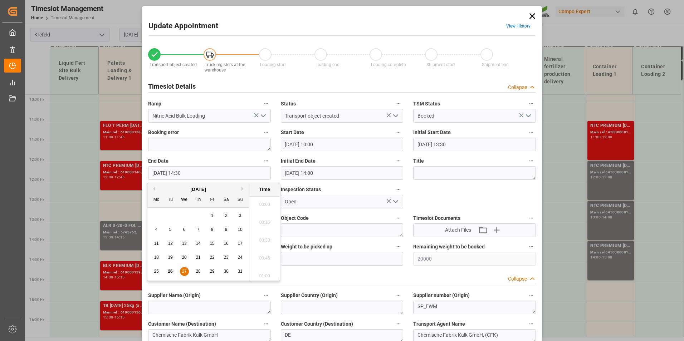
scroll to position [1004, 0]
click at [187, 272] on div "27" at bounding box center [184, 271] width 9 height 9
click at [263, 205] on li "11:00" at bounding box center [264, 202] width 30 height 18
type input "[DATE] 11:00"
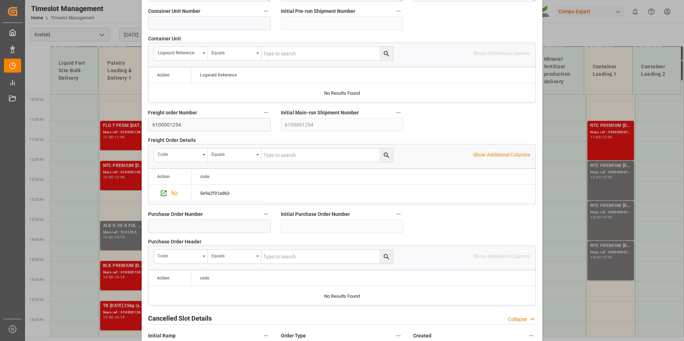
scroll to position [651, 0]
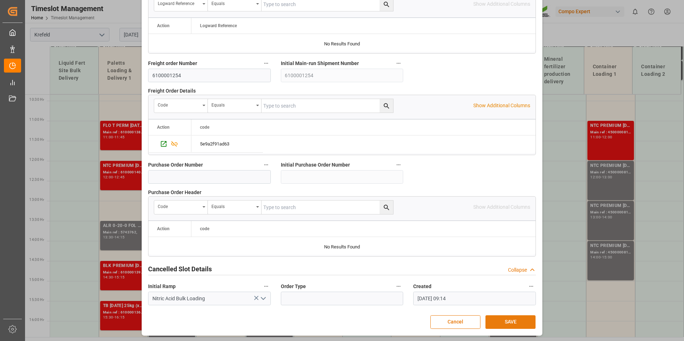
click at [518, 320] on button "SAVE" at bounding box center [510, 322] width 50 height 14
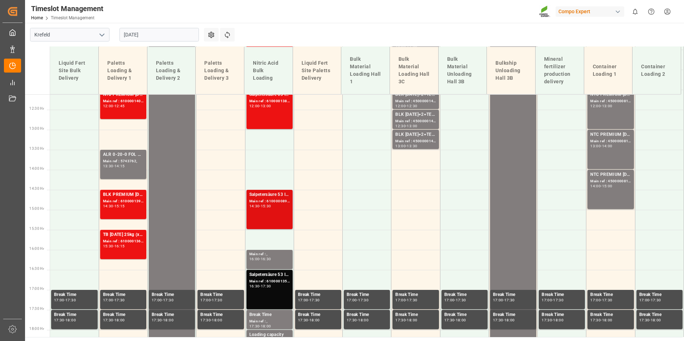
scroll to position [486, 0]
click at [267, 208] on div "14:30 - 15:30" at bounding box center [269, 206] width 40 height 4
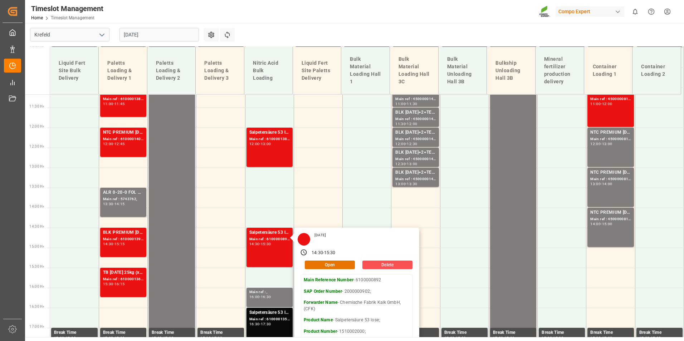
scroll to position [450, 0]
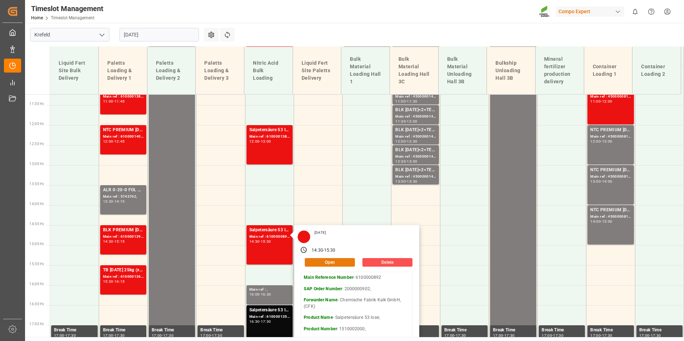
click at [332, 262] on button "Open" at bounding box center [330, 262] width 50 height 9
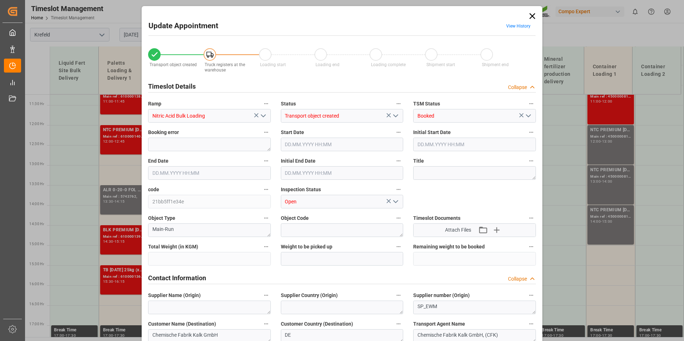
type input "25000"
type input "0"
type input "[DATE] 14:30"
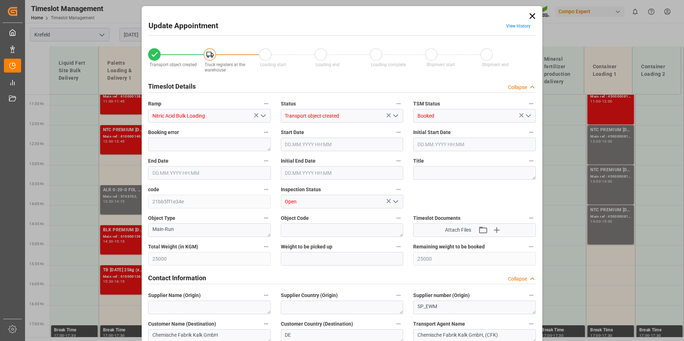
type input "[DATE] 15:30"
type input "[DATE] 15:00"
type input "[DATE] 13:06"
type input "[DATE] 09:06"
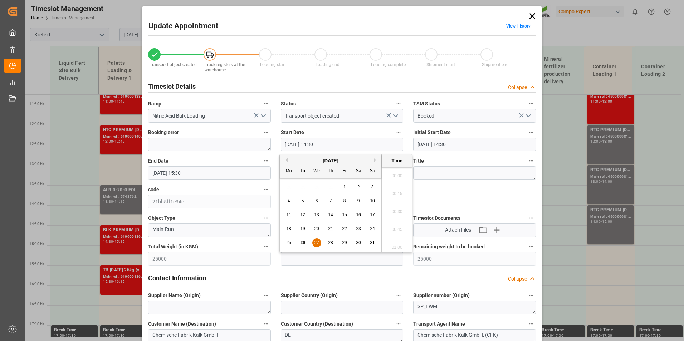
drag, startPoint x: 326, startPoint y: 146, endPoint x: 326, endPoint y: 166, distance: 20.4
click at [326, 146] on input "[DATE] 14:30" at bounding box center [342, 145] width 123 height 14
click at [317, 238] on div "27" at bounding box center [316, 242] width 9 height 9
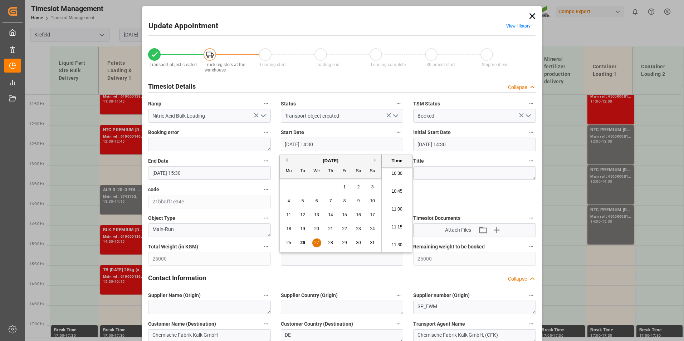
click at [394, 211] on li "11:00" at bounding box center [396, 210] width 30 height 18
type input "[DATE] 11:00"
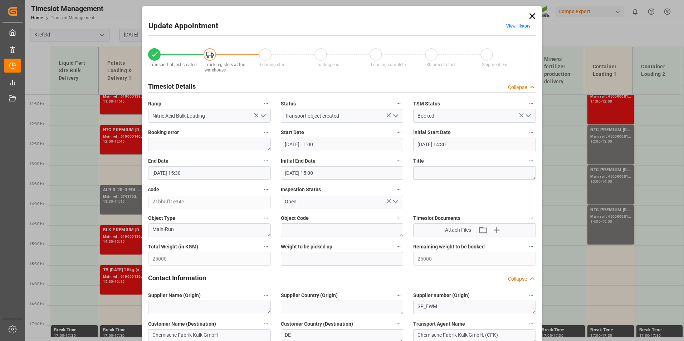
click at [211, 173] on input "[DATE] 15:30" at bounding box center [209, 173] width 123 height 14
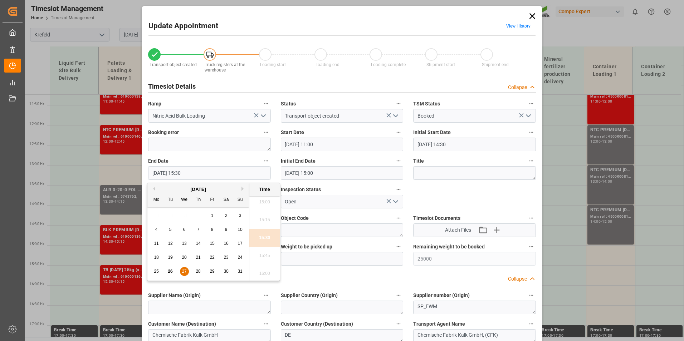
drag, startPoint x: 184, startPoint y: 273, endPoint x: 262, endPoint y: 241, distance: 84.1
click at [186, 272] on span "27" at bounding box center [184, 271] width 5 height 5
click at [267, 237] on li "12:00" at bounding box center [264, 238] width 30 height 18
type input "[DATE] 12:00"
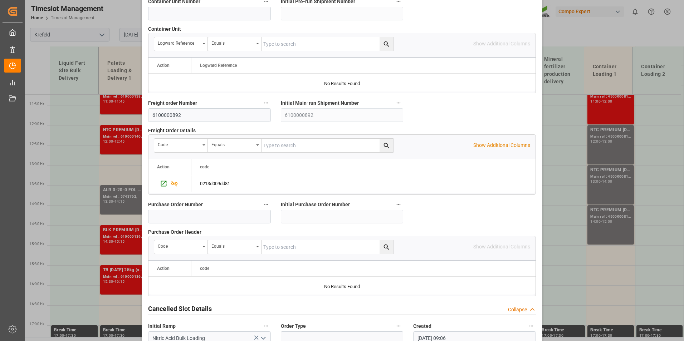
scroll to position [651, 0]
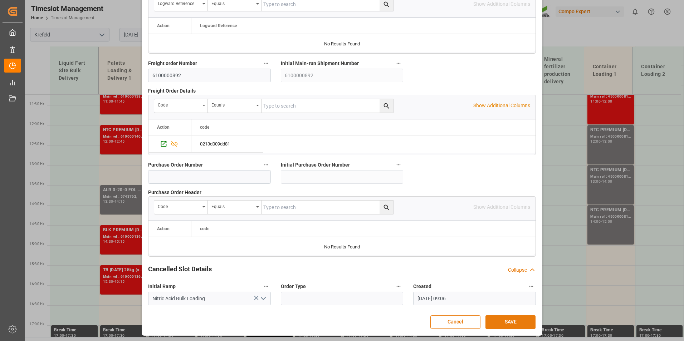
click at [518, 320] on button "SAVE" at bounding box center [510, 322] width 50 height 14
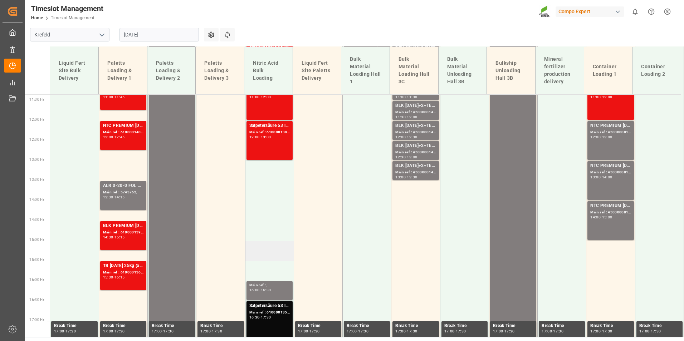
scroll to position [490, 0]
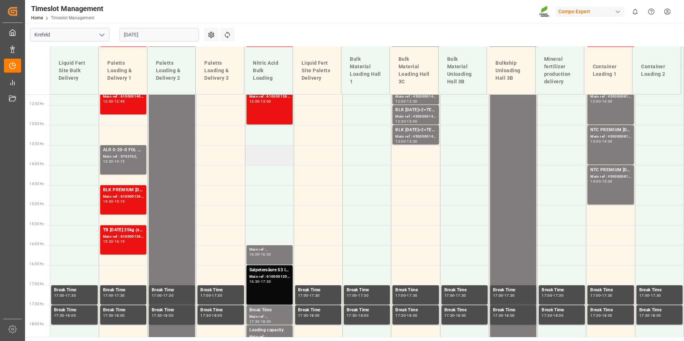
click at [253, 158] on td at bounding box center [269, 155] width 49 height 20
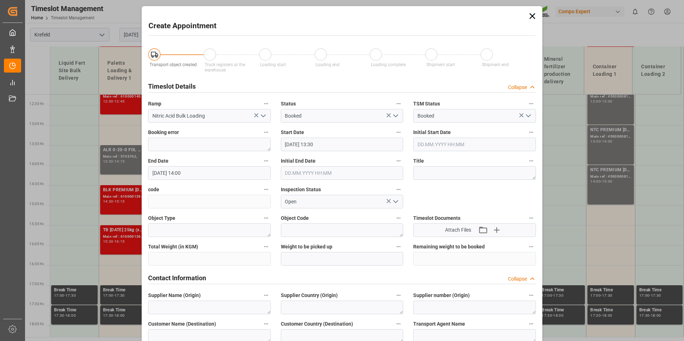
type input "[DATE] 13:30"
click at [212, 169] on input "[DATE] 14:00" at bounding box center [209, 173] width 123 height 14
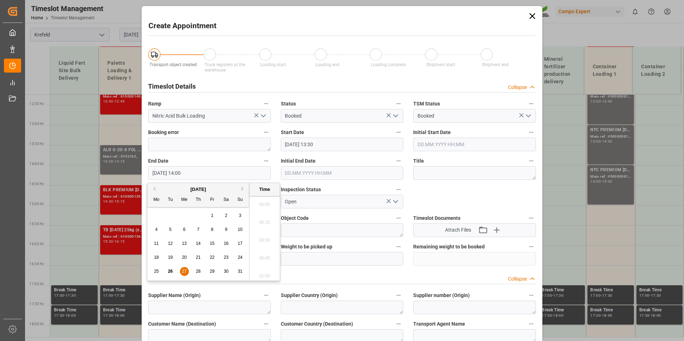
scroll to position [968, 0]
drag, startPoint x: 188, startPoint y: 271, endPoint x: 253, endPoint y: 232, distance: 76.5
click at [188, 271] on div "27" at bounding box center [184, 271] width 9 height 9
click at [263, 206] on li "16:00" at bounding box center [264, 202] width 30 height 18
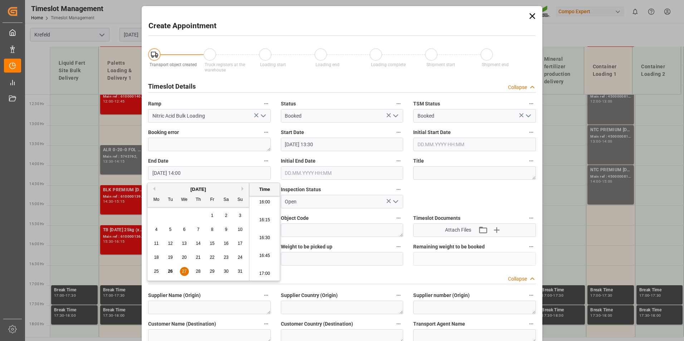
type input "[DATE] 16:00"
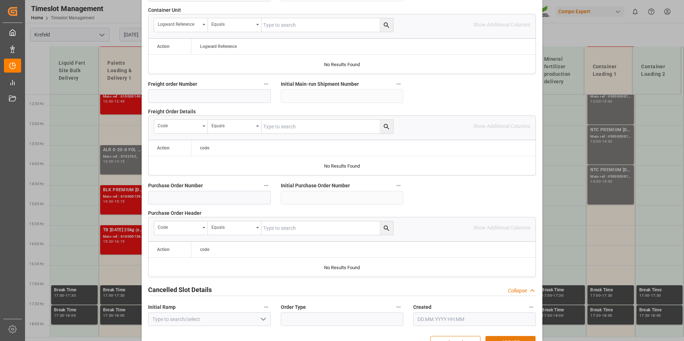
scroll to position [651, 0]
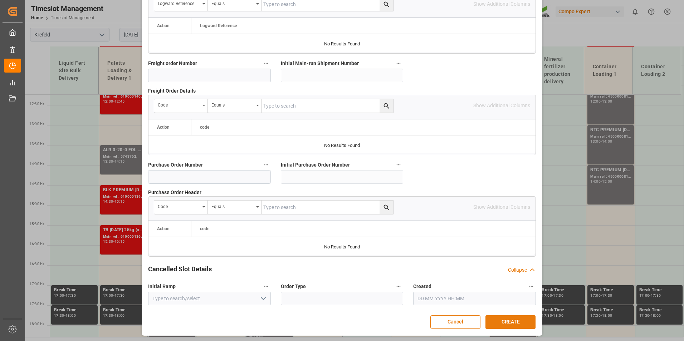
click at [524, 324] on button "CREATE" at bounding box center [510, 322] width 50 height 14
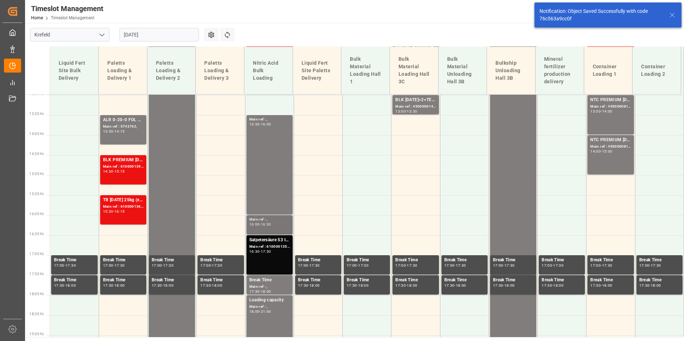
scroll to position [534, 0]
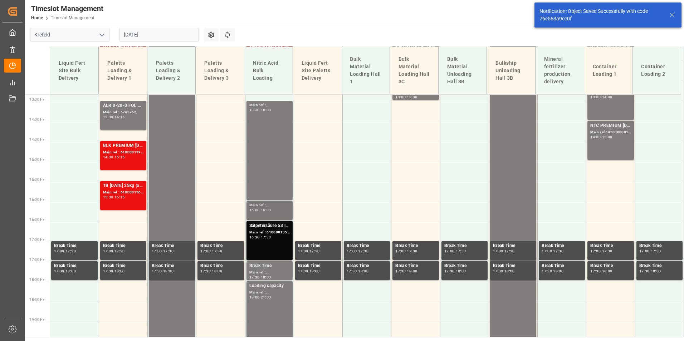
click at [269, 210] on div "16:30" at bounding box center [266, 209] width 10 height 3
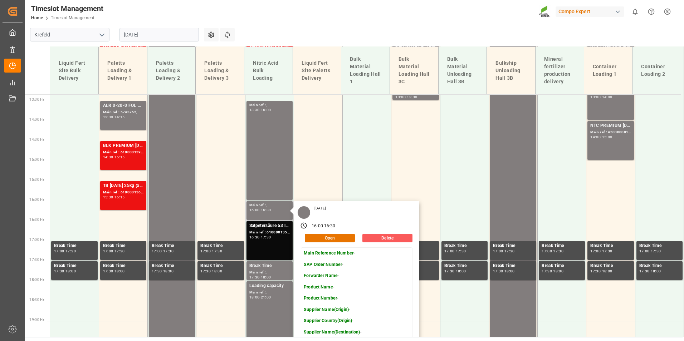
click at [378, 235] on button "Delete" at bounding box center [387, 238] width 50 height 9
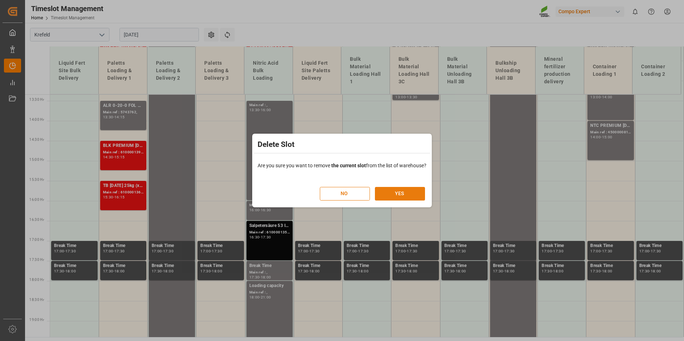
click at [407, 197] on button "YES" at bounding box center [400, 194] width 50 height 14
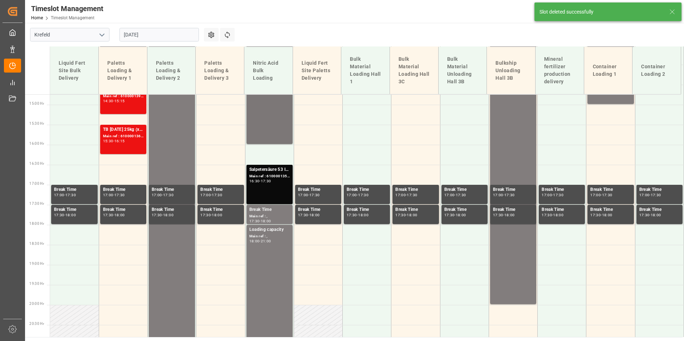
scroll to position [547, 0]
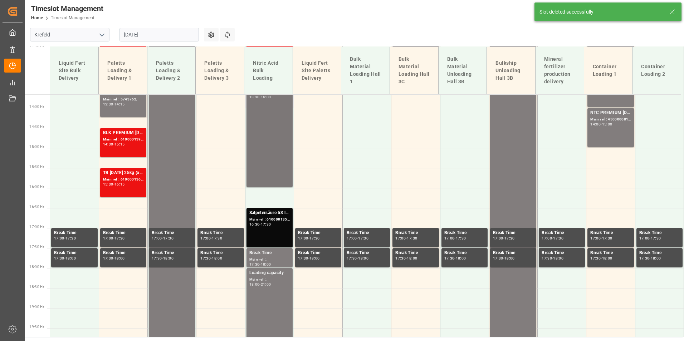
click at [269, 163] on div "Main ref : , 13:30 - 16:00" at bounding box center [269, 137] width 40 height 97
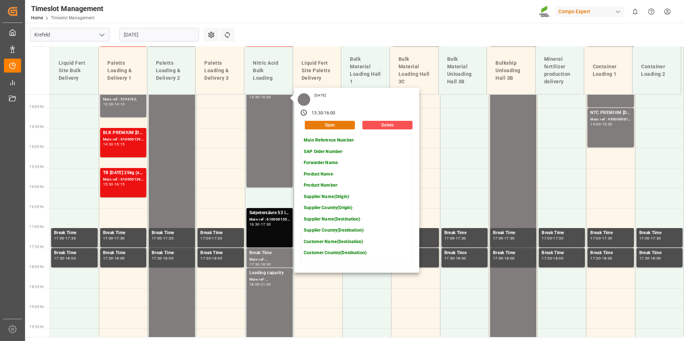
click at [322, 125] on button "Open" at bounding box center [330, 125] width 50 height 9
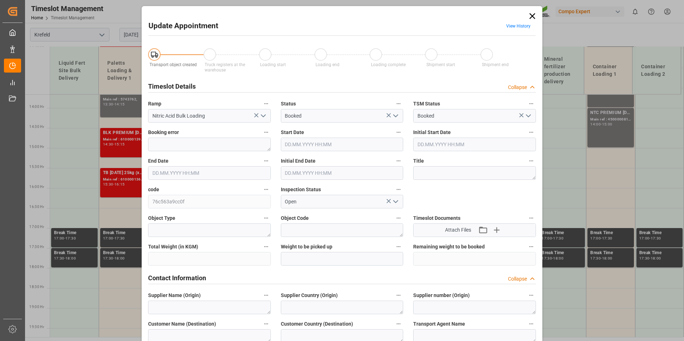
type input "[DATE] 13:30"
type input "[DATE] 16:00"
type input "[DATE] 12:02"
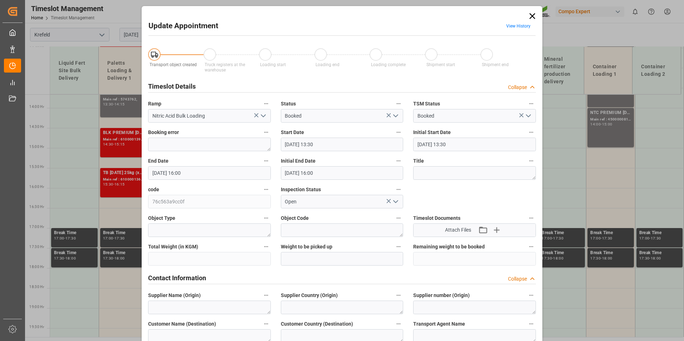
click at [232, 172] on input "[DATE] 16:00" at bounding box center [209, 173] width 123 height 14
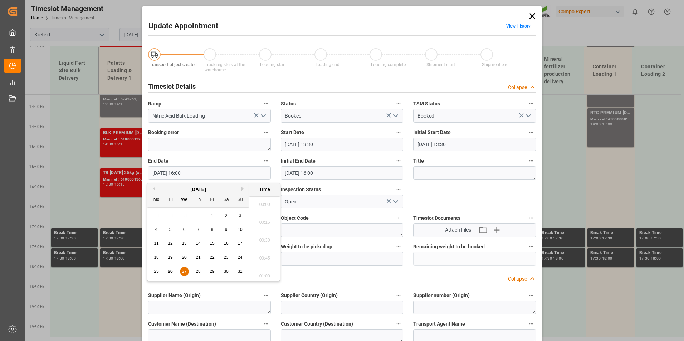
scroll to position [1111, 0]
click at [186, 274] on div "27" at bounding box center [184, 271] width 9 height 9
click at [262, 271] on li "16:30" at bounding box center [264, 274] width 30 height 18
type input "[DATE] 16:30"
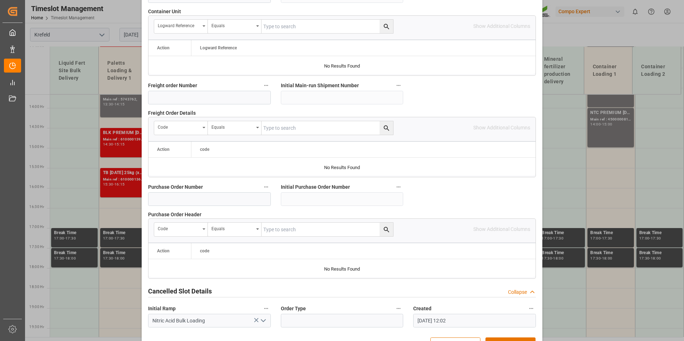
scroll to position [651, 0]
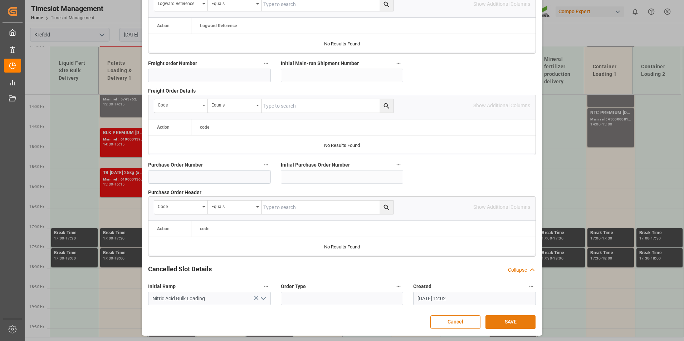
click at [511, 321] on button "SAVE" at bounding box center [510, 322] width 50 height 14
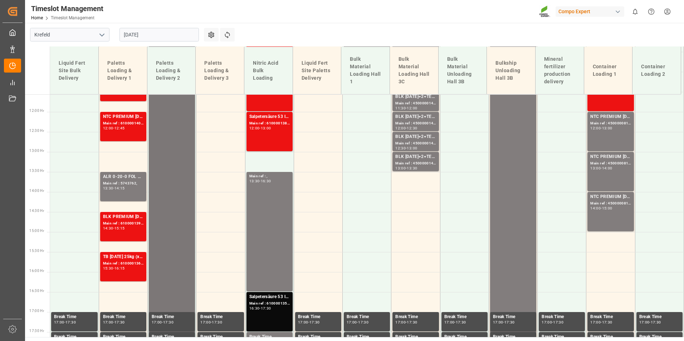
scroll to position [463, 0]
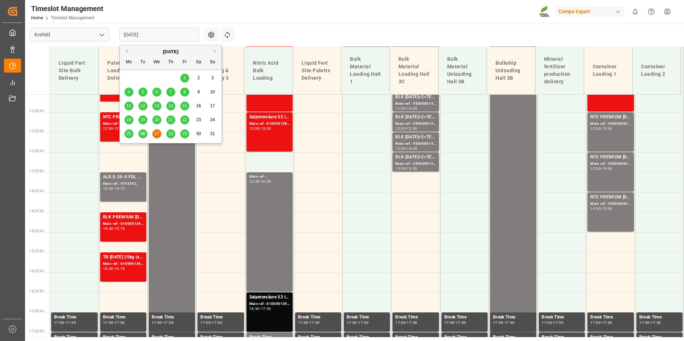
click at [161, 34] on input "[DATE]" at bounding box center [158, 35] width 79 height 14
click at [144, 136] on span "26" at bounding box center [142, 133] width 5 height 5
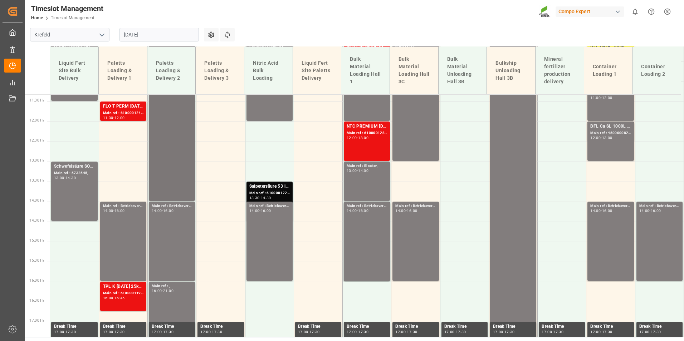
scroll to position [431, 0]
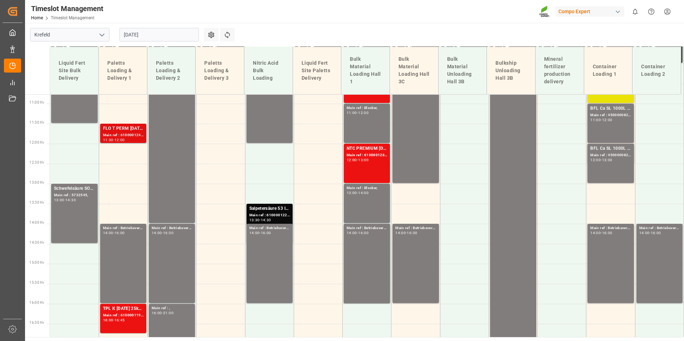
click at [133, 140] on div "11:30 - 12:00" at bounding box center [123, 140] width 40 height 4
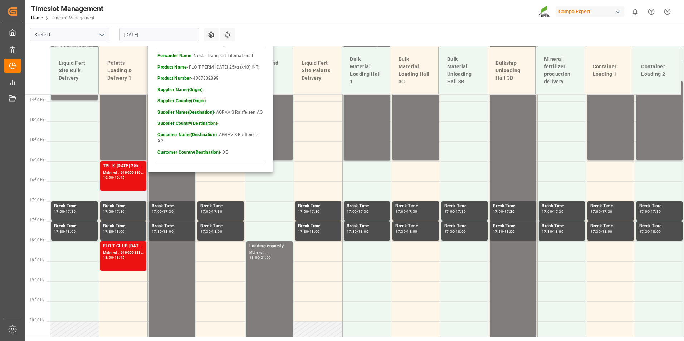
scroll to position [574, 0]
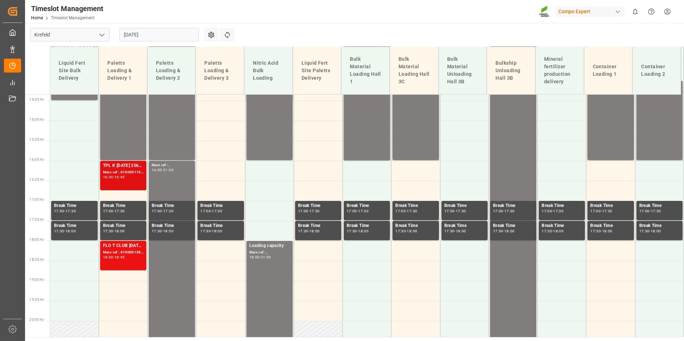
click at [130, 183] on div "TPL K [DATE] 25kg (x40) D,A,CH;FET 6-0-12 KR 25kgx40 DE,AT,FR,ES,IT;ALR 20 0-20…" at bounding box center [123, 175] width 40 height 26
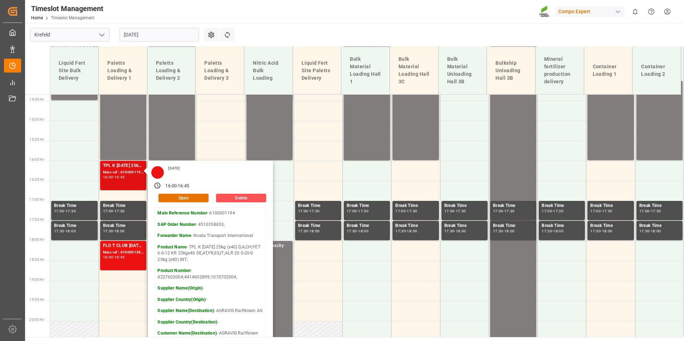
scroll to position [503, 0]
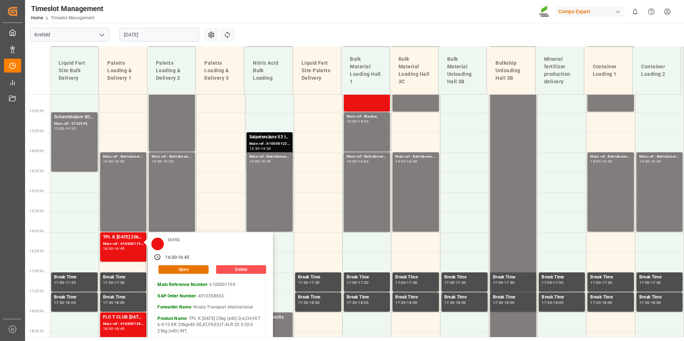
click at [178, 33] on input "[DATE]" at bounding box center [158, 35] width 79 height 14
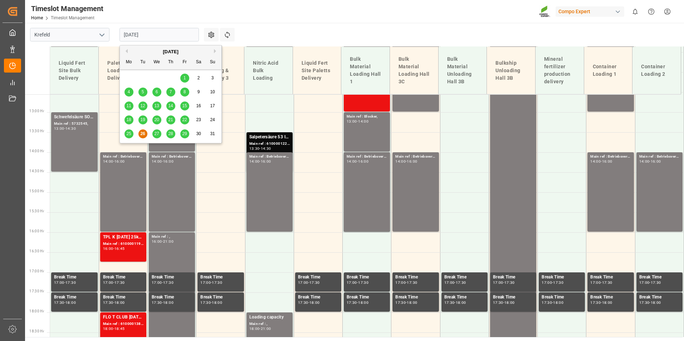
click at [158, 132] on span "27" at bounding box center [156, 133] width 5 height 5
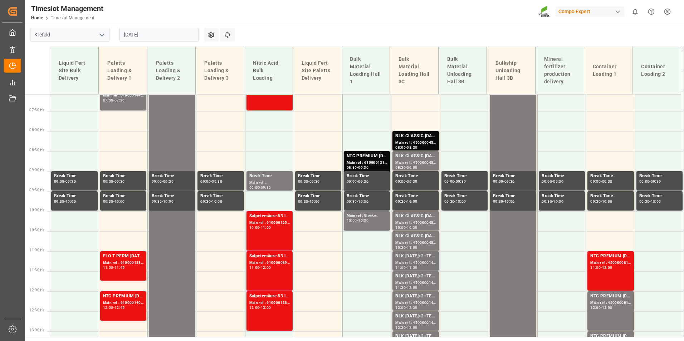
scroll to position [288, 0]
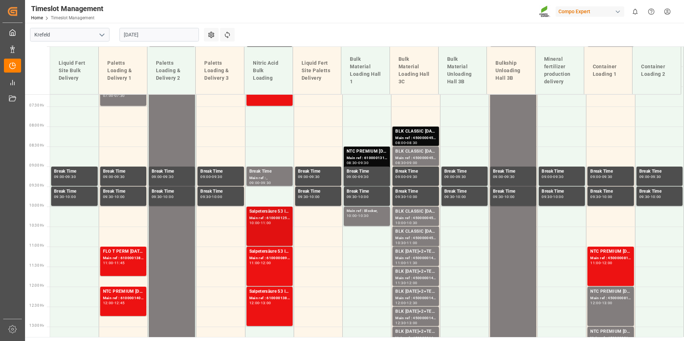
click at [272, 230] on div "Salpetersäure 53 lose; Main ref : 6100001254, 2000001100; 10:00 - 11:00" at bounding box center [269, 226] width 40 height 36
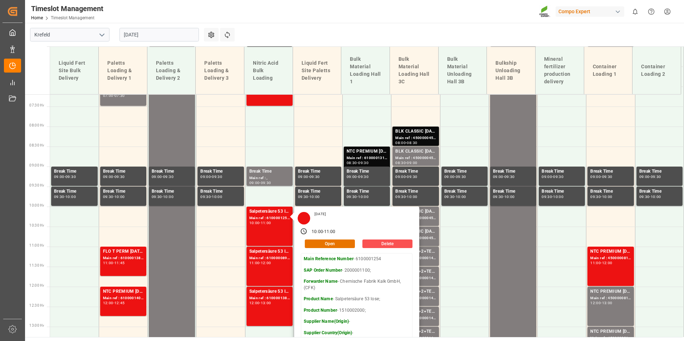
scroll to position [145, 0]
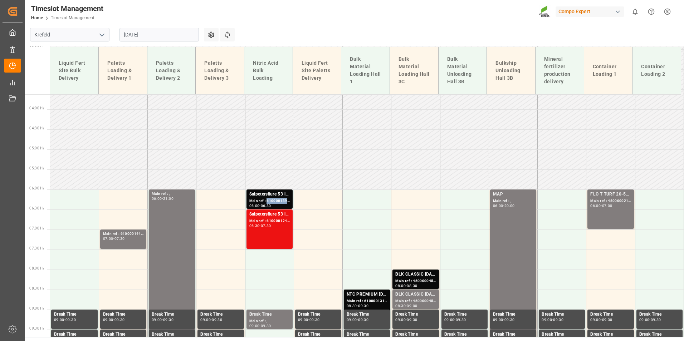
click at [266, 203] on div "Main ref : 6100001395, 2000001213;" at bounding box center [269, 201] width 40 height 6
click at [267, 215] on div "Salpetersäure 53 lose;" at bounding box center [269, 214] width 40 height 7
